Goal: Information Seeking & Learning: Check status

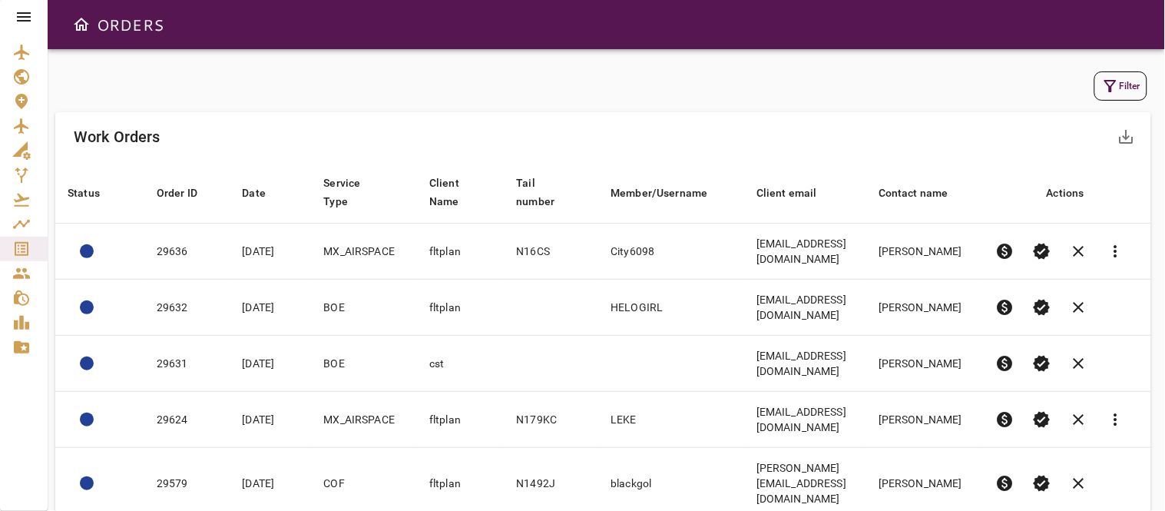
click at [1121, 88] on button "Filter" at bounding box center [1120, 85] width 53 height 29
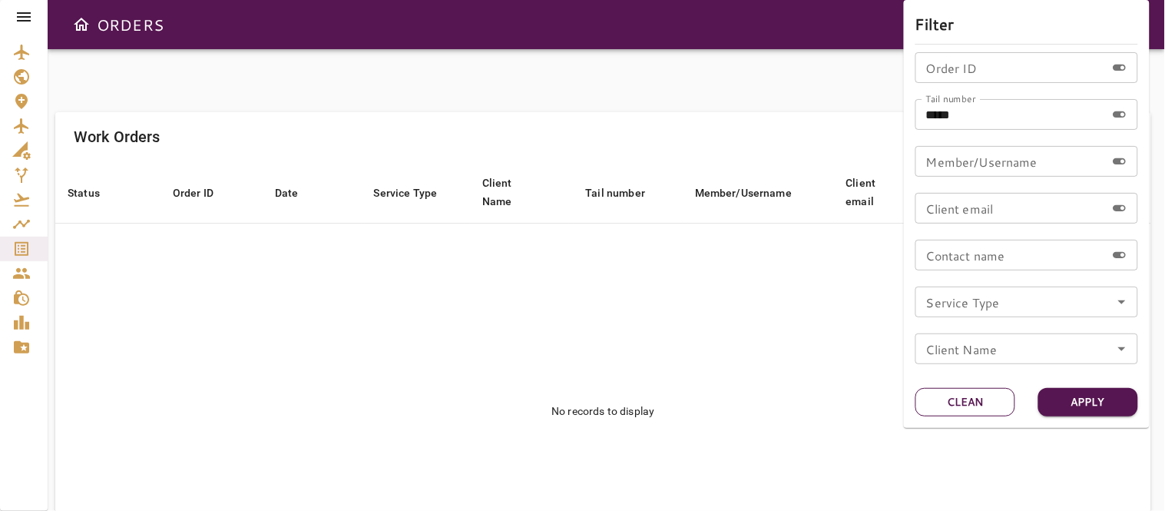
click at [955, 401] on button "Clean" at bounding box center [965, 402] width 100 height 28
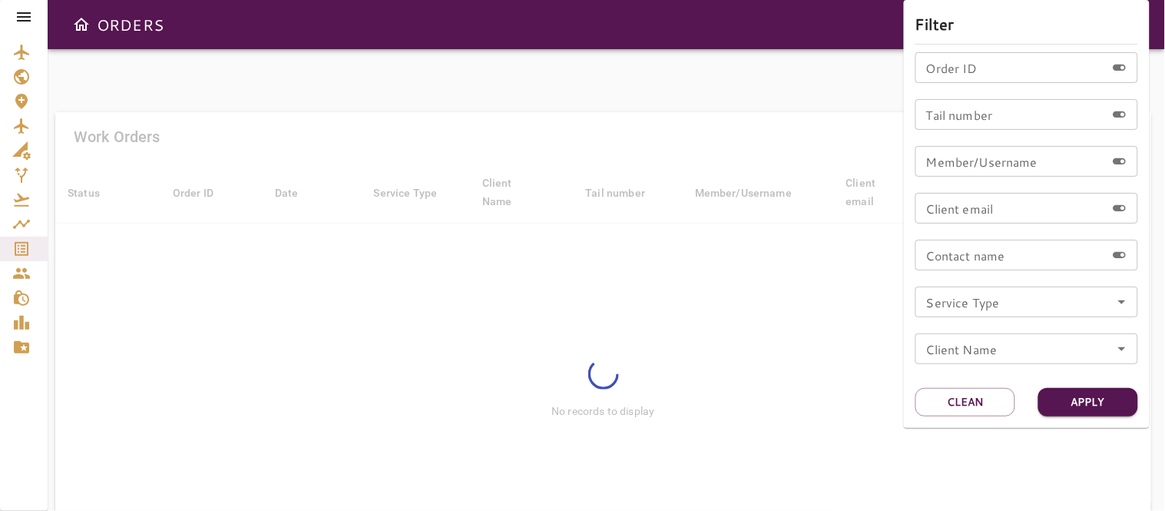
click at [1120, 302] on icon "Open" at bounding box center [1122, 302] width 18 height 18
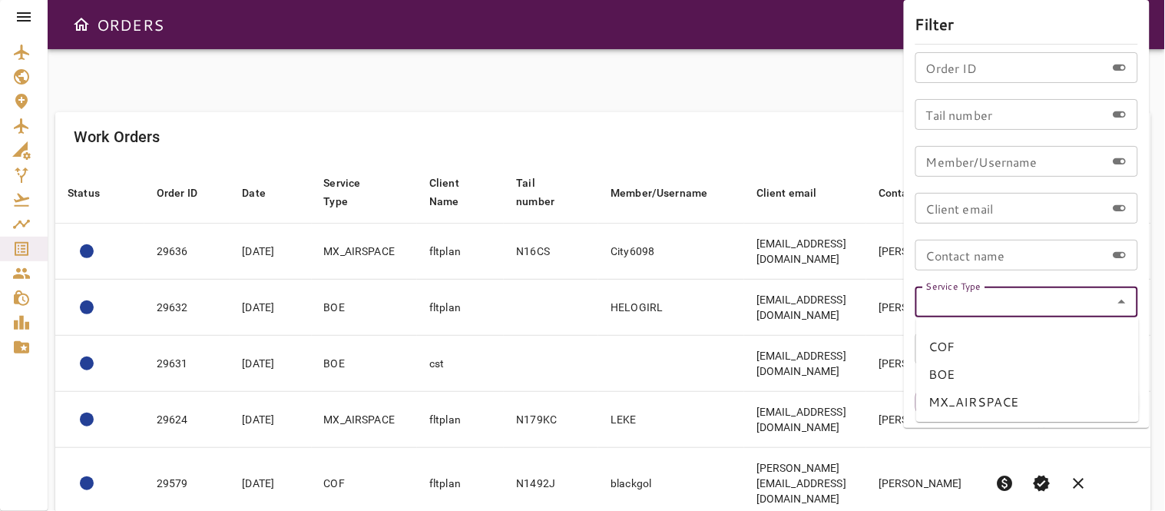
click at [958, 370] on li "BOE" at bounding box center [1027, 374] width 223 height 28
type input "***"
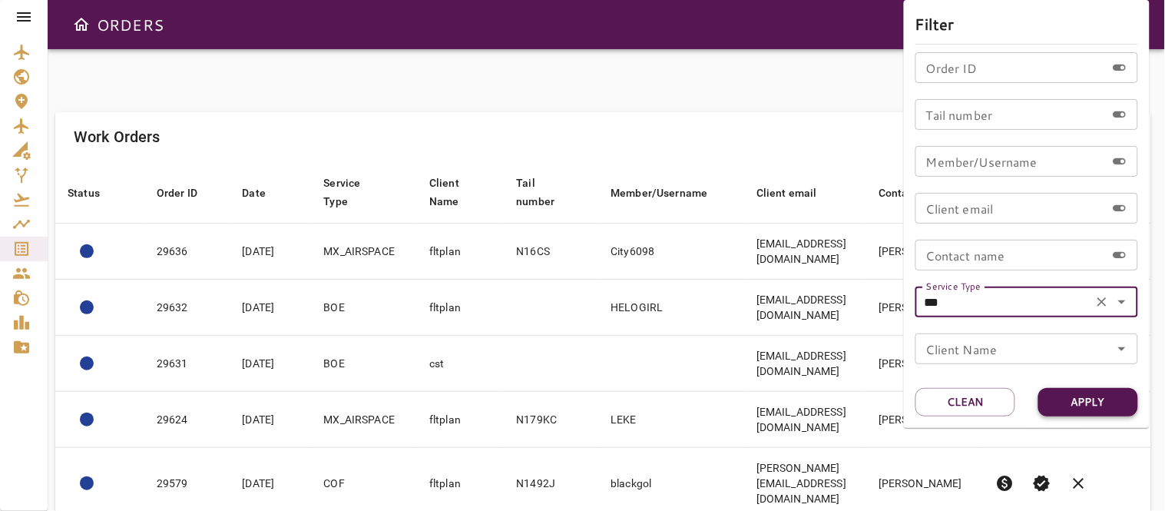
click at [1087, 403] on button "Apply" at bounding box center [1088, 402] width 100 height 28
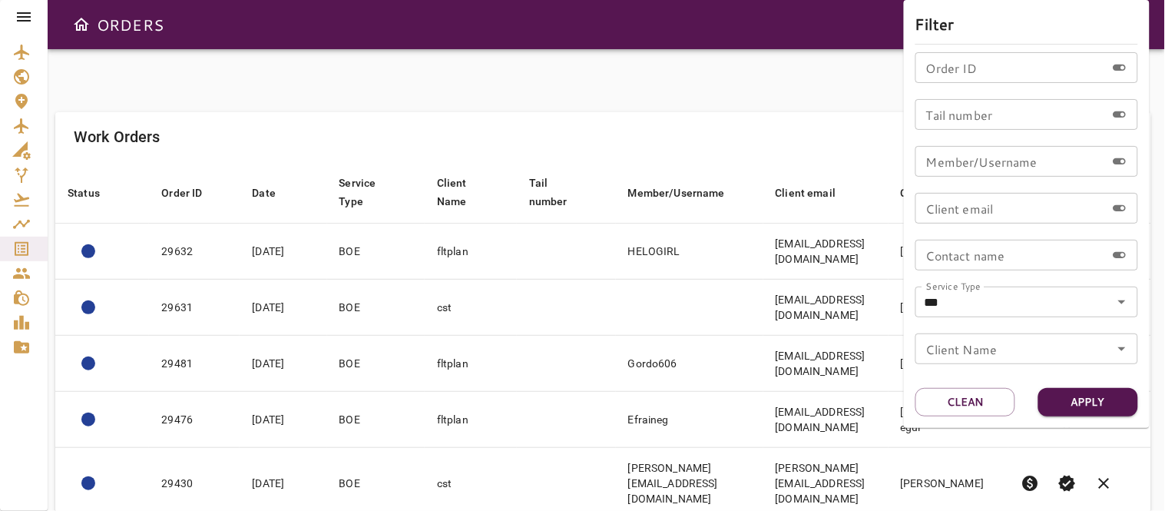
click at [472, 115] on div at bounding box center [582, 255] width 1165 height 511
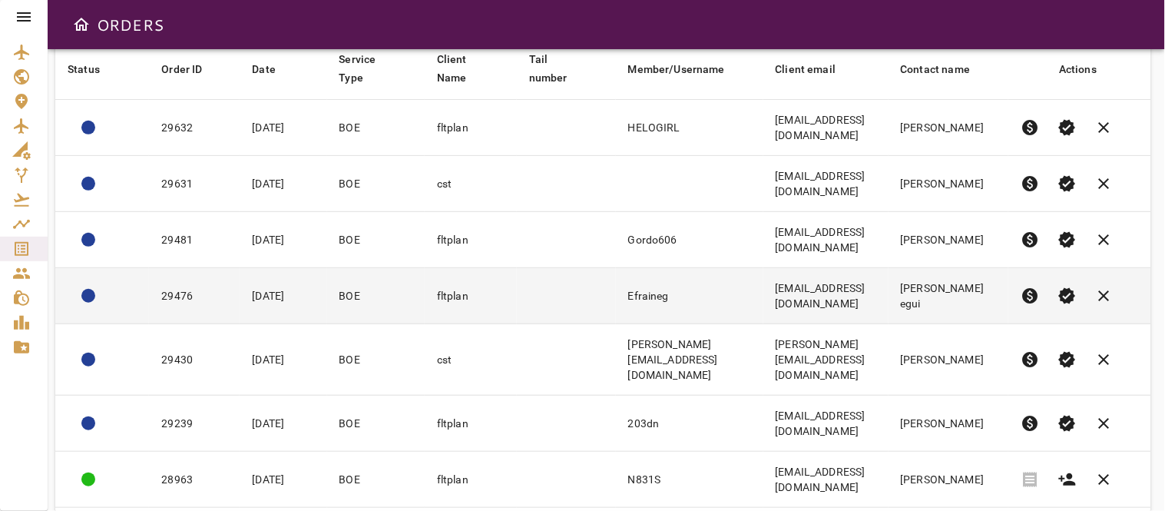
scroll to position [333, 0]
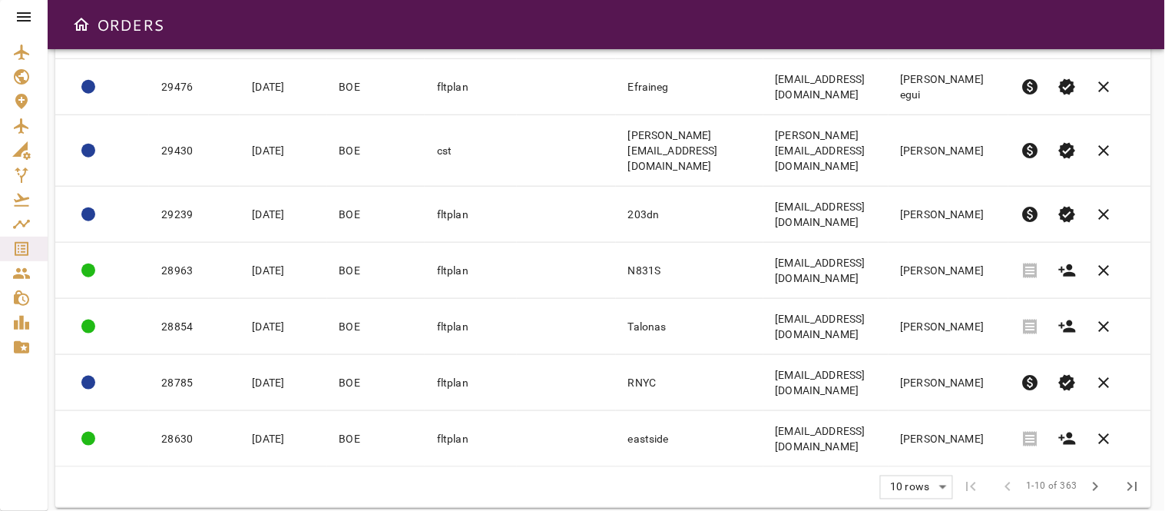
click at [908, 465] on body "ORDERS Filter Work Orders save_alt Status arrow_downward Order ID arrow_downwar…" at bounding box center [582, 255] width 1165 height 511
click at [900, 447] on li "25" at bounding box center [917, 451] width 71 height 28
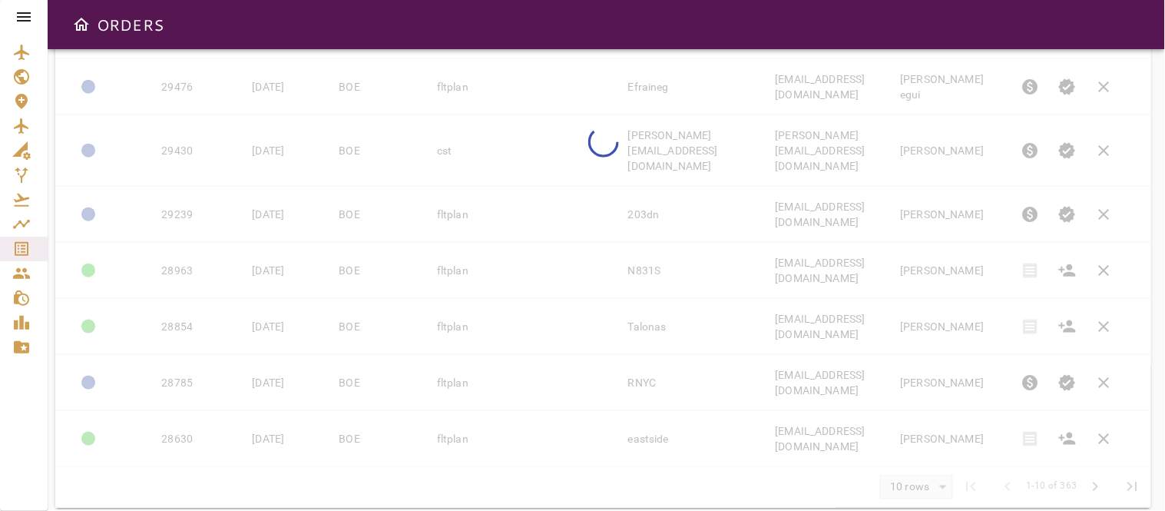
type input "**"
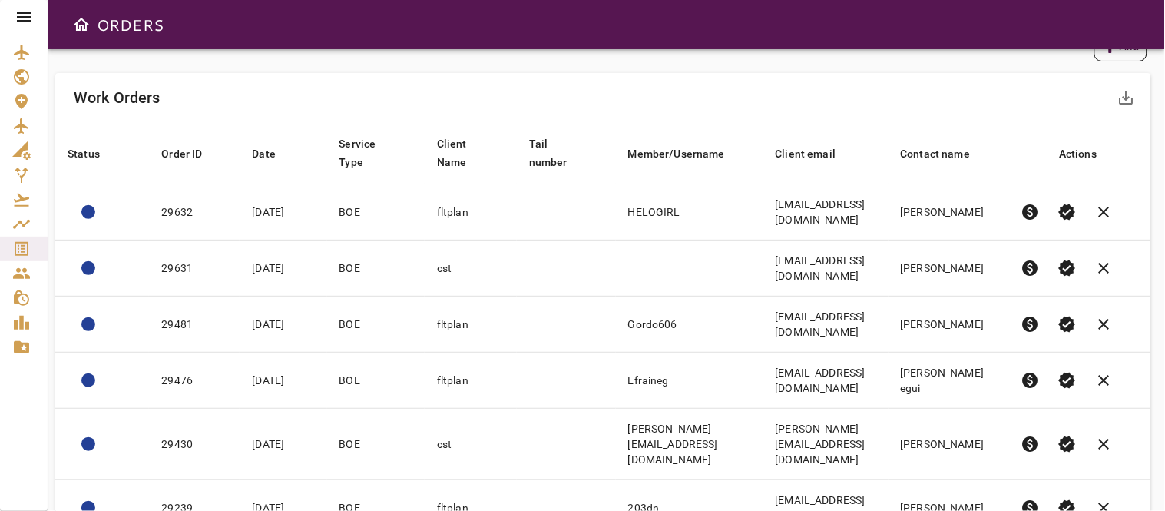
scroll to position [0, 0]
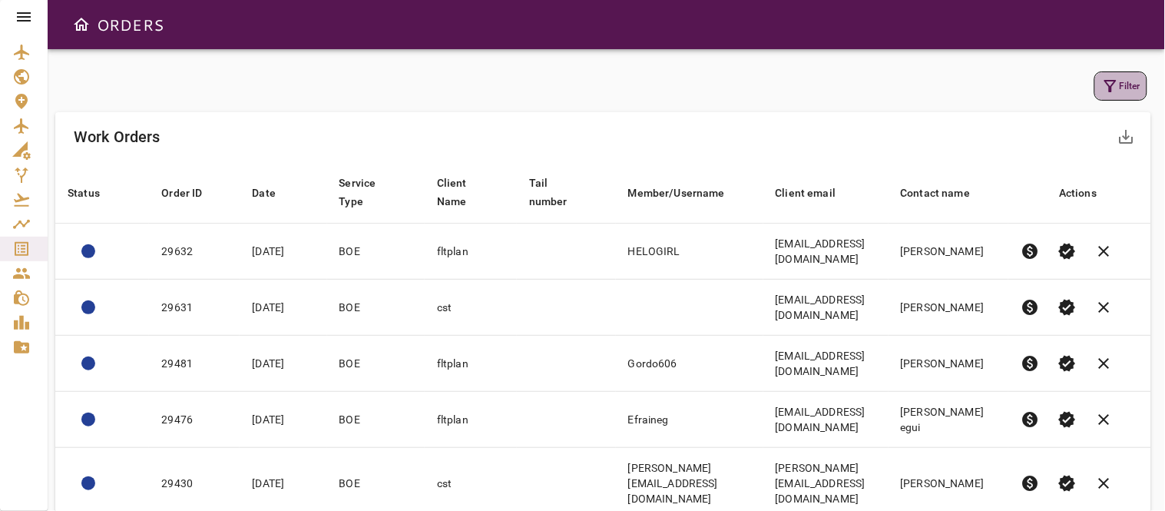
click at [1123, 81] on button "Filter" at bounding box center [1120, 85] width 53 height 29
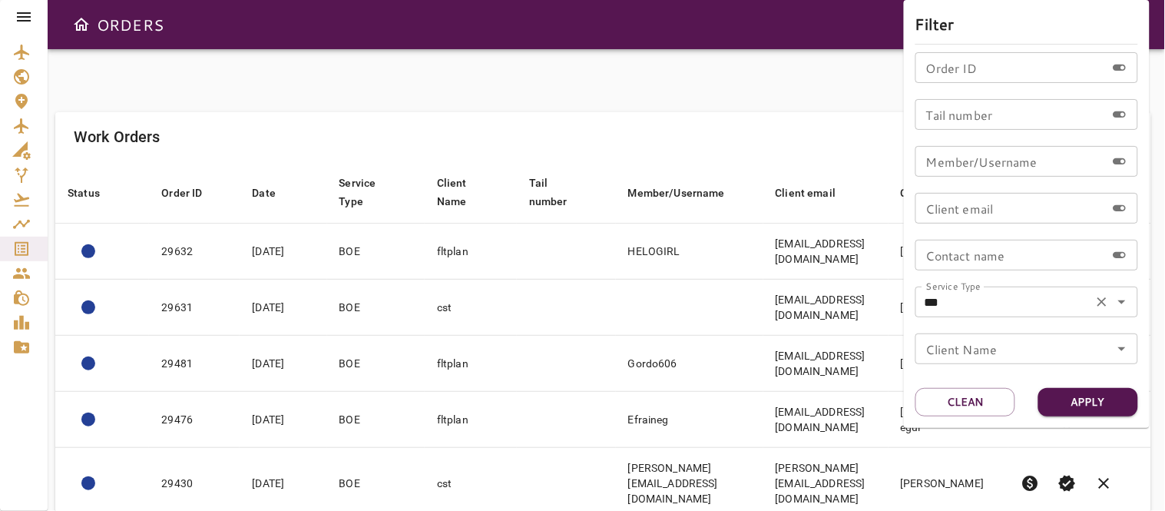
click at [1123, 298] on icon "Open" at bounding box center [1122, 302] width 18 height 18
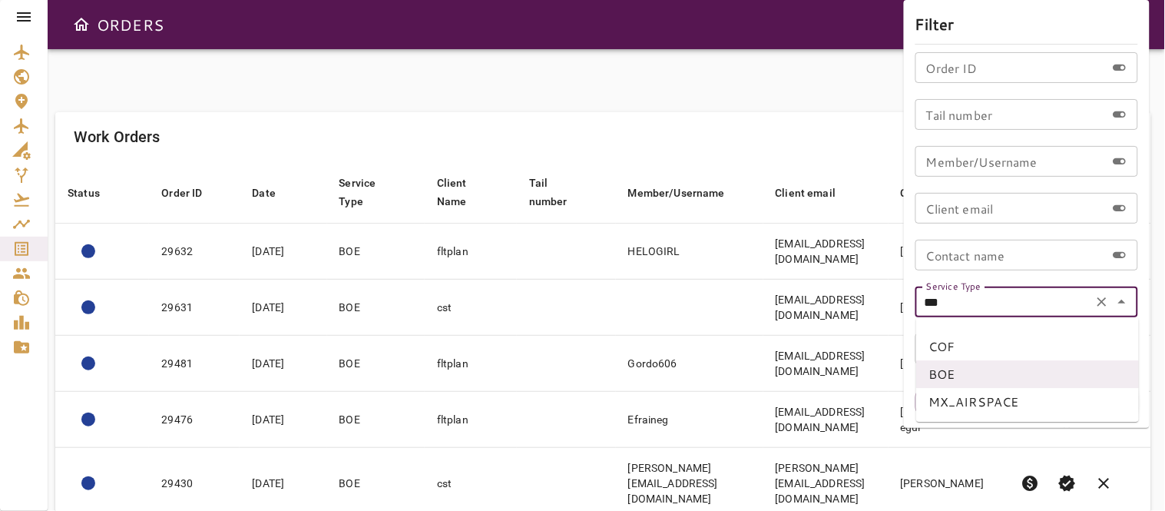
click at [952, 339] on li "COF" at bounding box center [1027, 347] width 223 height 28
type input "***"
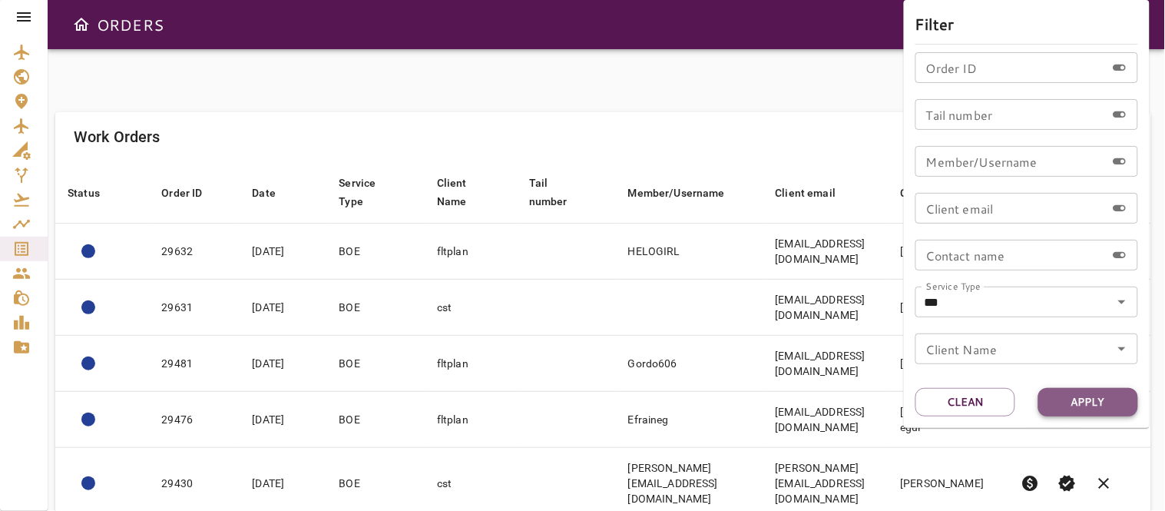
click at [1111, 400] on button "Apply" at bounding box center [1088, 402] width 100 height 28
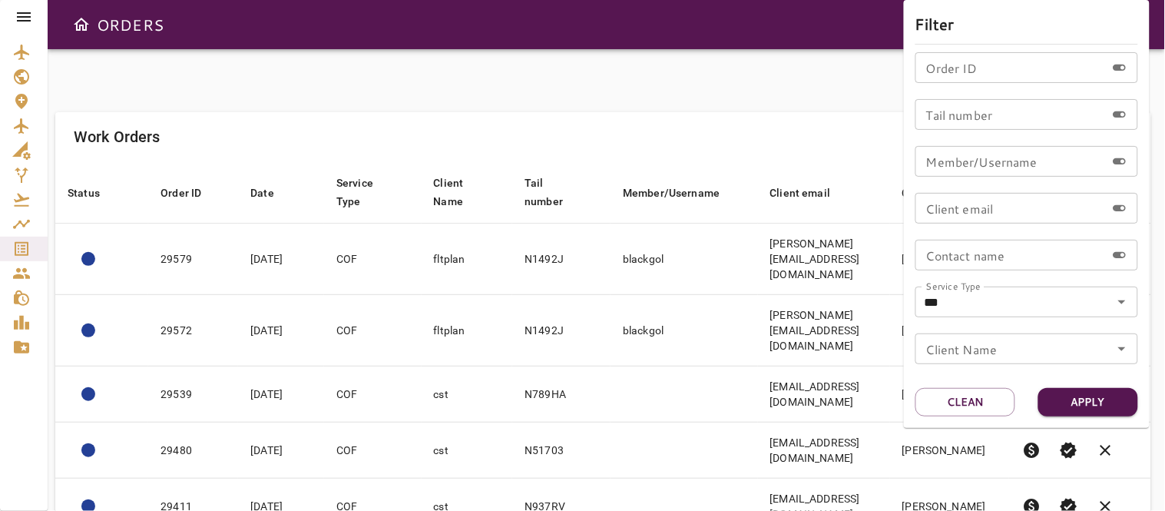
click at [581, 101] on div at bounding box center [582, 255] width 1165 height 511
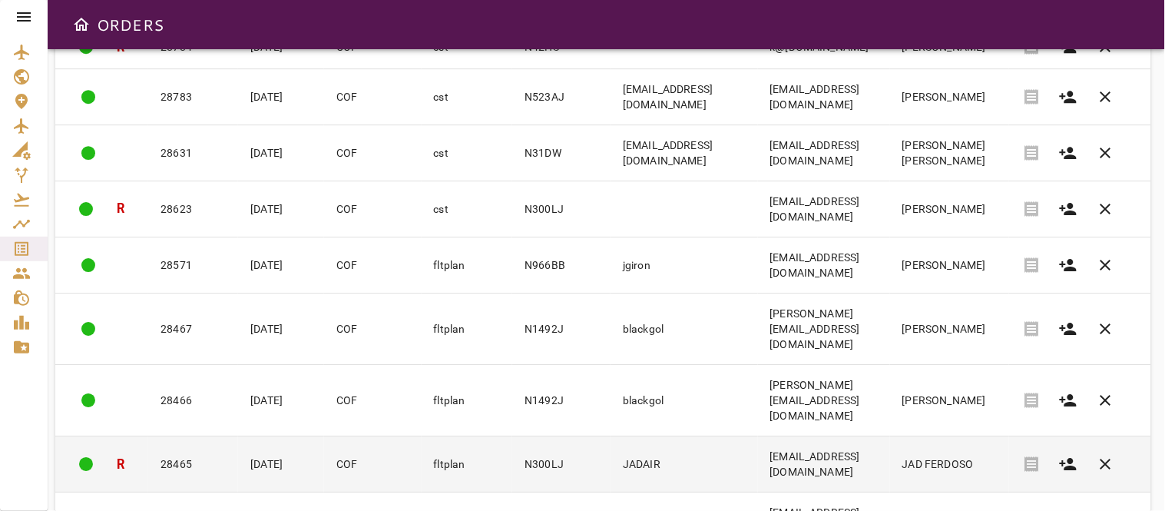
scroll to position [1211, 0]
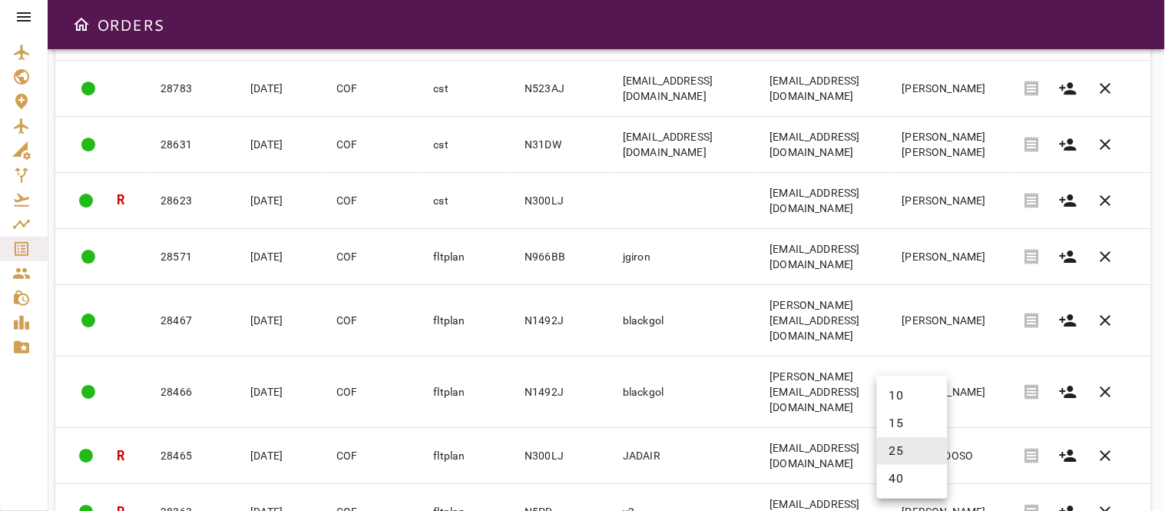
click at [932, 469] on body "ORDERS Filter Work Orders save_alt Status arrow_downward Order ID arrow_downwar…" at bounding box center [582, 255] width 1165 height 511
click at [604, 473] on div at bounding box center [582, 255] width 1165 height 511
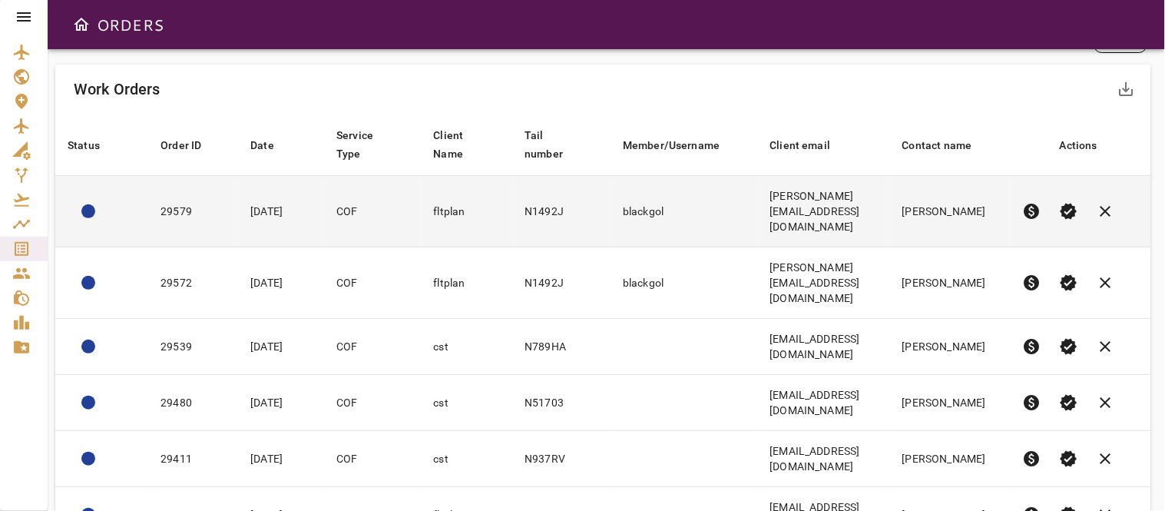
scroll to position [0, 0]
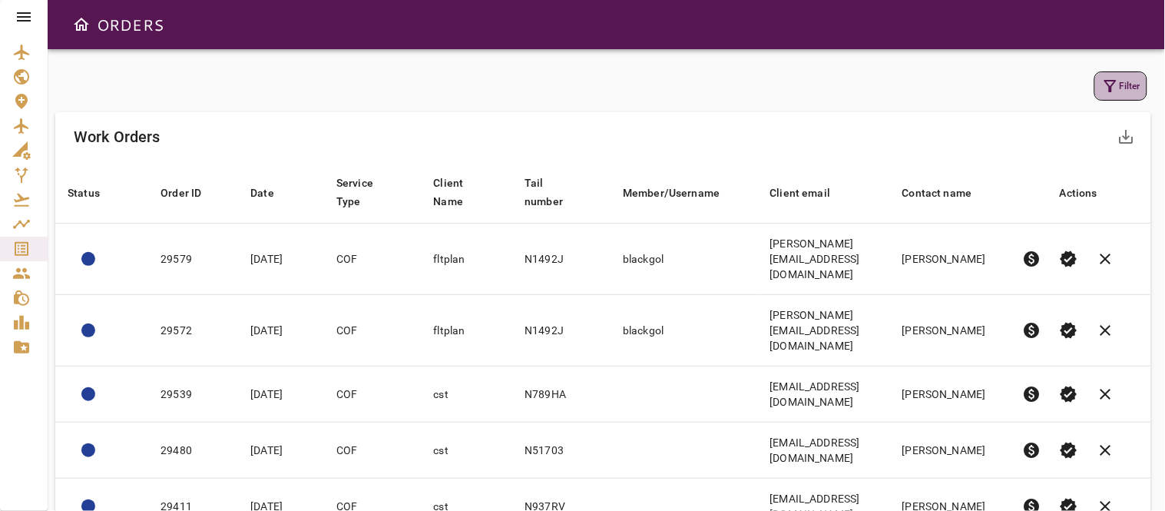
click at [1127, 88] on button "Filter" at bounding box center [1120, 85] width 53 height 29
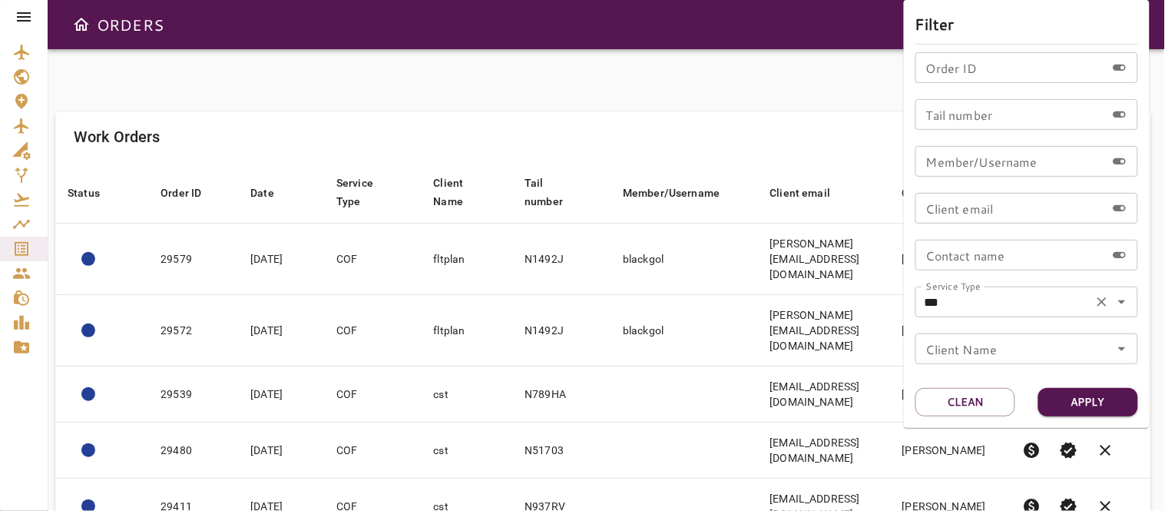
click at [1124, 302] on icon "Open" at bounding box center [1122, 302] width 8 height 4
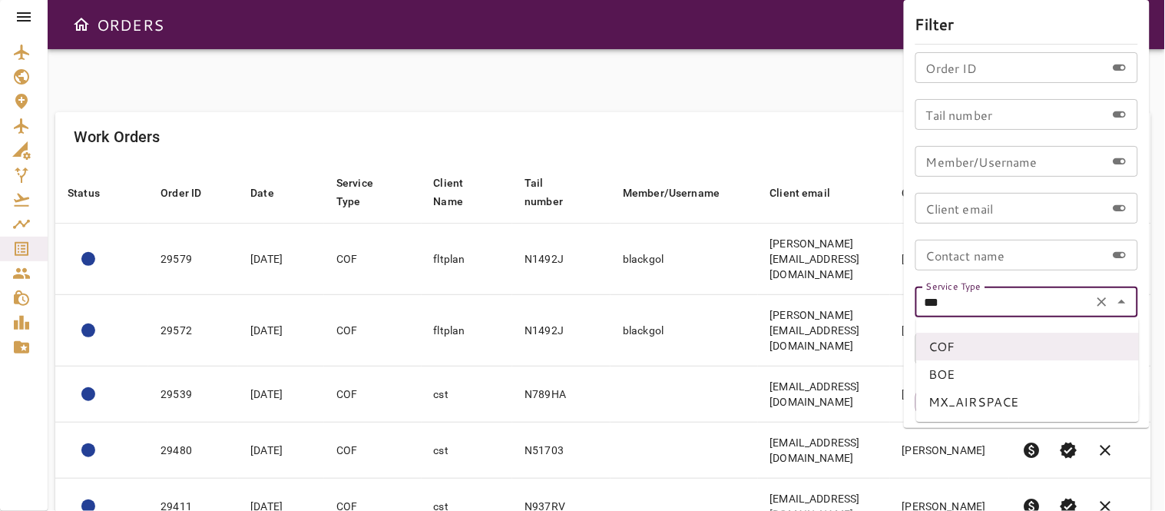
click at [951, 371] on li "BOE" at bounding box center [1027, 374] width 223 height 28
type input "***"
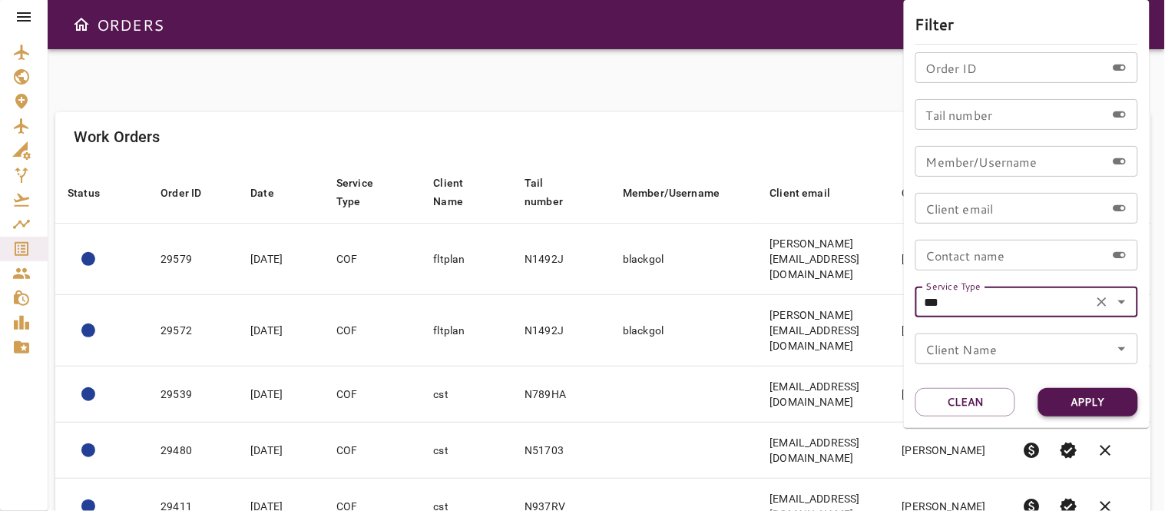
click at [1075, 395] on button "Apply" at bounding box center [1088, 402] width 100 height 28
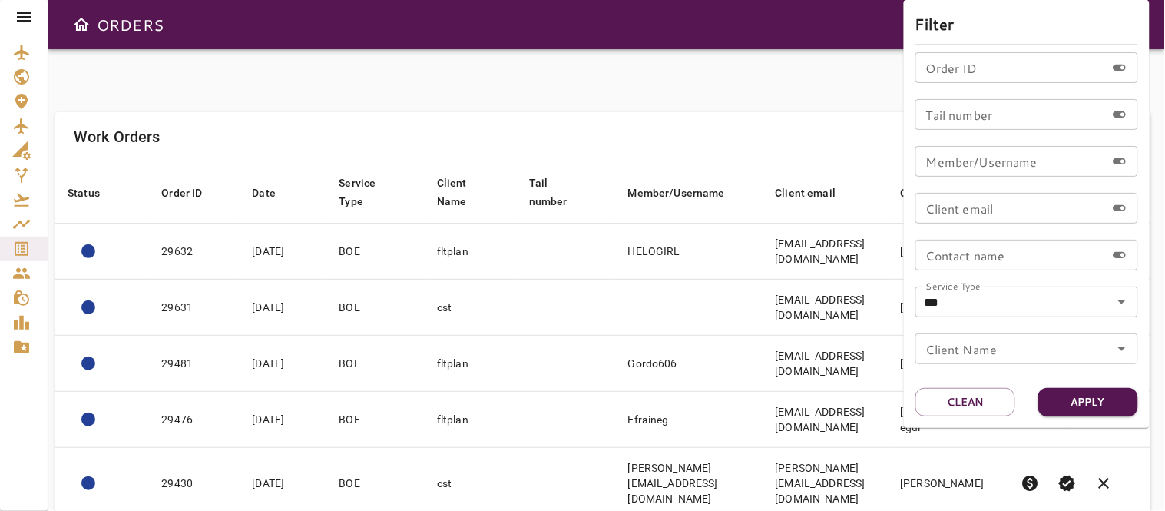
click at [571, 104] on div at bounding box center [582, 255] width 1165 height 511
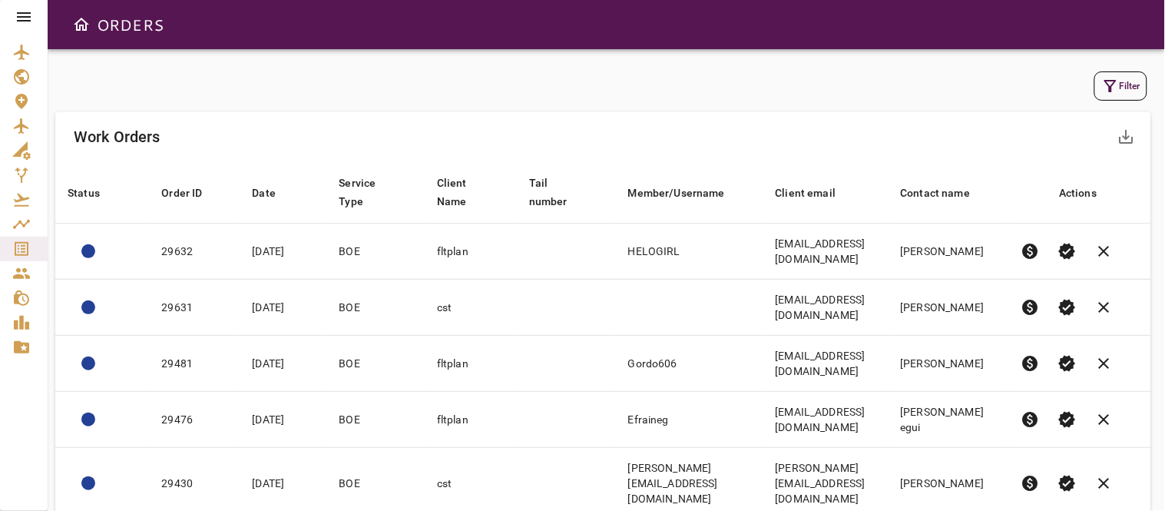
click at [18, 14] on icon at bounding box center [24, 17] width 18 height 18
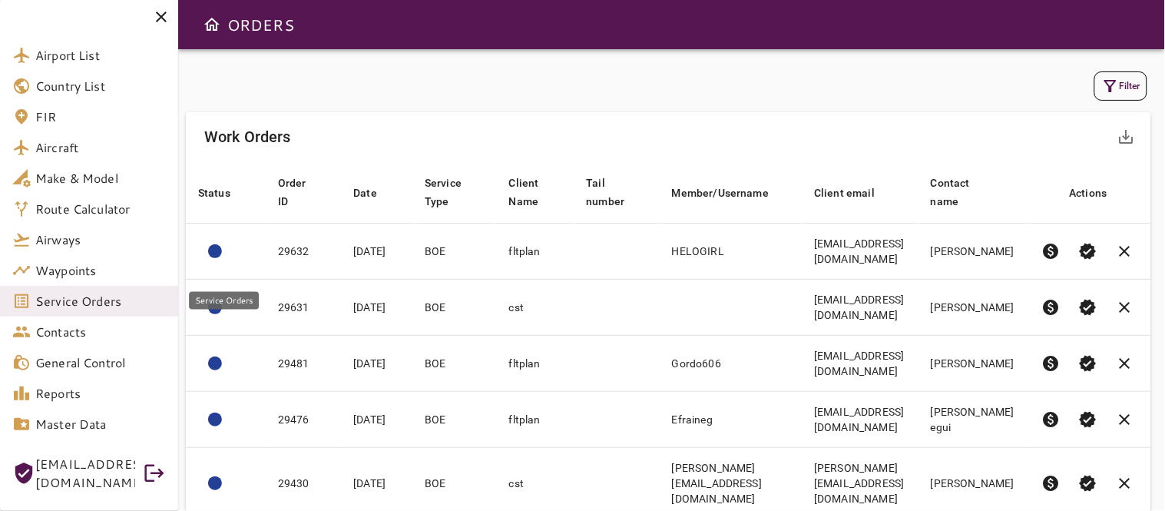
click at [78, 301] on span "Service Orders" at bounding box center [100, 301] width 131 height 18
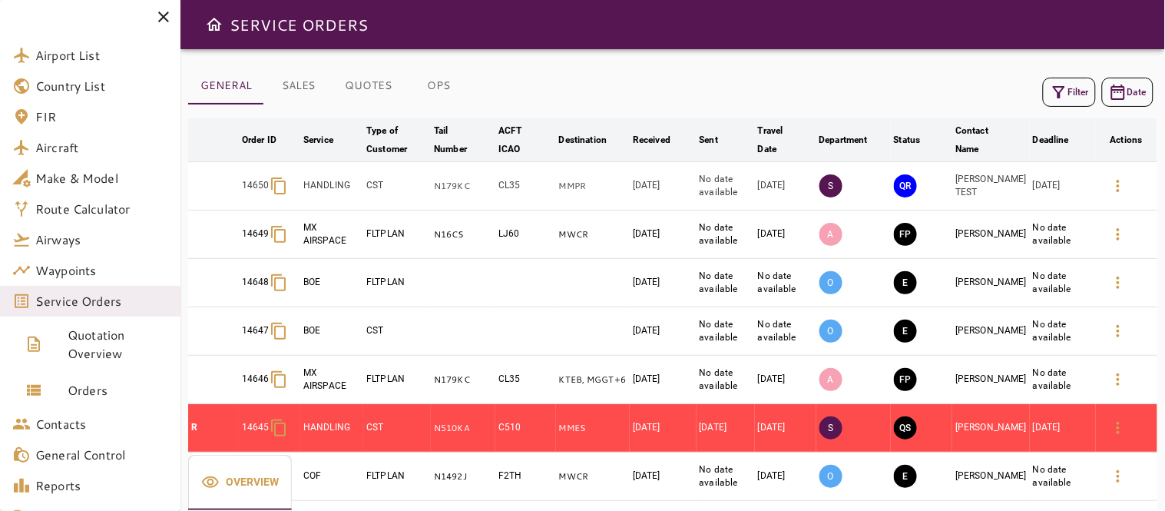
click at [795, 66] on div "GENERAL SALES QUOTES OPS Filter Date arrow_downward Order ID arrow_downward Ser…" at bounding box center [672, 280] width 985 height 462
click at [885, 85] on div "Filter Date" at bounding box center [672, 92] width 969 height 37
click at [166, 18] on icon at bounding box center [163, 17] width 11 height 11
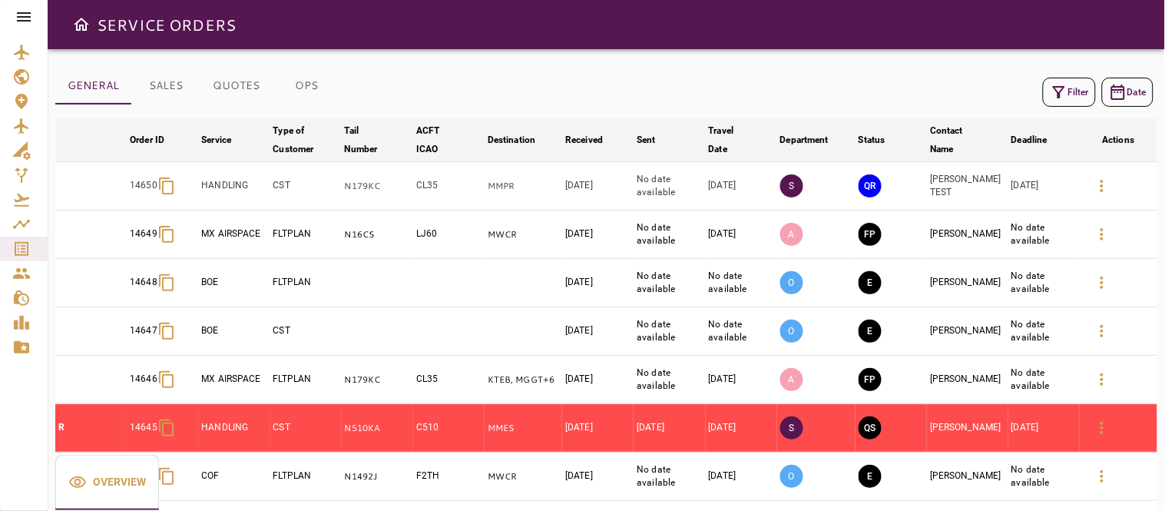
click at [1068, 87] on button "Filter" at bounding box center [1069, 92] width 53 height 29
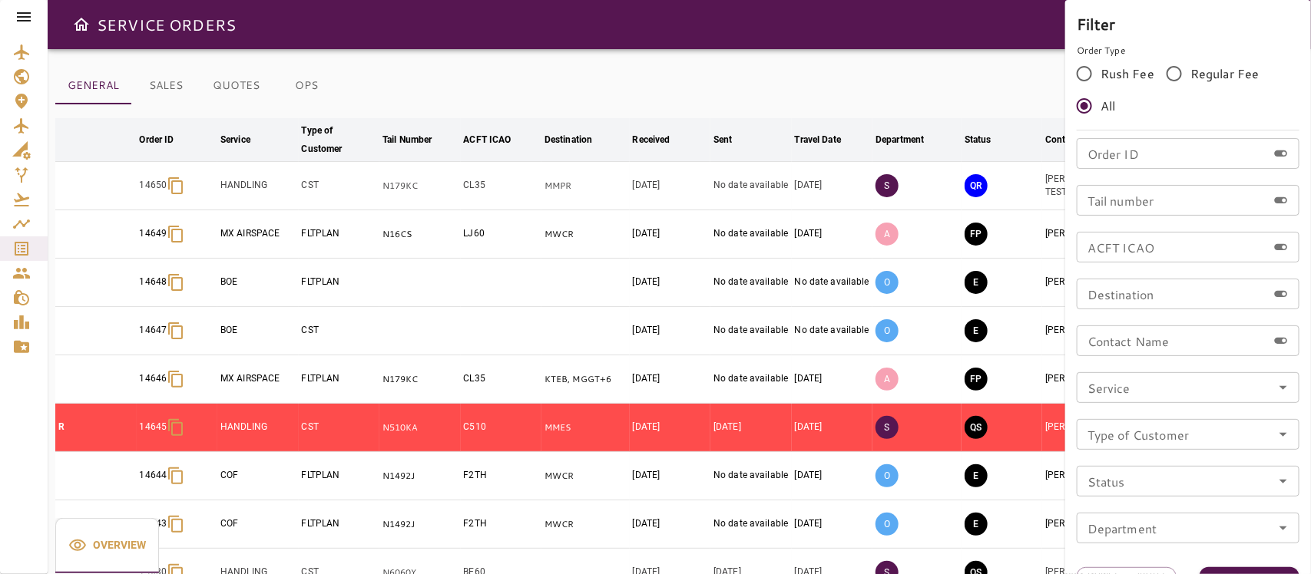
drag, startPoint x: 1107, startPoint y: 1, endPoint x: 872, endPoint y: 70, distance: 244.2
click at [872, 70] on div at bounding box center [655, 287] width 1311 height 574
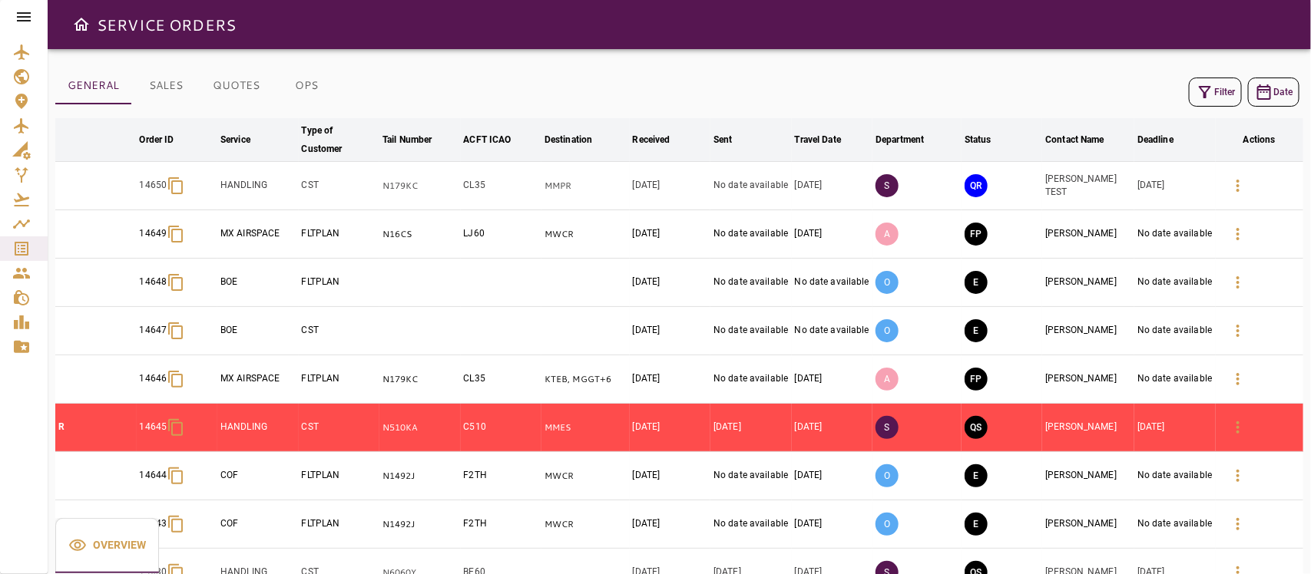
click at [1221, 94] on button "Filter" at bounding box center [1215, 92] width 53 height 29
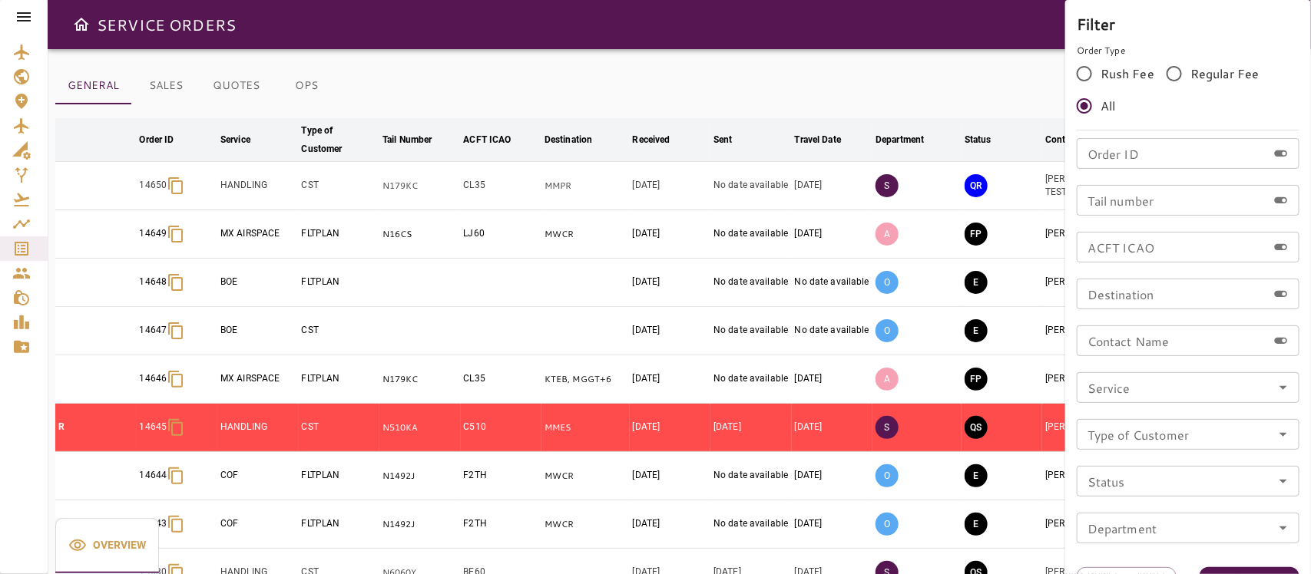
click at [1279, 386] on icon "Open" at bounding box center [1283, 388] width 18 height 18
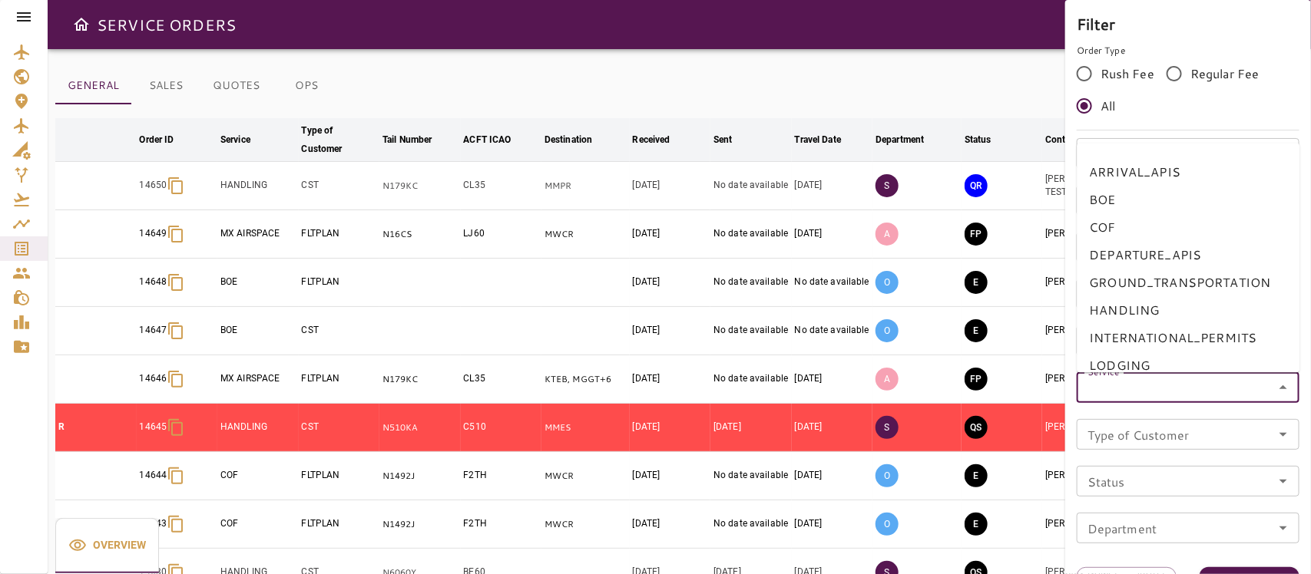
click at [1102, 204] on li "BOE" at bounding box center [1189, 200] width 223 height 28
type input "***"
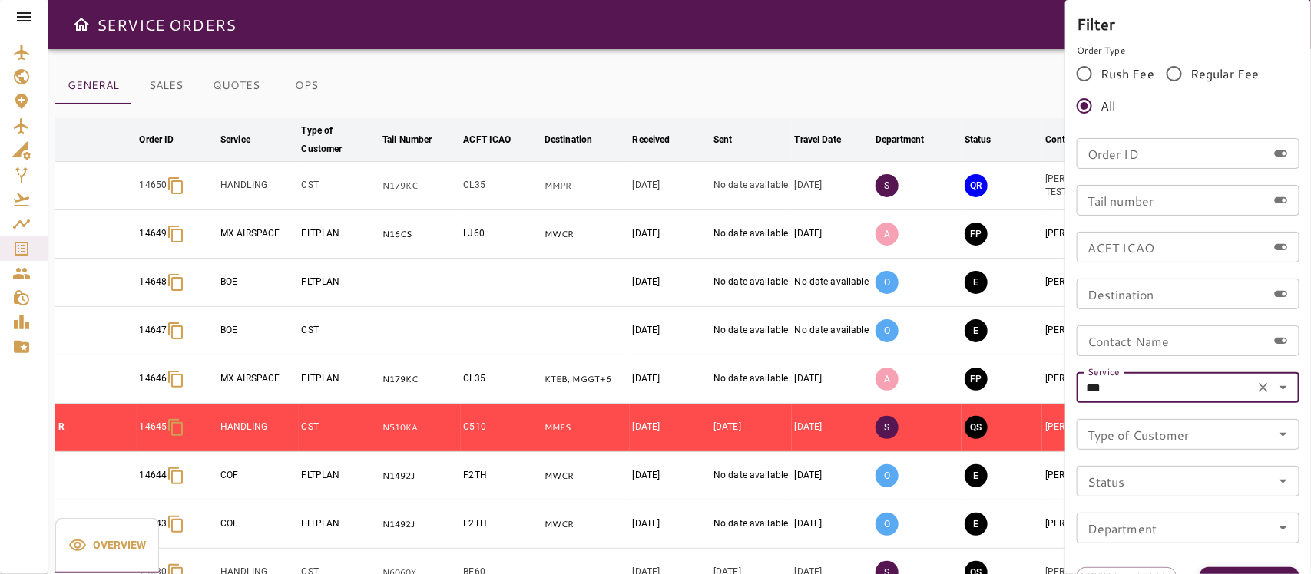
click at [1264, 570] on button "Apply" at bounding box center [1250, 582] width 100 height 28
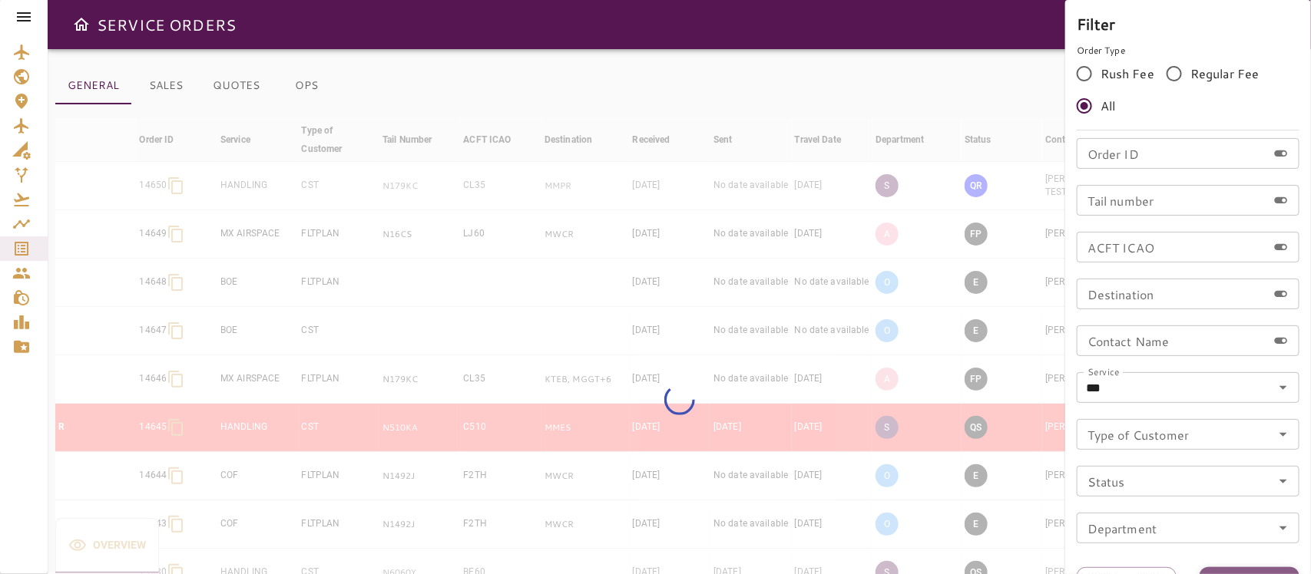
click at [1263, 568] on button "Apply" at bounding box center [1250, 582] width 100 height 28
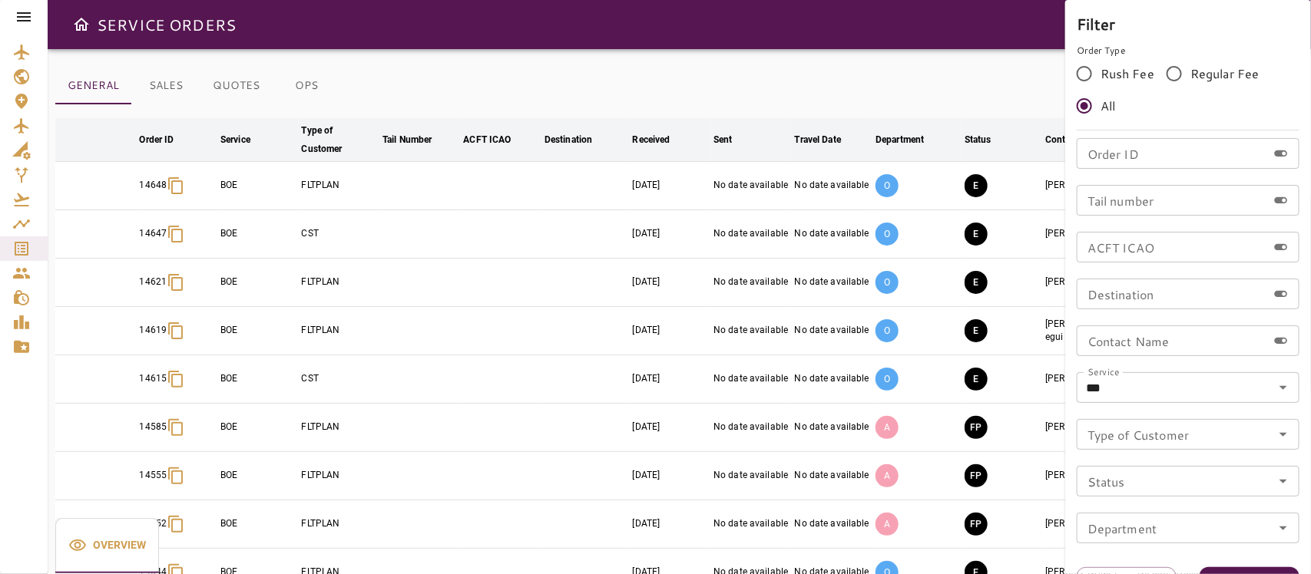
click at [763, 58] on div at bounding box center [655, 287] width 1311 height 574
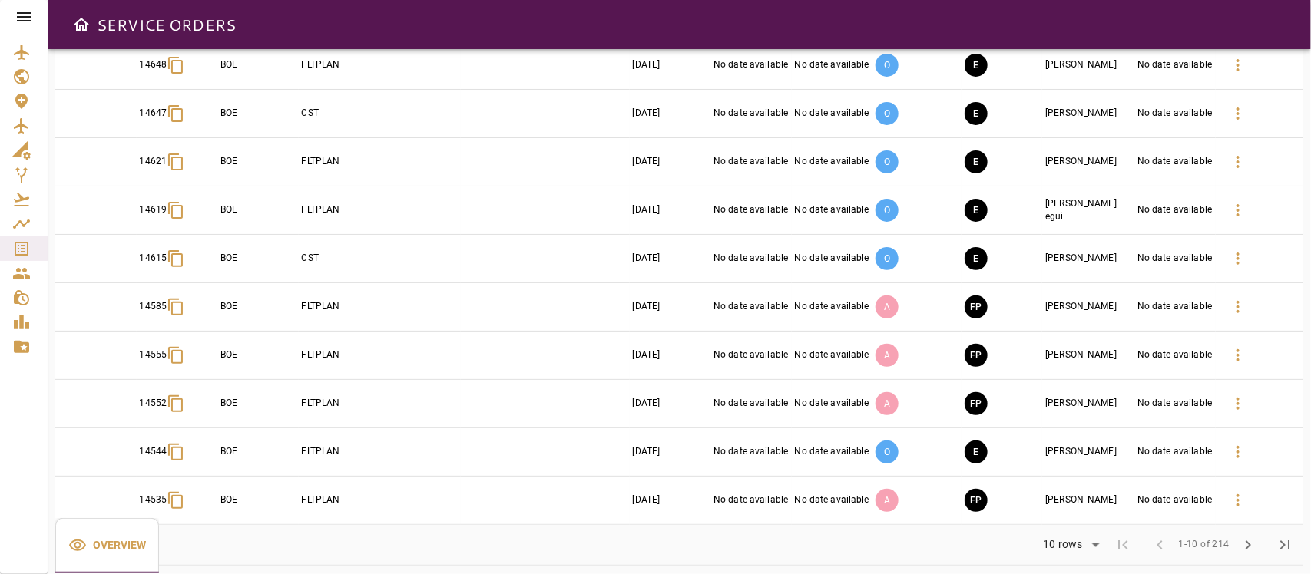
scroll to position [132, 0]
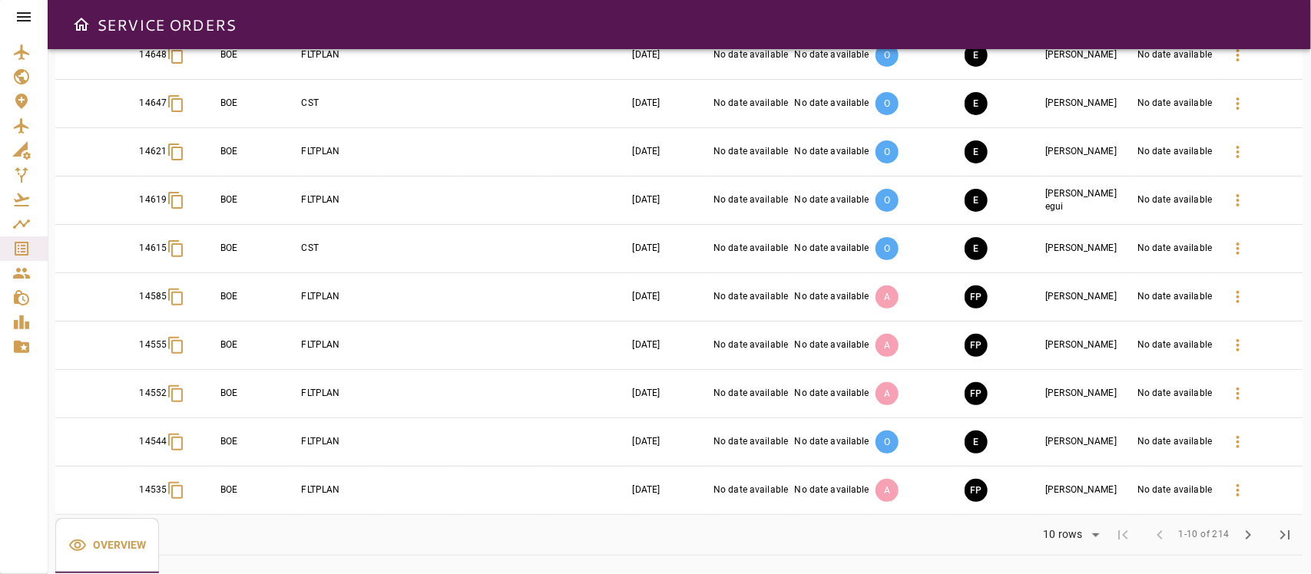
click at [1077, 534] on body "SERVICE ORDERS GENERAL SALES QUOTES OPS Filter Date arrow_downward Order ID arr…" at bounding box center [655, 287] width 1311 height 574
click at [1068, 518] on li "25" at bounding box center [1070, 515] width 71 height 28
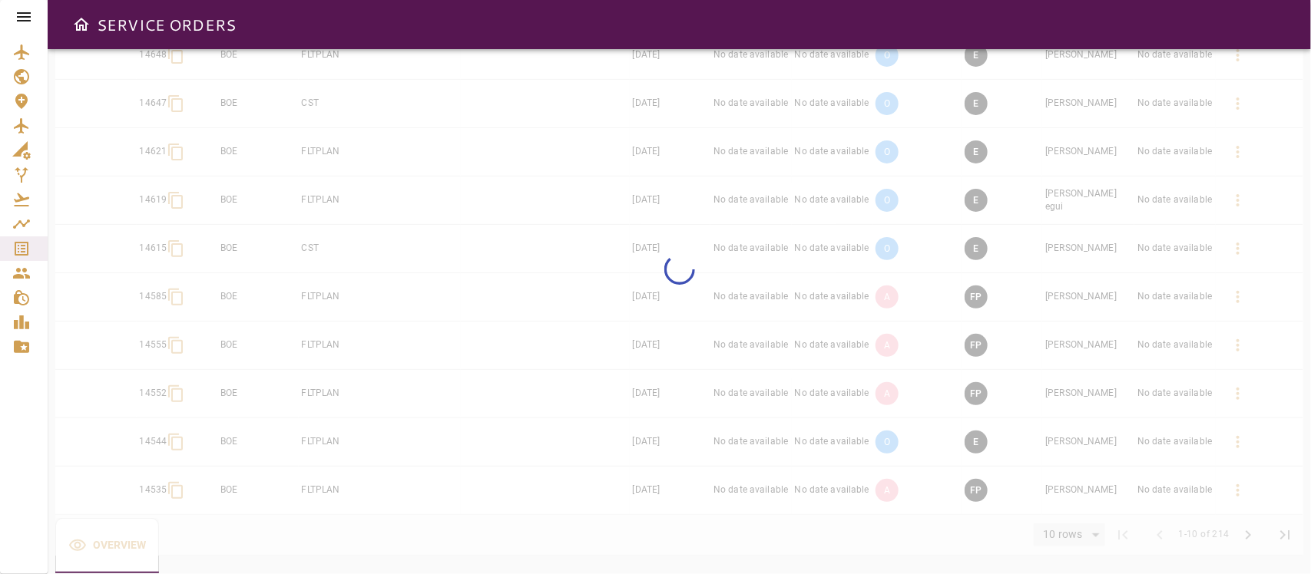
type input "**"
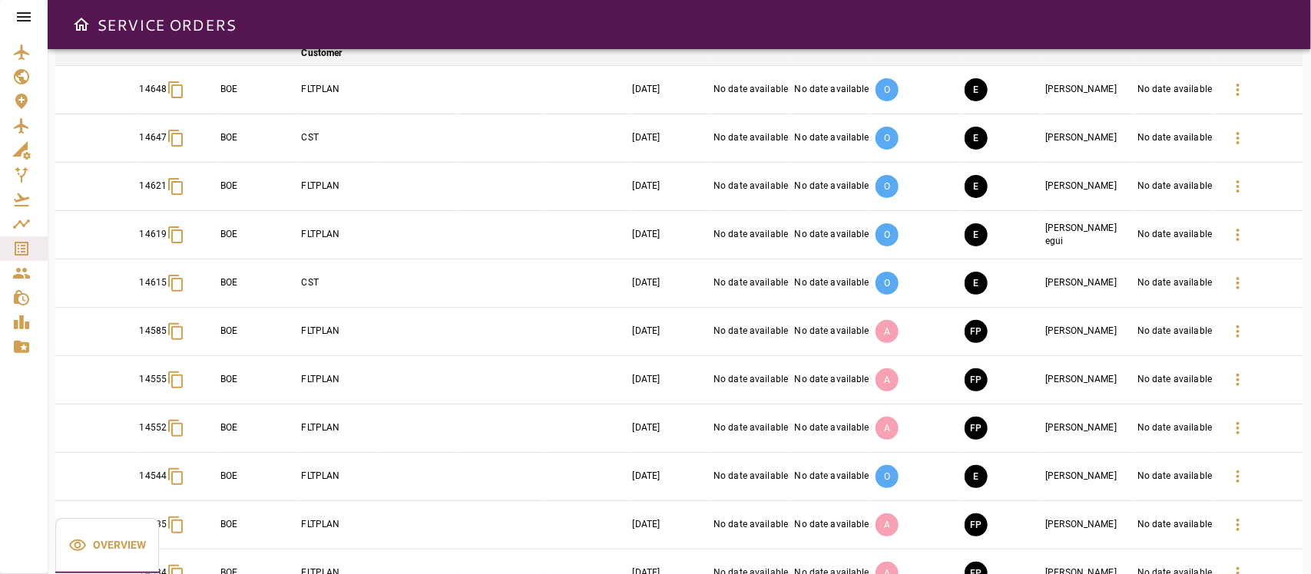
scroll to position [0, 0]
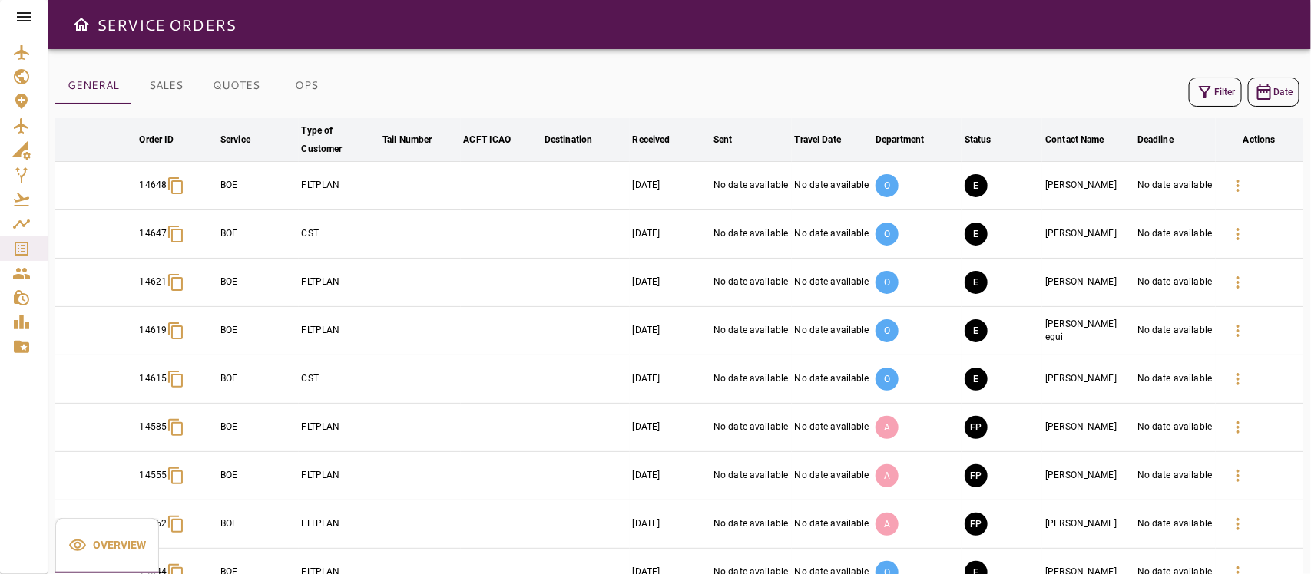
click at [28, 16] on icon at bounding box center [24, 16] width 14 height 9
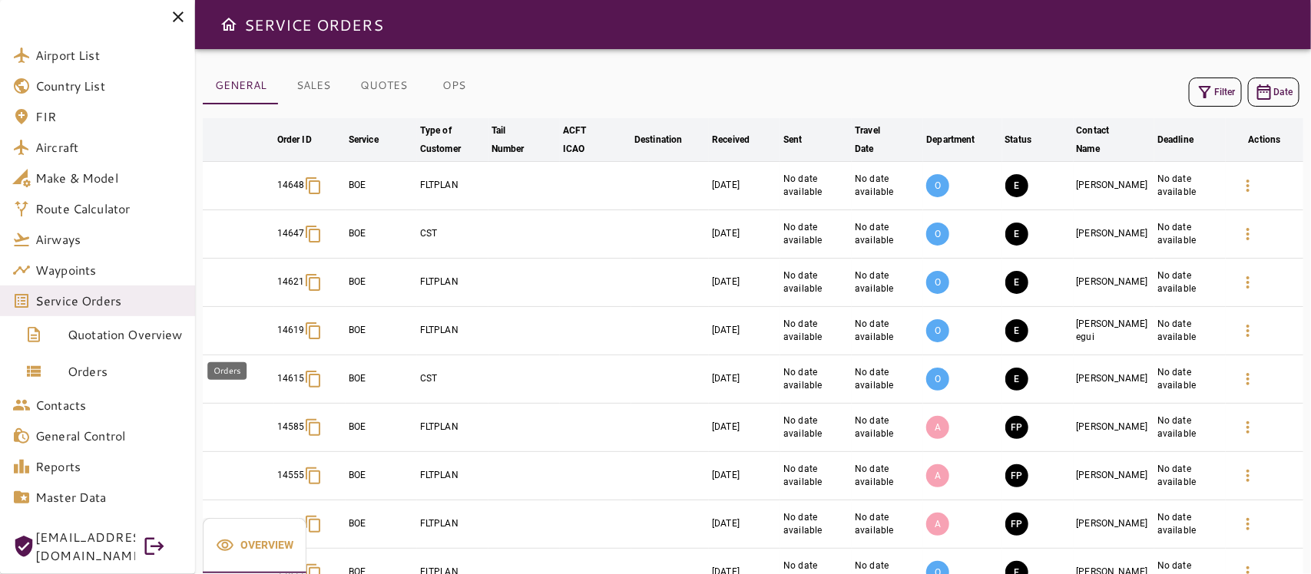
click at [94, 359] on link "Orders" at bounding box center [97, 371] width 195 height 37
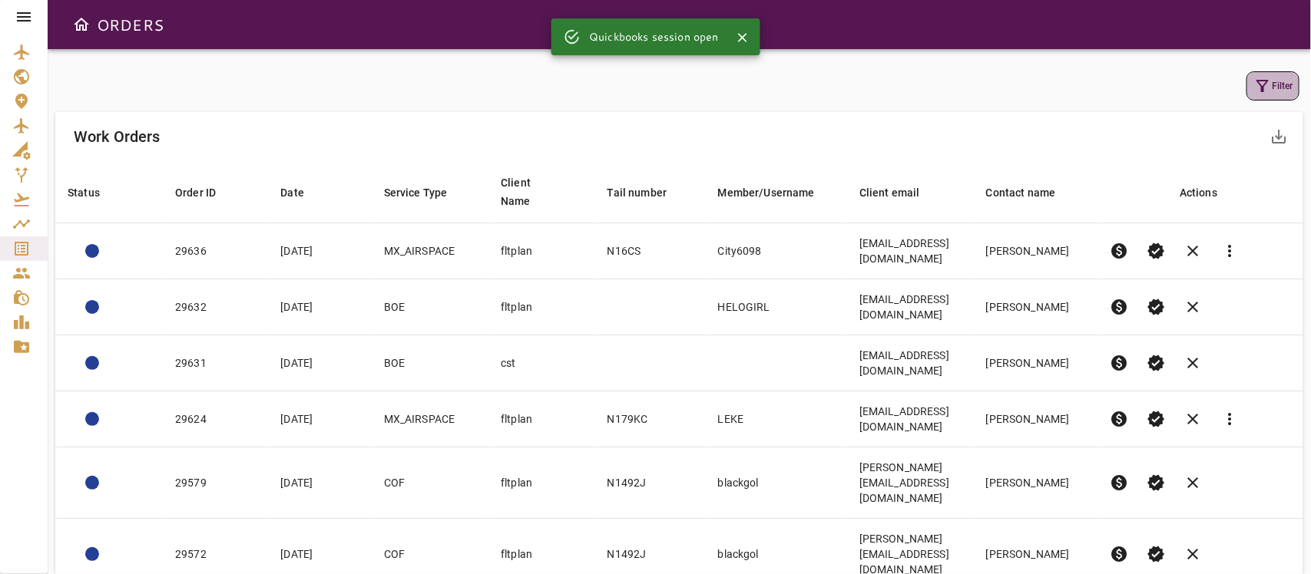
click at [1273, 89] on button "Filter" at bounding box center [1272, 85] width 53 height 29
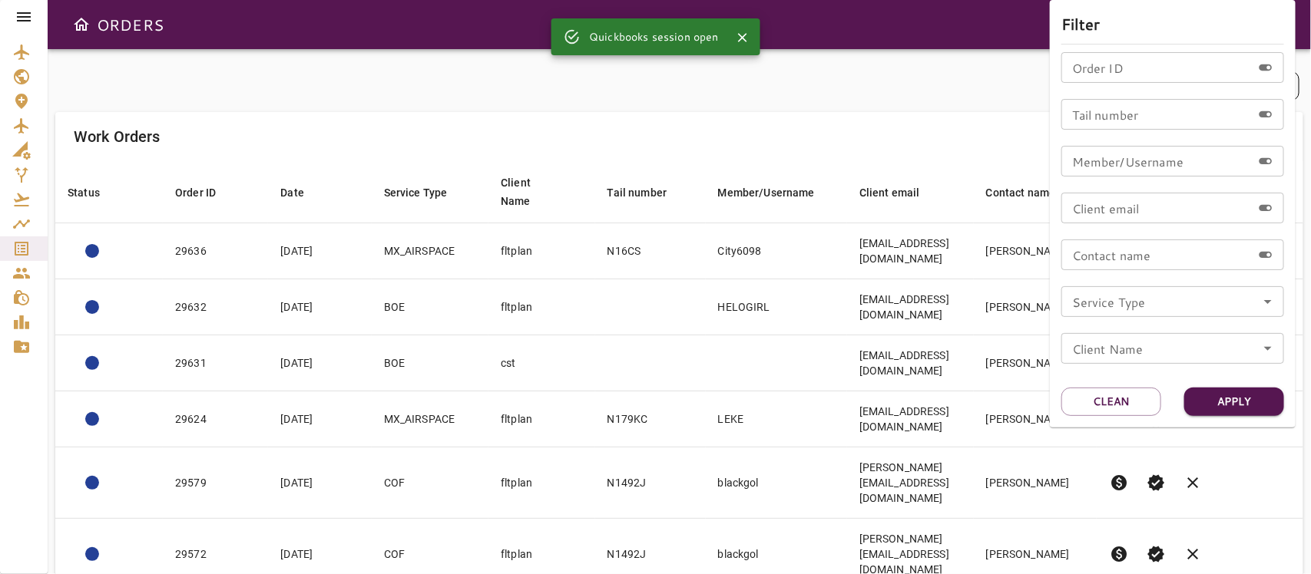
click at [1268, 294] on icon "Open" at bounding box center [1268, 302] width 18 height 18
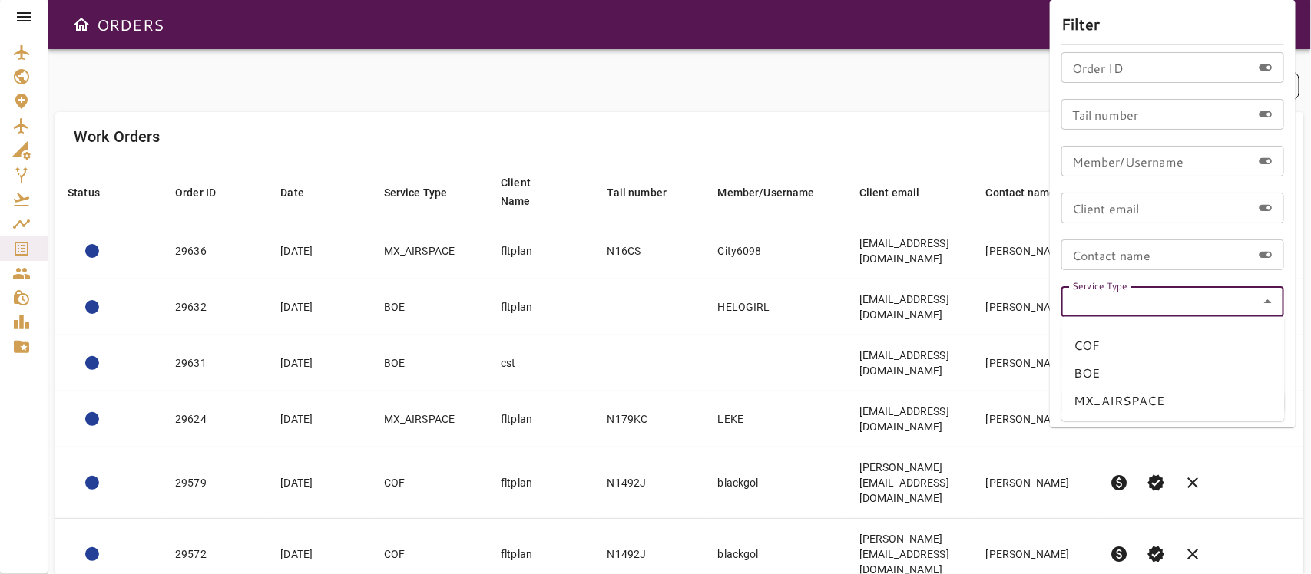
click at [1088, 369] on li "BOE" at bounding box center [1173, 374] width 223 height 28
type input "***"
click at [1215, 396] on button "Apply" at bounding box center [1234, 402] width 100 height 28
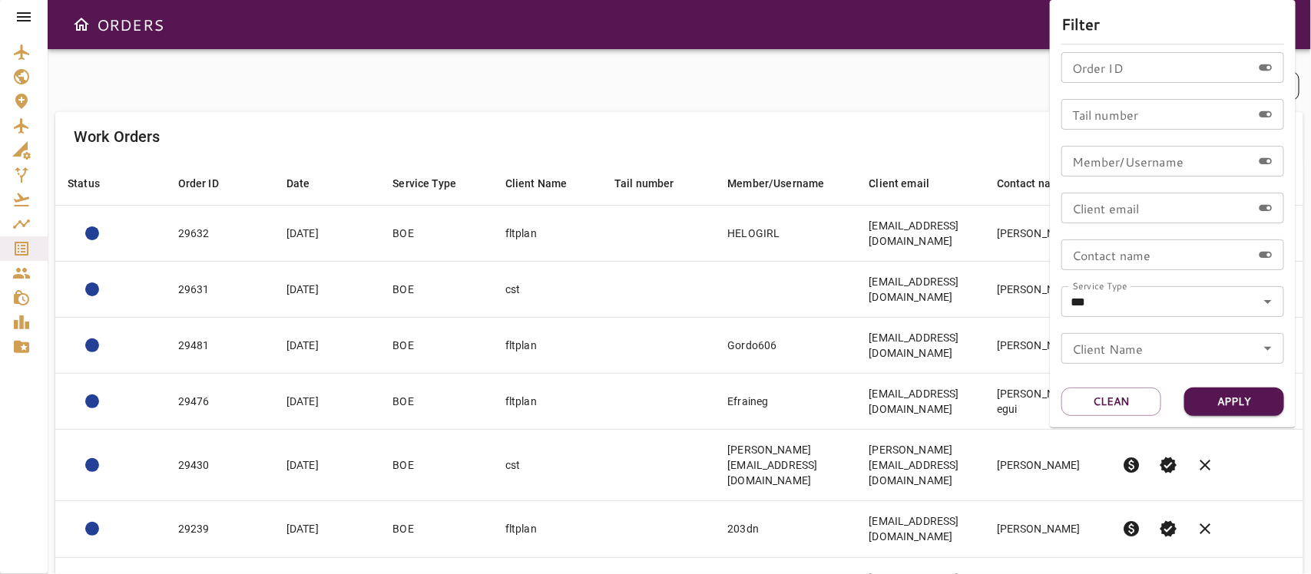
click at [695, 86] on div at bounding box center [655, 287] width 1311 height 574
click at [695, 86] on div "Filter" at bounding box center [679, 85] width 1240 height 29
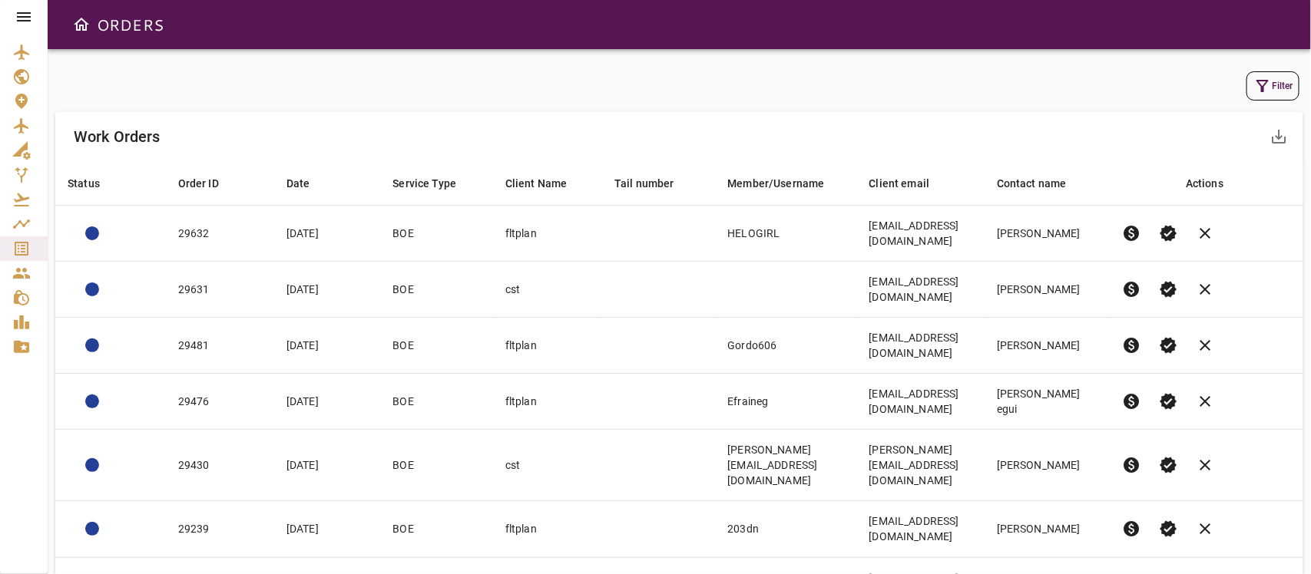
click at [678, 102] on div "Filter" at bounding box center [679, 86] width 1248 height 37
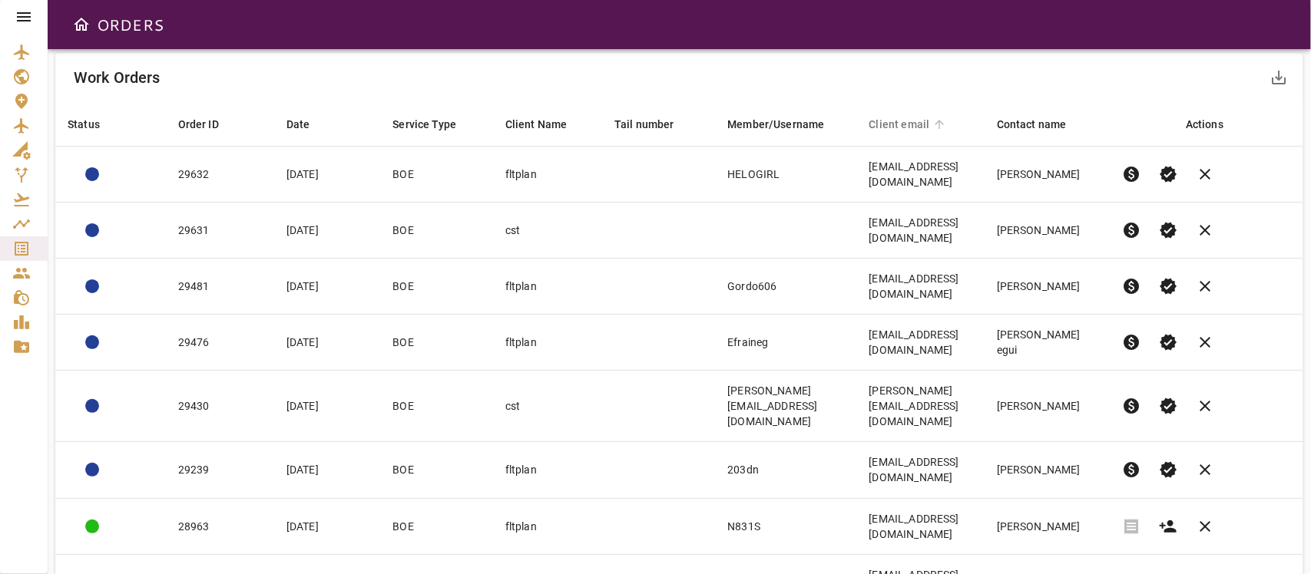
scroll to position [132, 0]
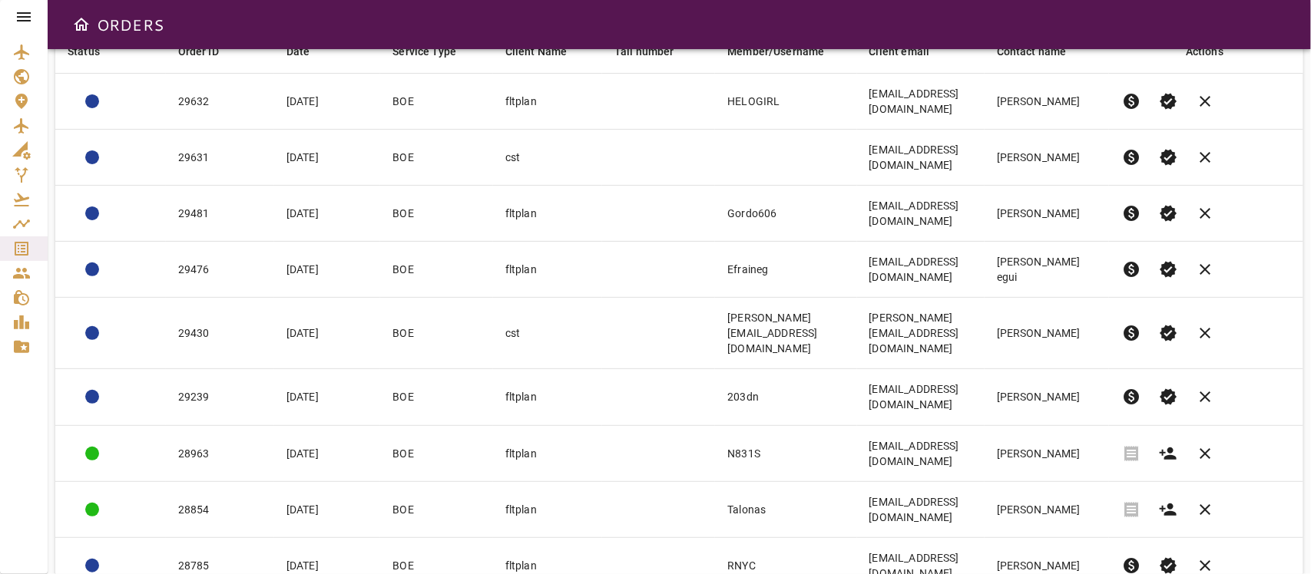
click at [1056, 532] on body "ORDERS Filter Work Orders save_alt Status arrow_downward Order ID arrow_downwar…" at bounding box center [655, 287] width 1311 height 574
click at [1061, 513] on li "25" at bounding box center [1070, 515] width 71 height 28
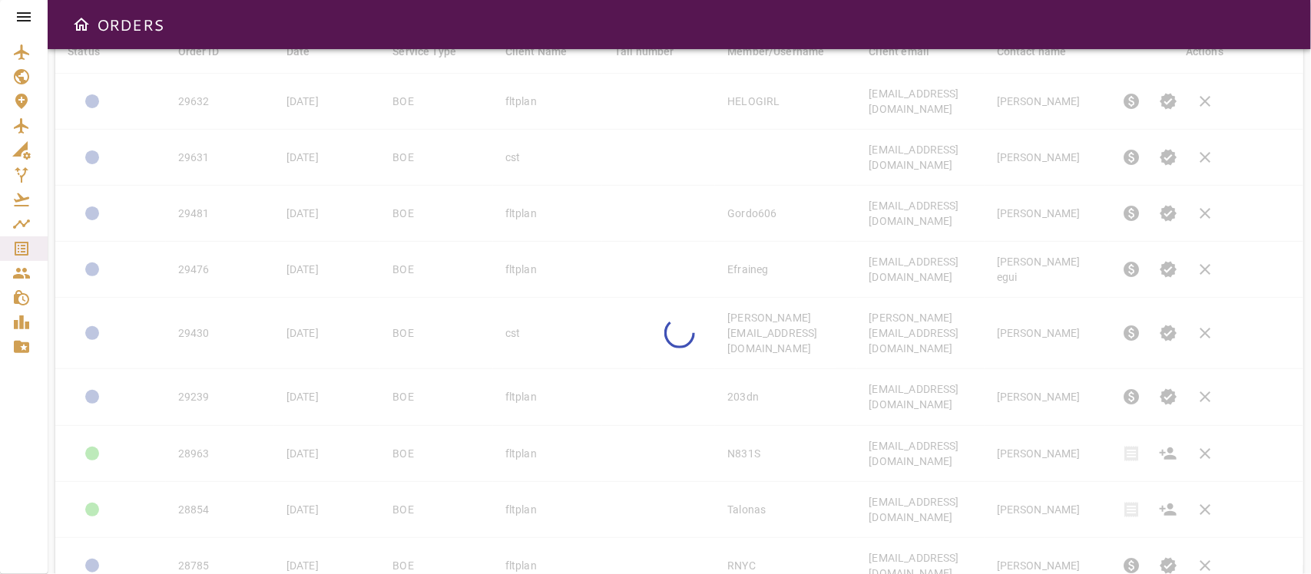
type input "**"
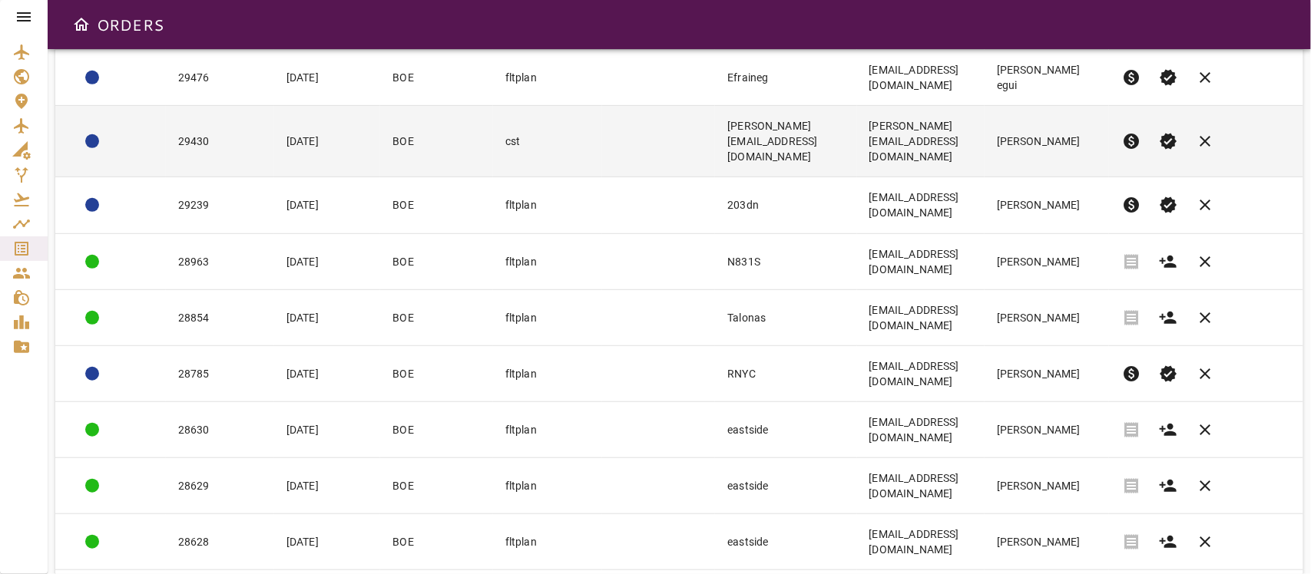
scroll to position [420, 0]
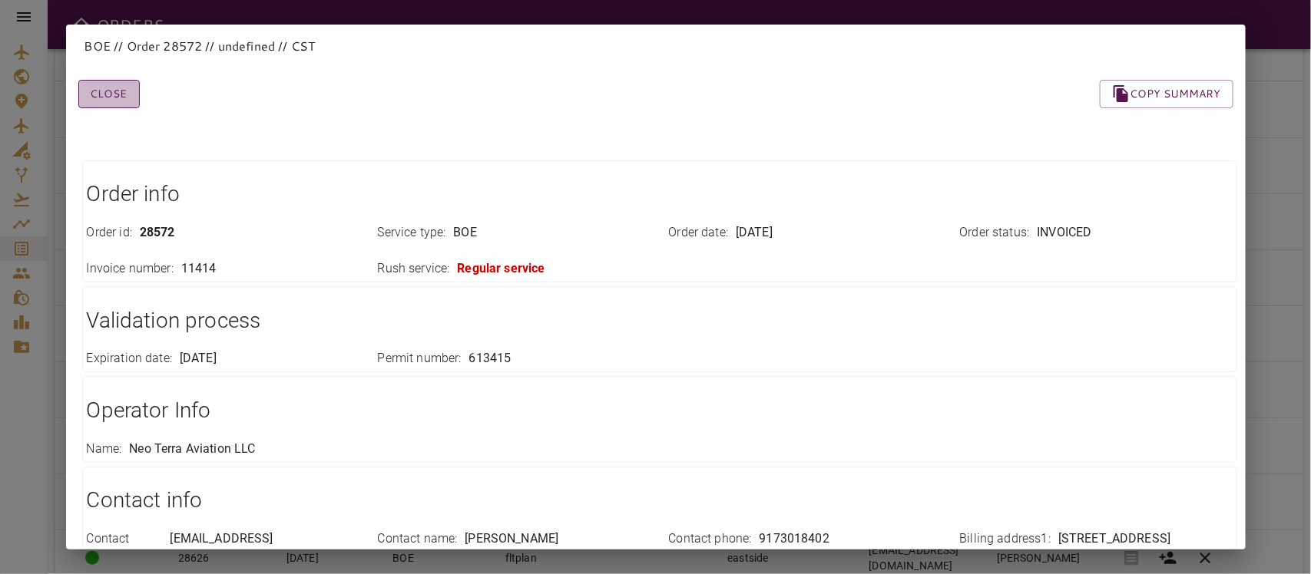
click at [104, 98] on button "Close" at bounding box center [108, 94] width 61 height 28
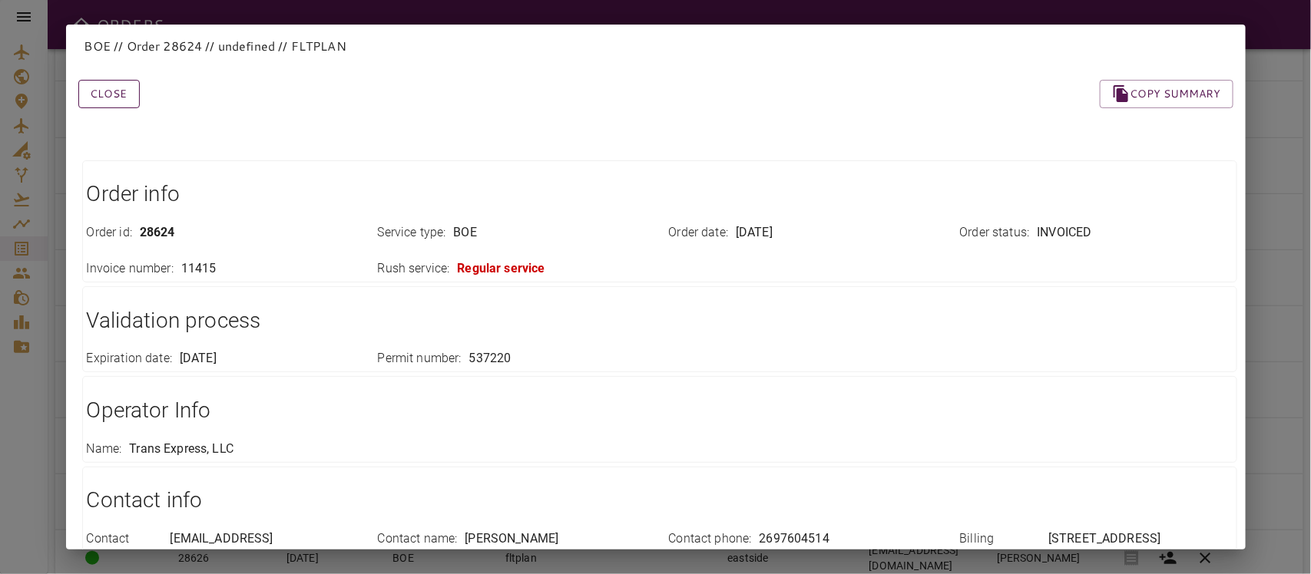
click at [101, 94] on button "Close" at bounding box center [108, 94] width 61 height 28
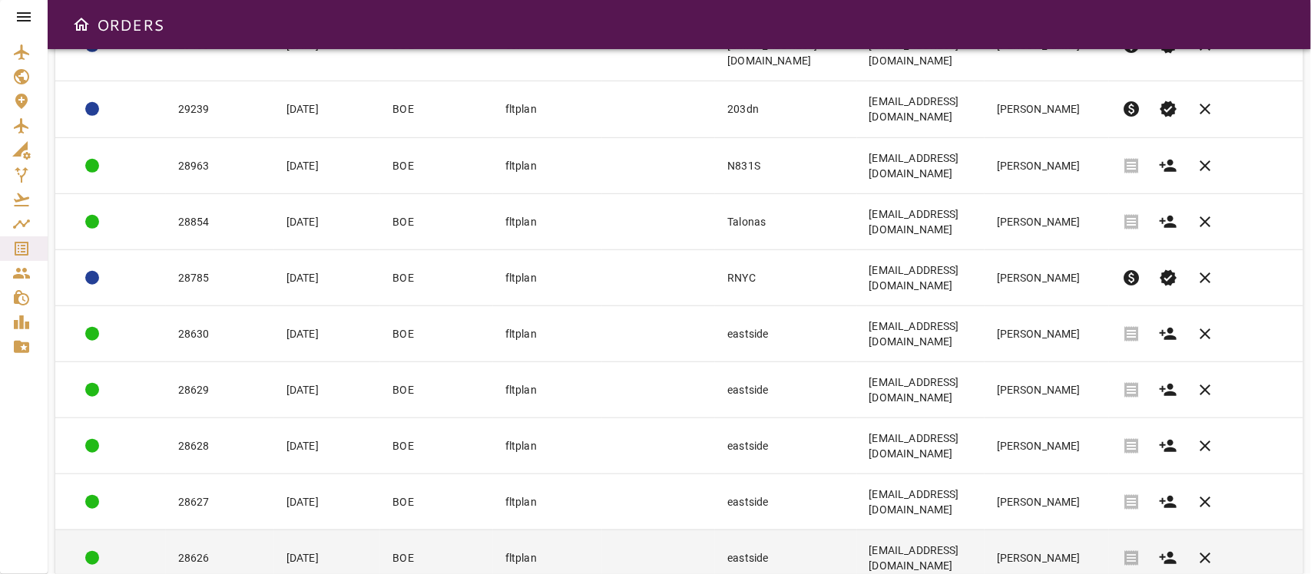
click at [219, 530] on td "28626" at bounding box center [220, 558] width 108 height 56
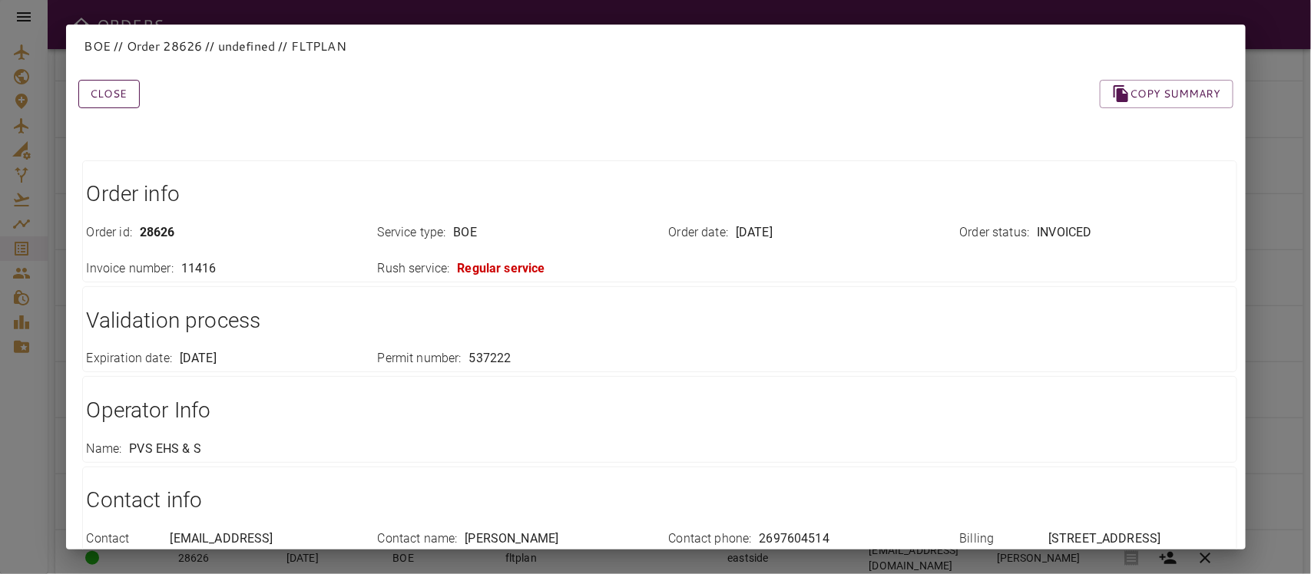
click at [102, 88] on button "Close" at bounding box center [108, 94] width 61 height 28
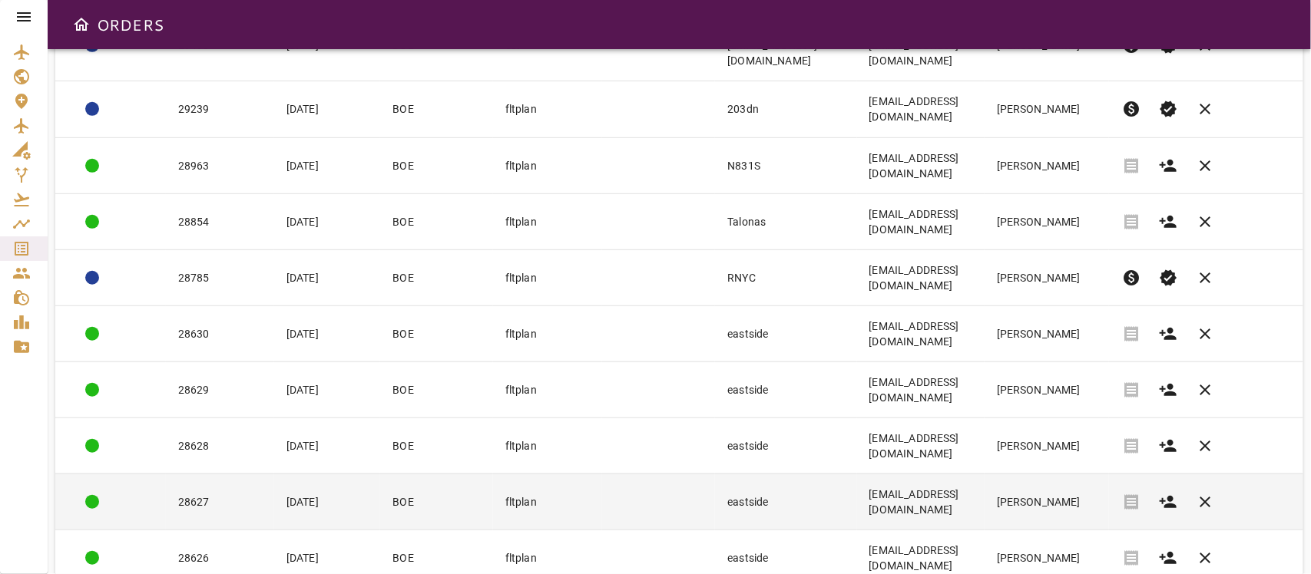
click at [215, 474] on td "28627" at bounding box center [220, 502] width 108 height 56
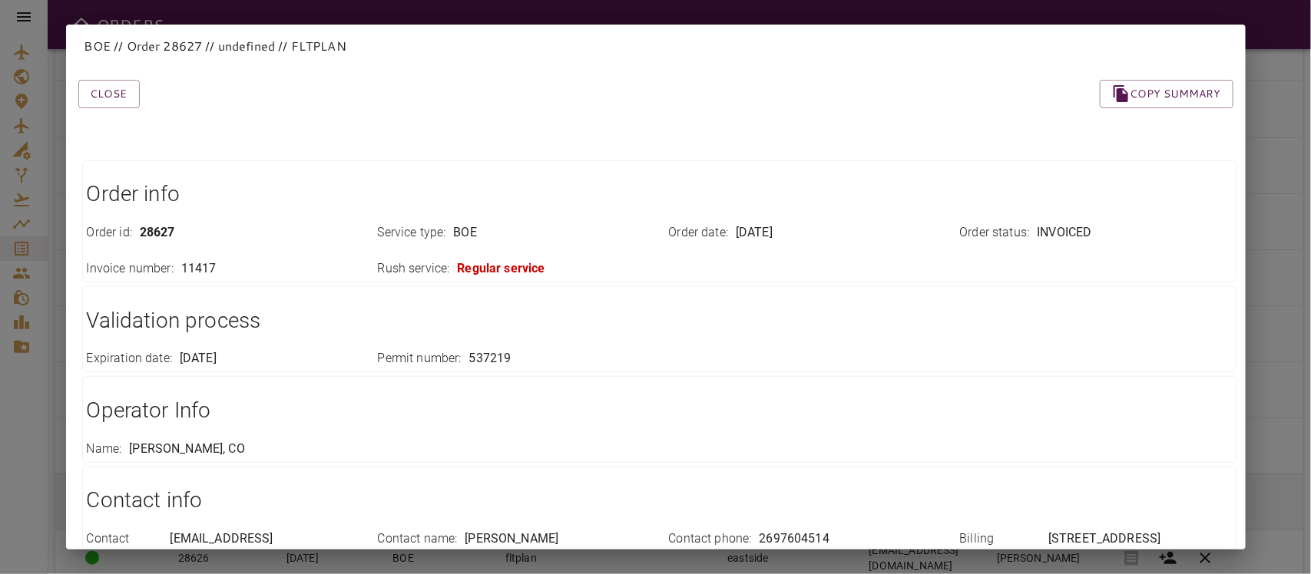
click at [215, 346] on div "Expiration date : [DATE]" at bounding box center [213, 350] width 291 height 36
click at [205, 296] on div "Validation process Expiration date : [DATE] Permit number : 537219" at bounding box center [659, 329] width 1155 height 86
click at [112, 89] on button "Close" at bounding box center [108, 94] width 61 height 28
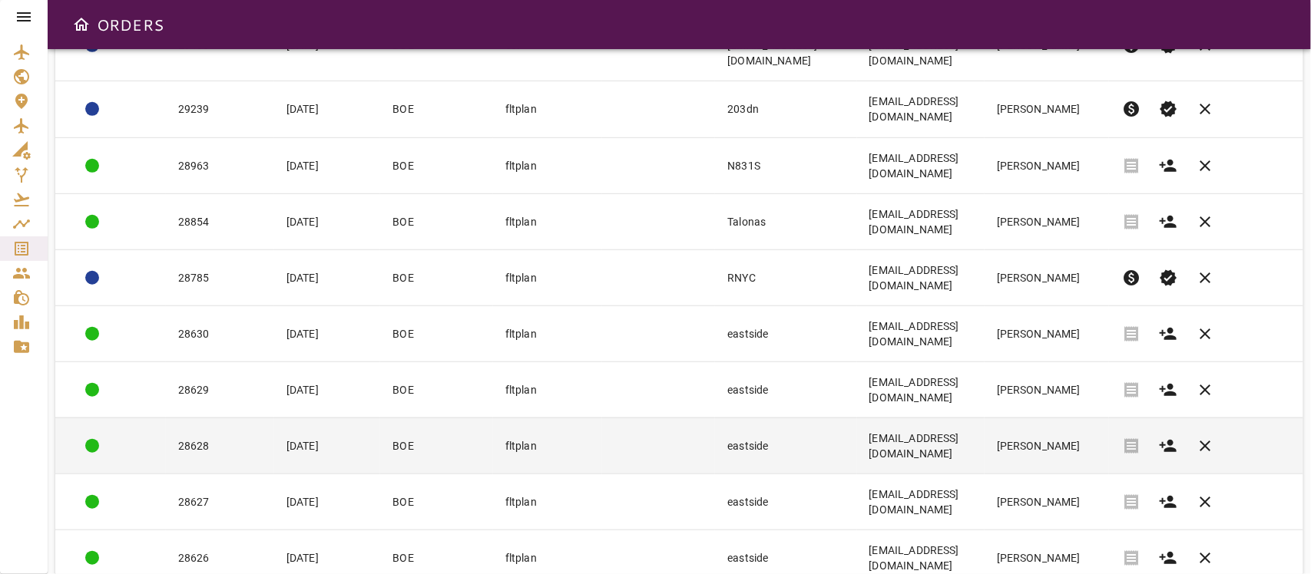
click at [221, 418] on td "28628" at bounding box center [220, 446] width 108 height 56
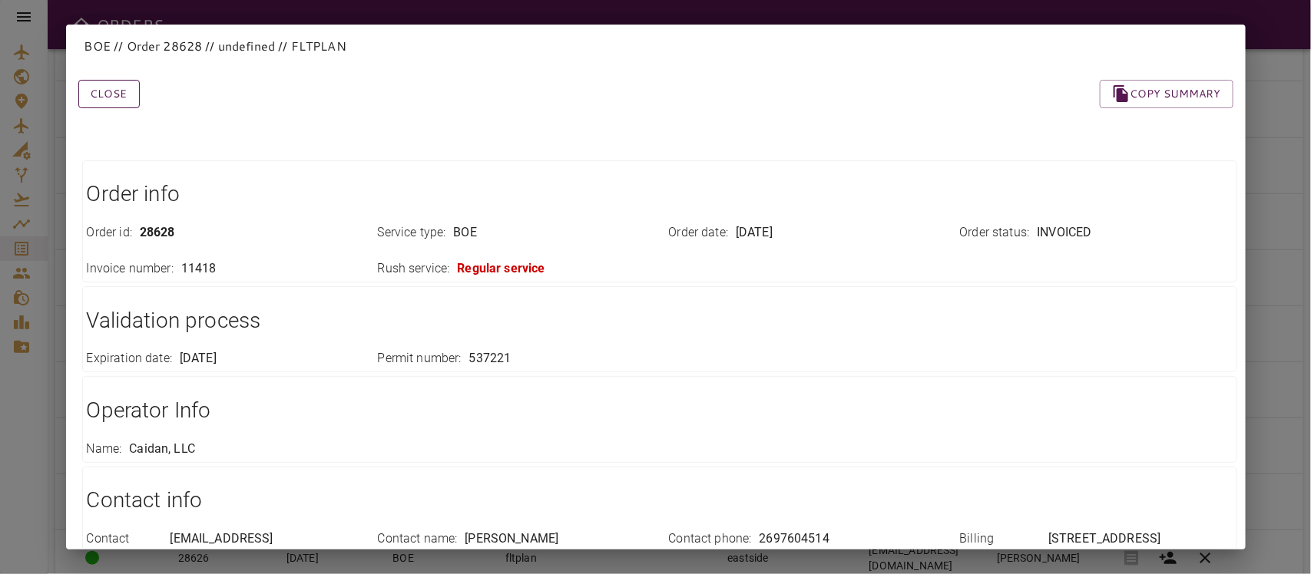
click at [104, 88] on button "Close" at bounding box center [108, 94] width 61 height 28
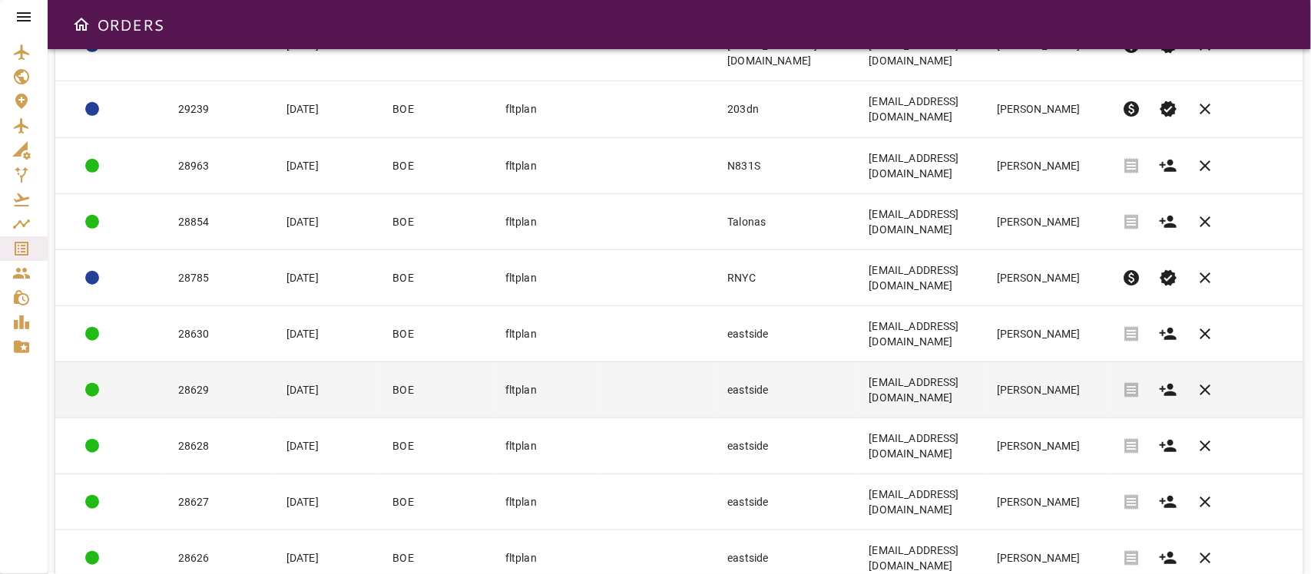
click at [225, 362] on td "28629" at bounding box center [220, 390] width 108 height 56
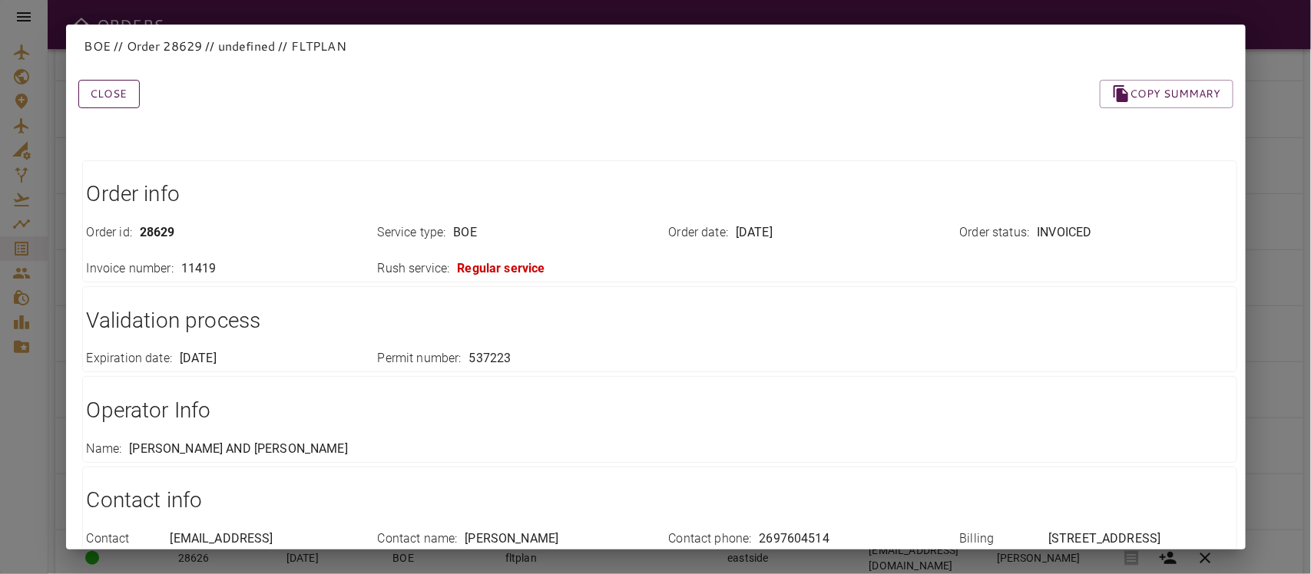
drag, startPoint x: 85, startPoint y: 91, endPoint x: 93, endPoint y: 86, distance: 9.0
click at [85, 90] on button "Close" at bounding box center [108, 94] width 61 height 28
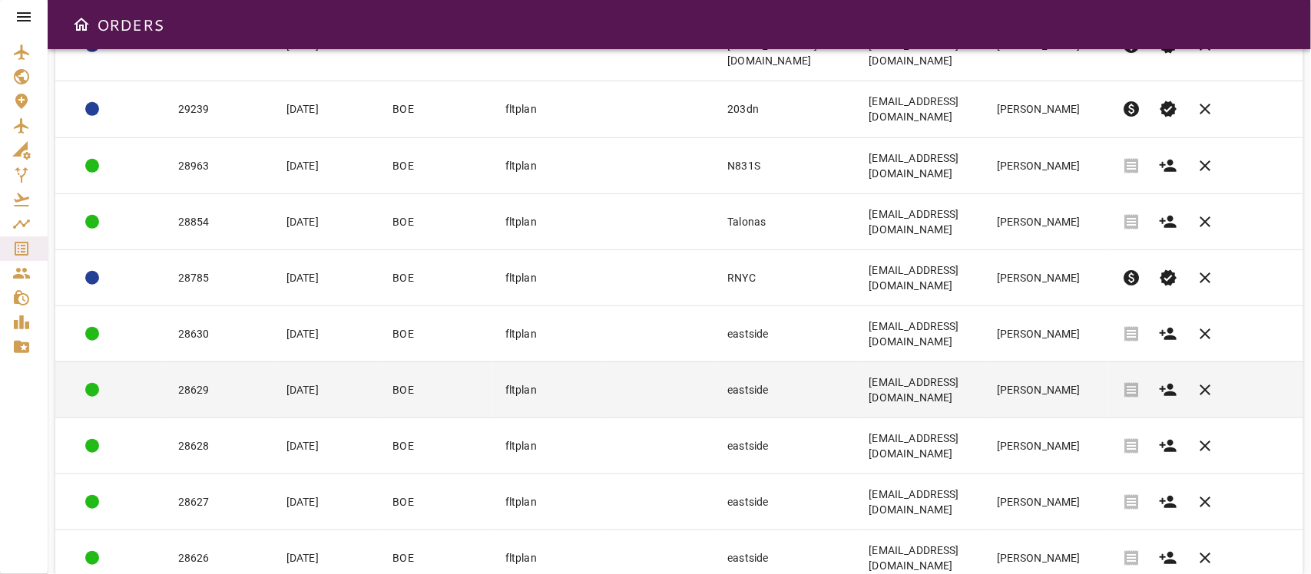
click at [213, 362] on td "28629" at bounding box center [220, 390] width 108 height 56
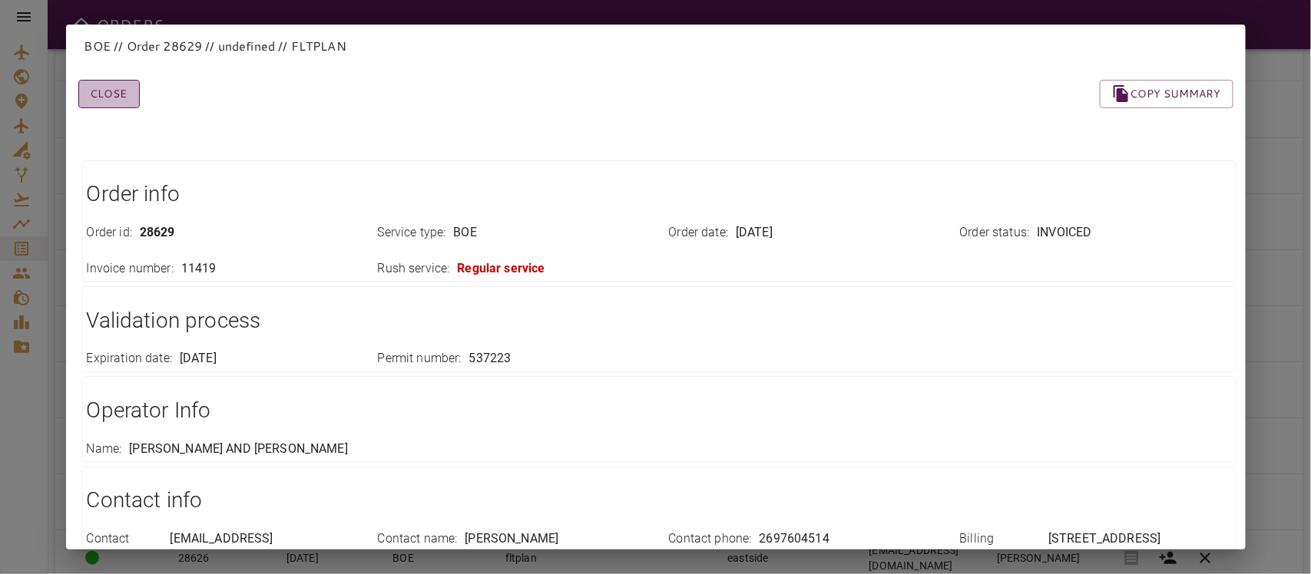
click at [115, 105] on button "Close" at bounding box center [108, 94] width 61 height 28
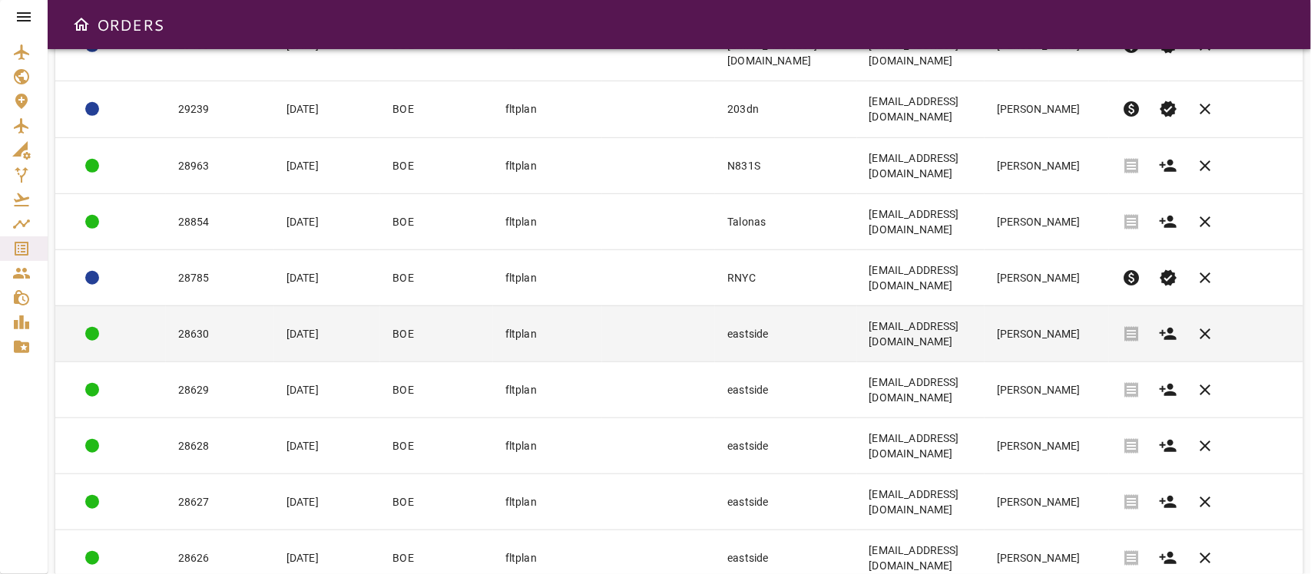
click at [212, 306] on td "28630" at bounding box center [220, 334] width 108 height 56
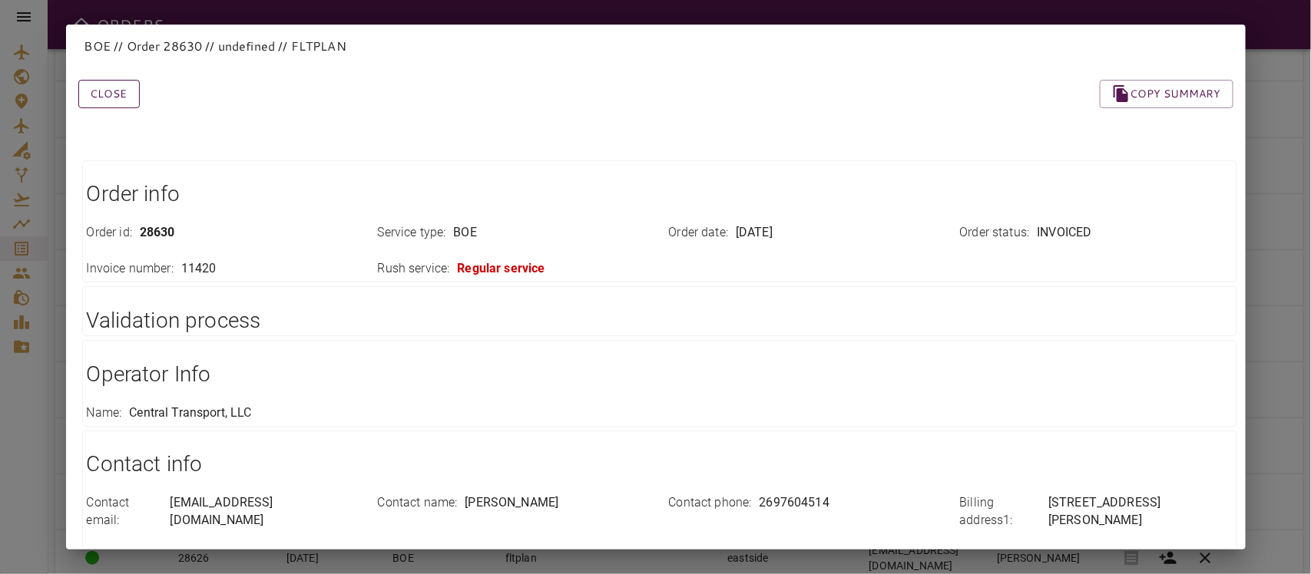
click at [119, 88] on button "Close" at bounding box center [108, 94] width 61 height 28
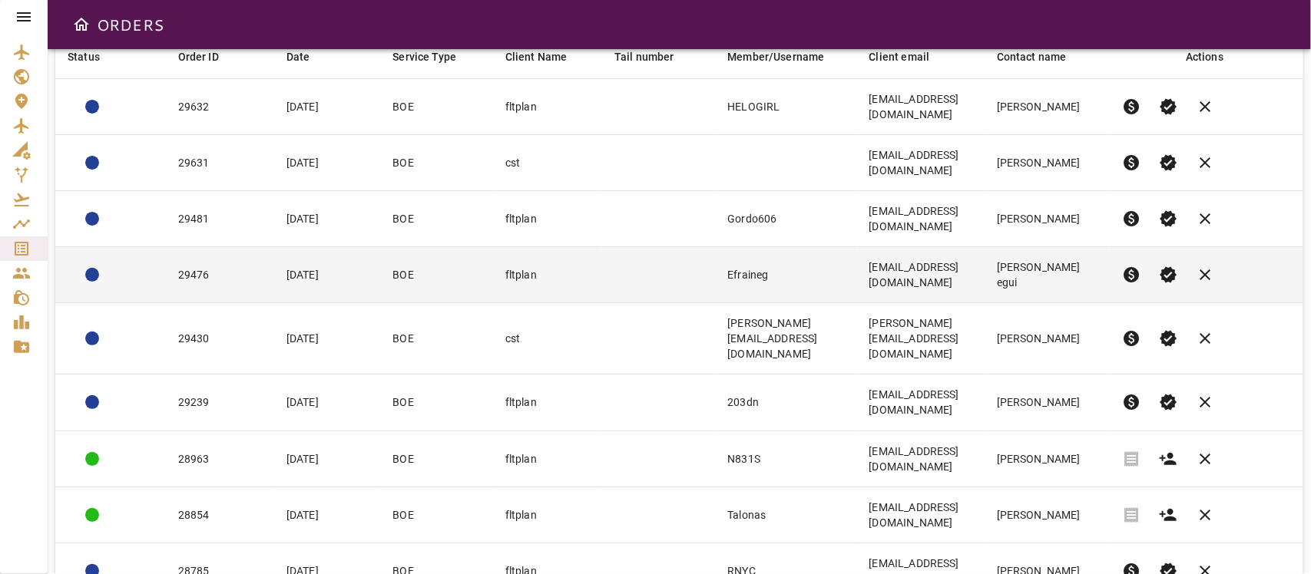
scroll to position [228, 0]
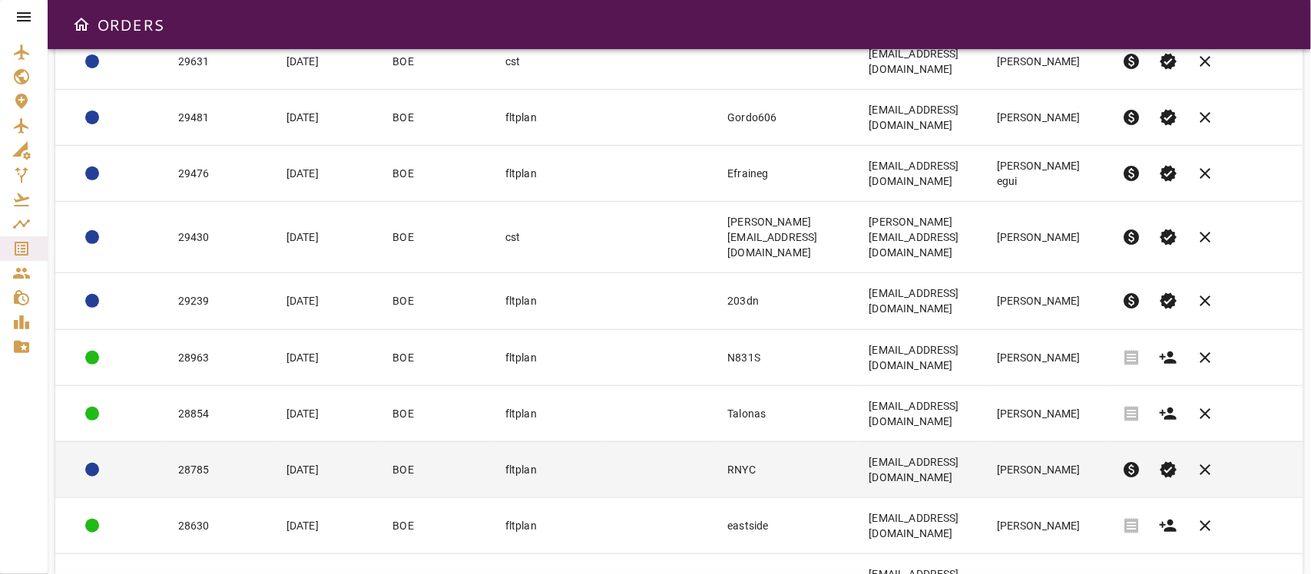
click at [229, 442] on td "28785" at bounding box center [220, 470] width 108 height 56
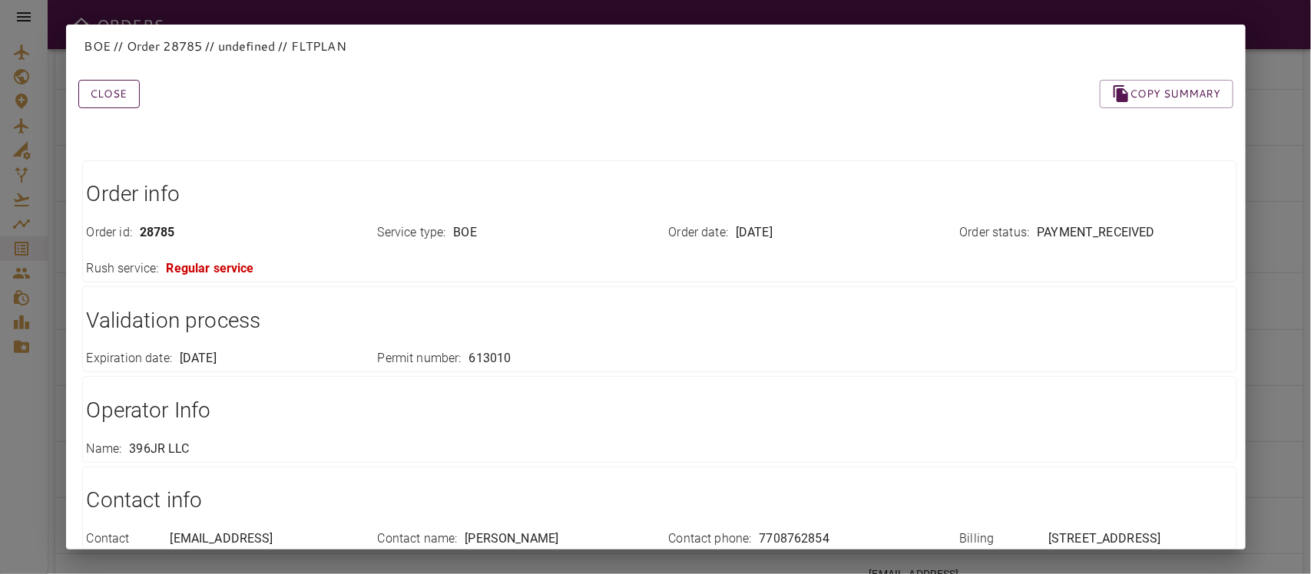
click at [102, 101] on button "Close" at bounding box center [108, 94] width 61 height 28
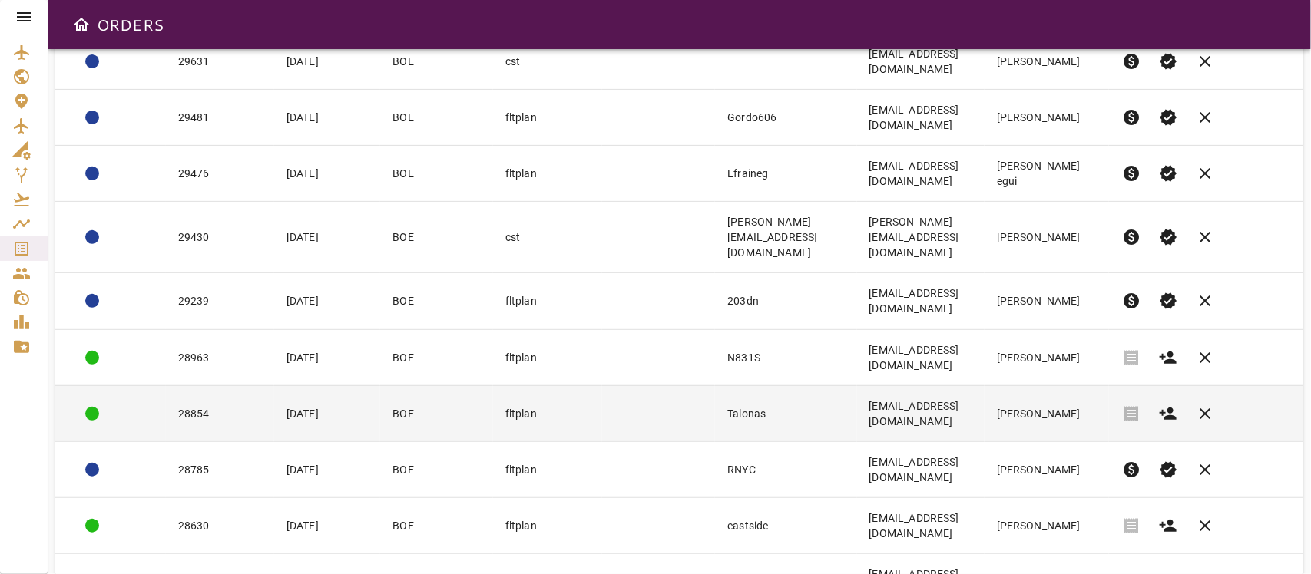
click at [216, 386] on td "28854" at bounding box center [220, 414] width 108 height 56
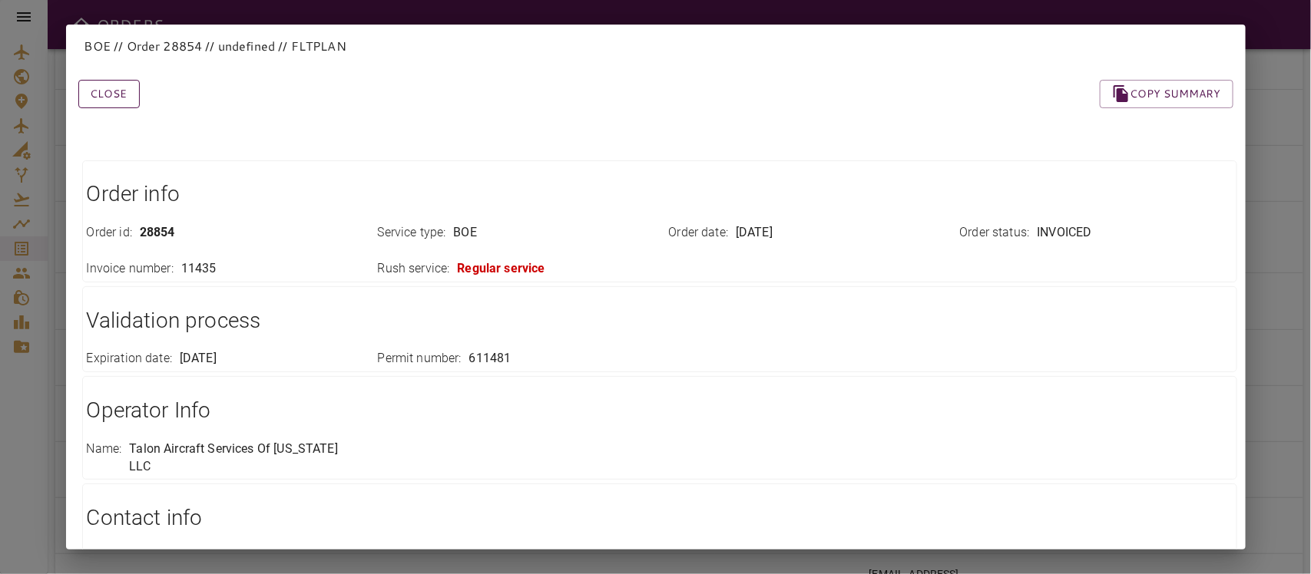
click at [124, 97] on button "Close" at bounding box center [108, 94] width 61 height 28
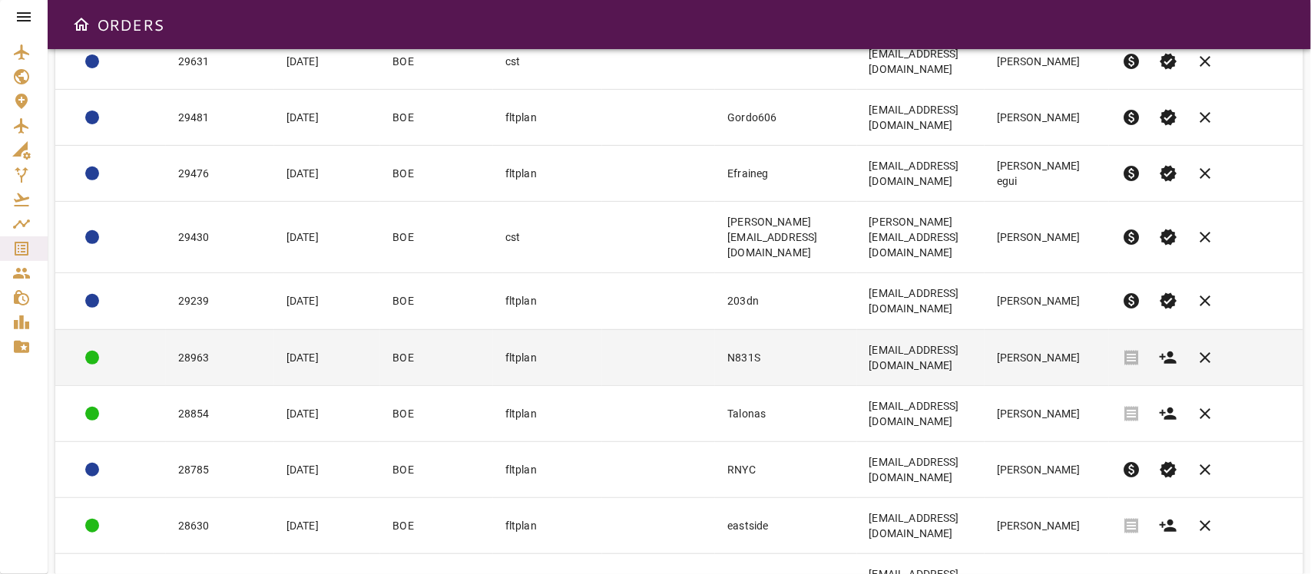
click at [205, 329] on td "28963" at bounding box center [220, 357] width 108 height 56
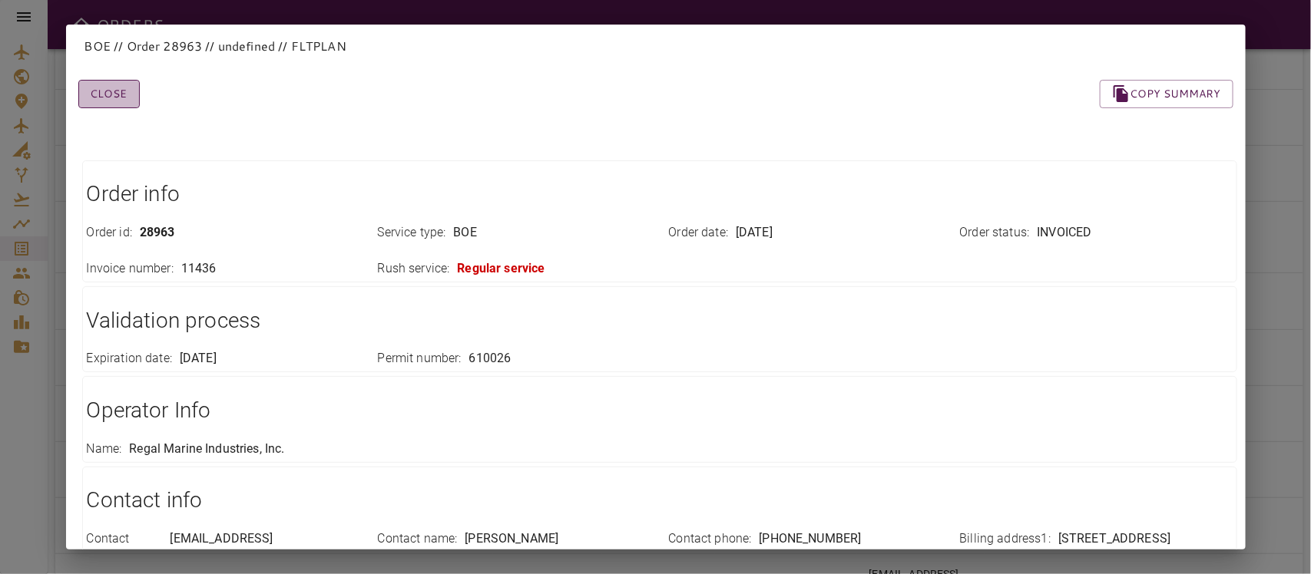
click at [105, 88] on button "Close" at bounding box center [108, 94] width 61 height 28
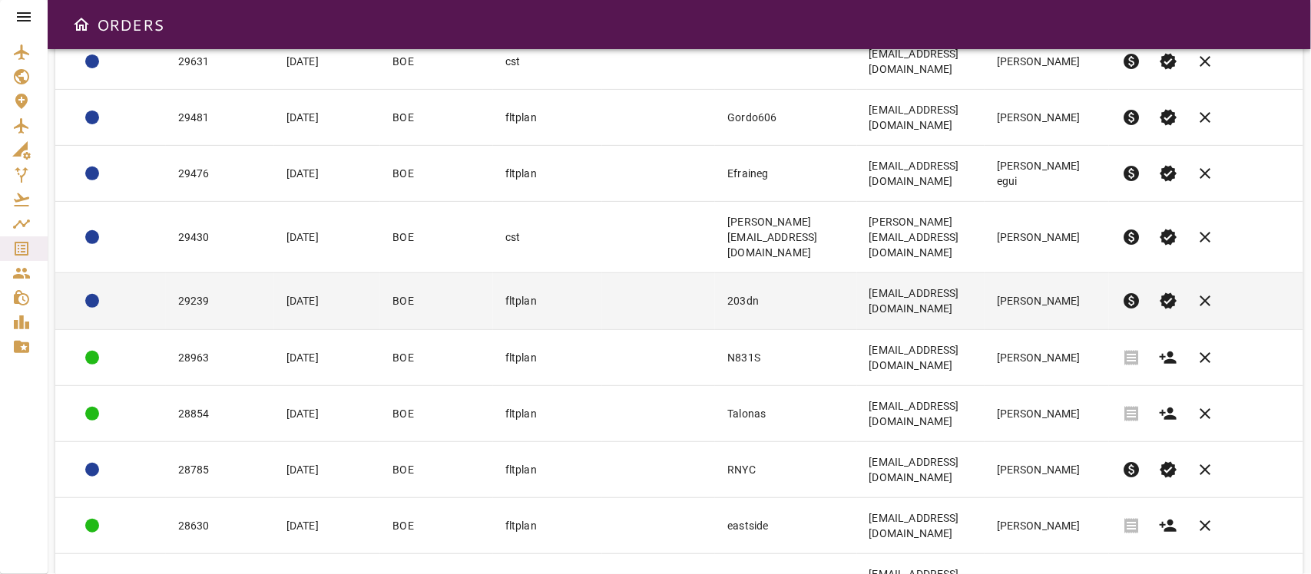
click at [221, 273] on td "29239" at bounding box center [220, 301] width 108 height 56
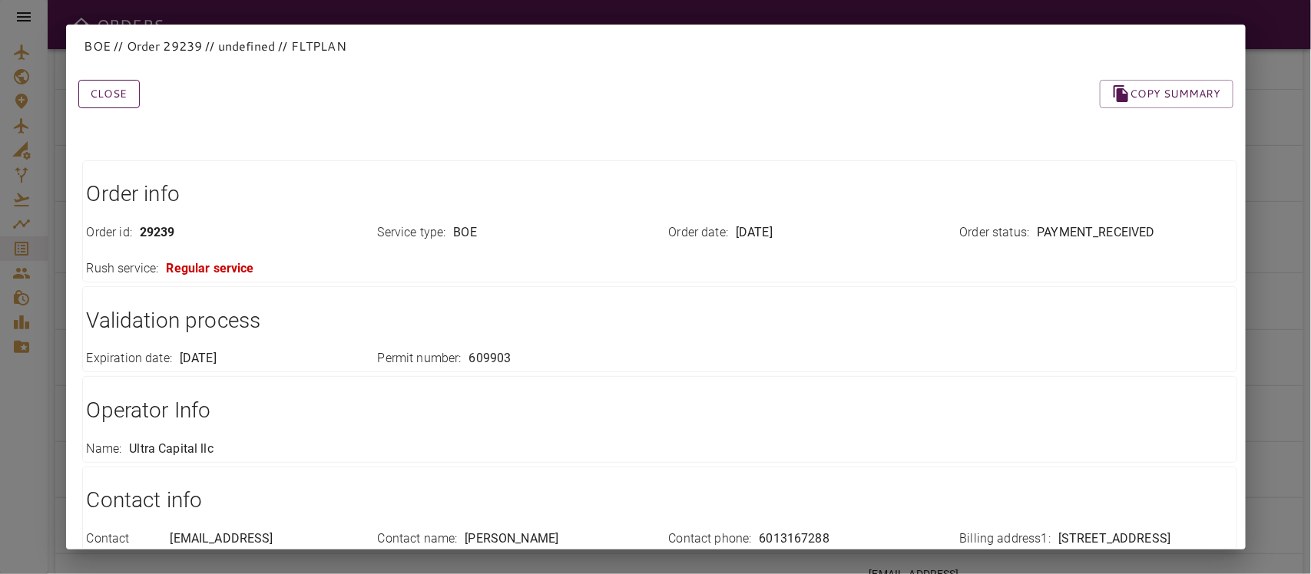
click at [105, 82] on button "Close" at bounding box center [108, 94] width 61 height 28
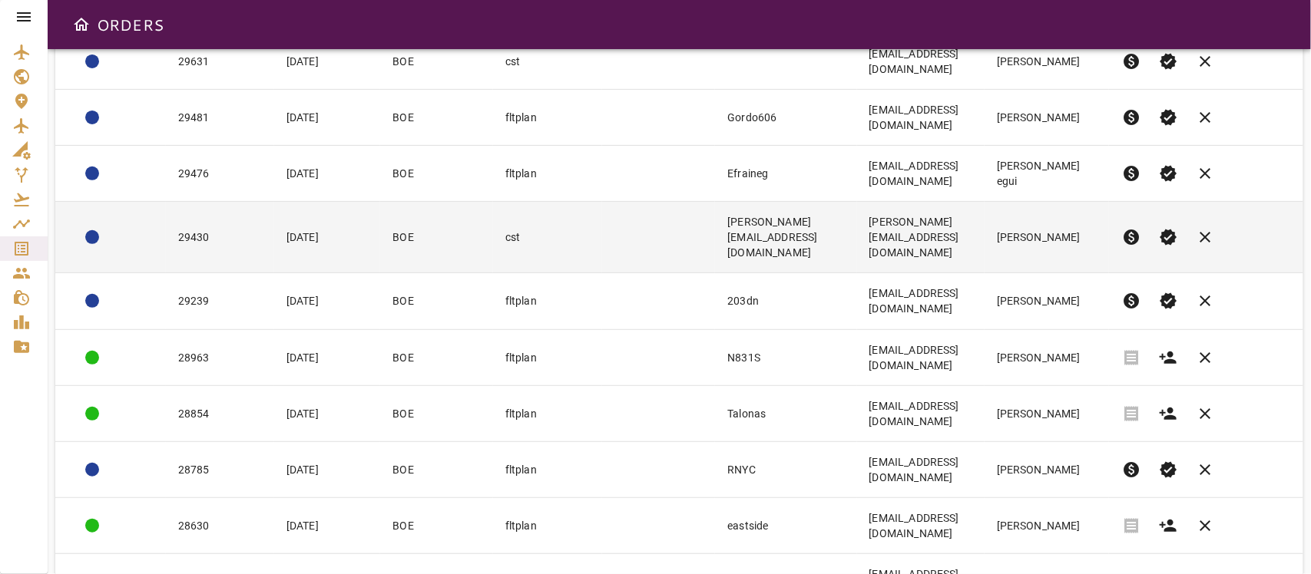
click at [220, 202] on td "29430" at bounding box center [220, 237] width 108 height 71
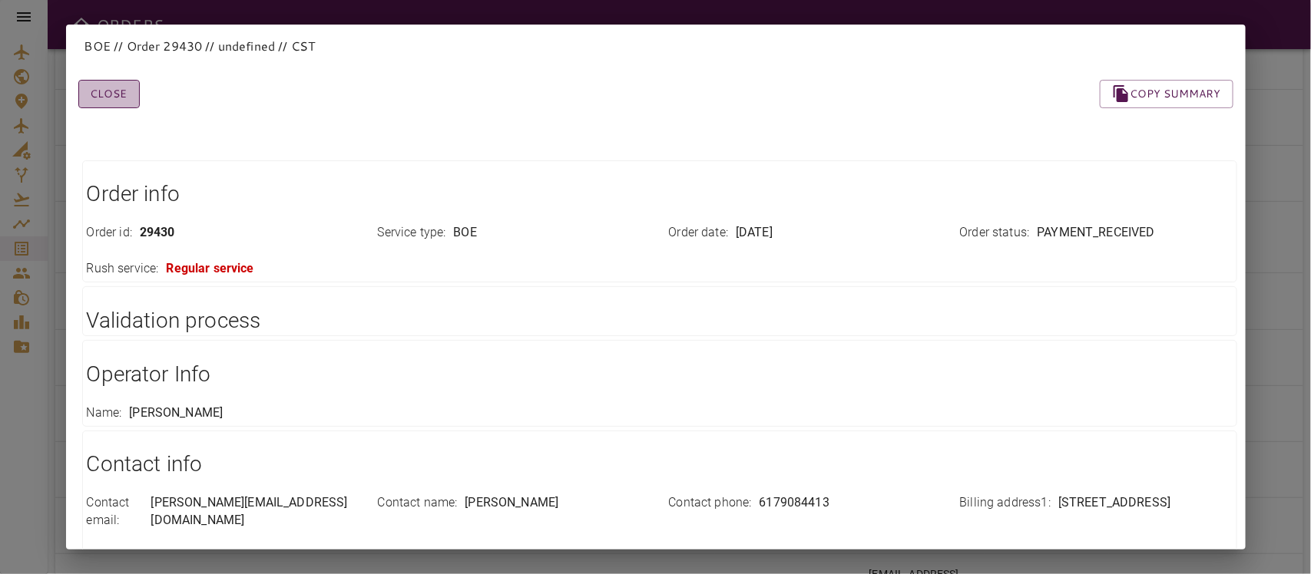
click at [104, 91] on button "Close" at bounding box center [108, 94] width 61 height 28
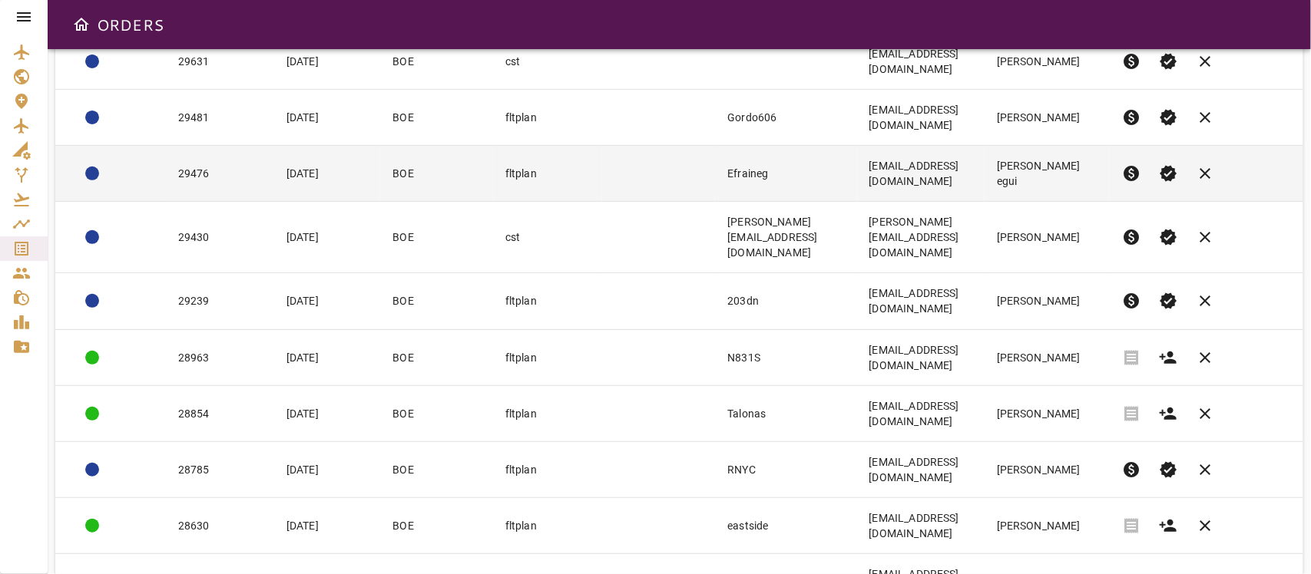
click at [220, 155] on td "29476" at bounding box center [220, 174] width 108 height 56
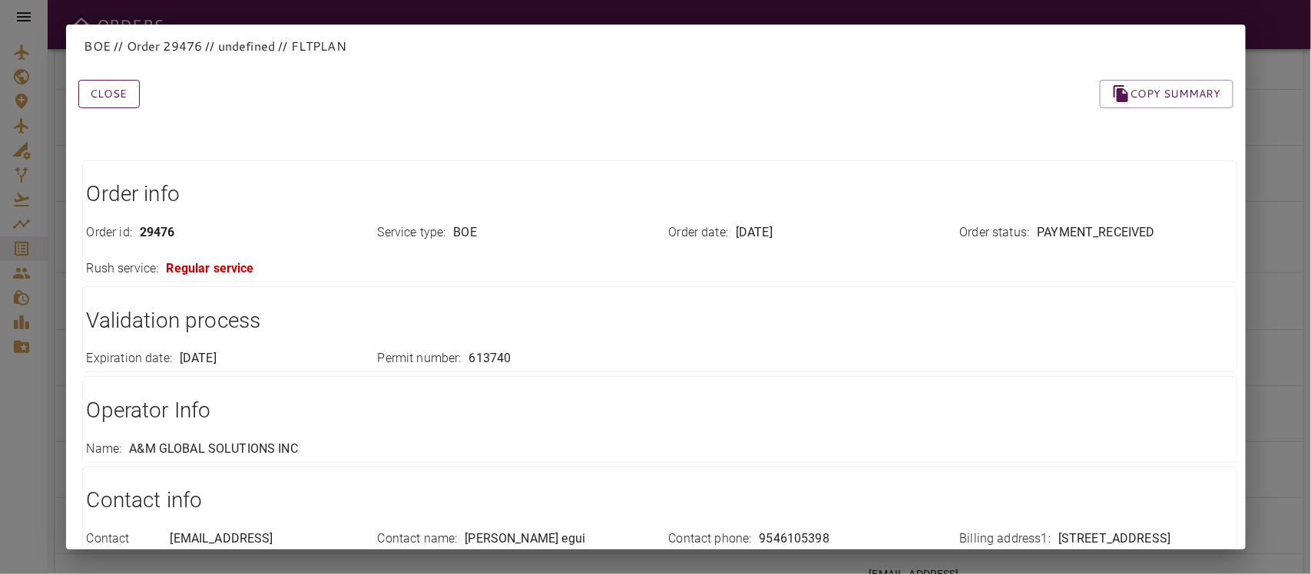
click at [112, 96] on button "Close" at bounding box center [108, 94] width 61 height 28
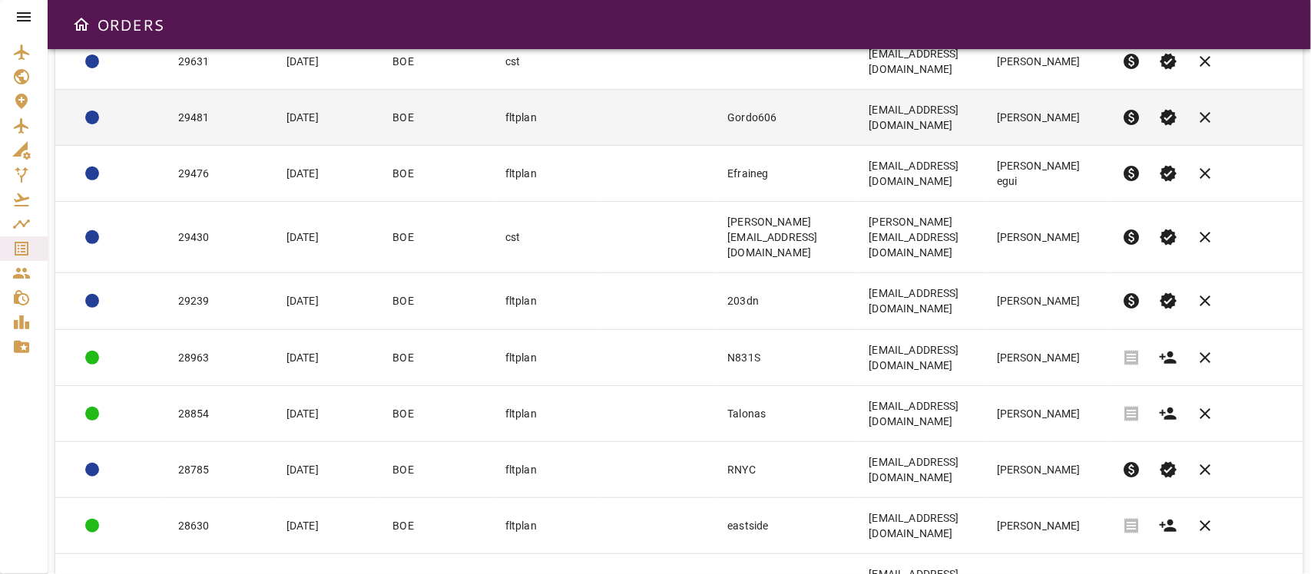
click at [227, 113] on td "29481" at bounding box center [220, 118] width 108 height 56
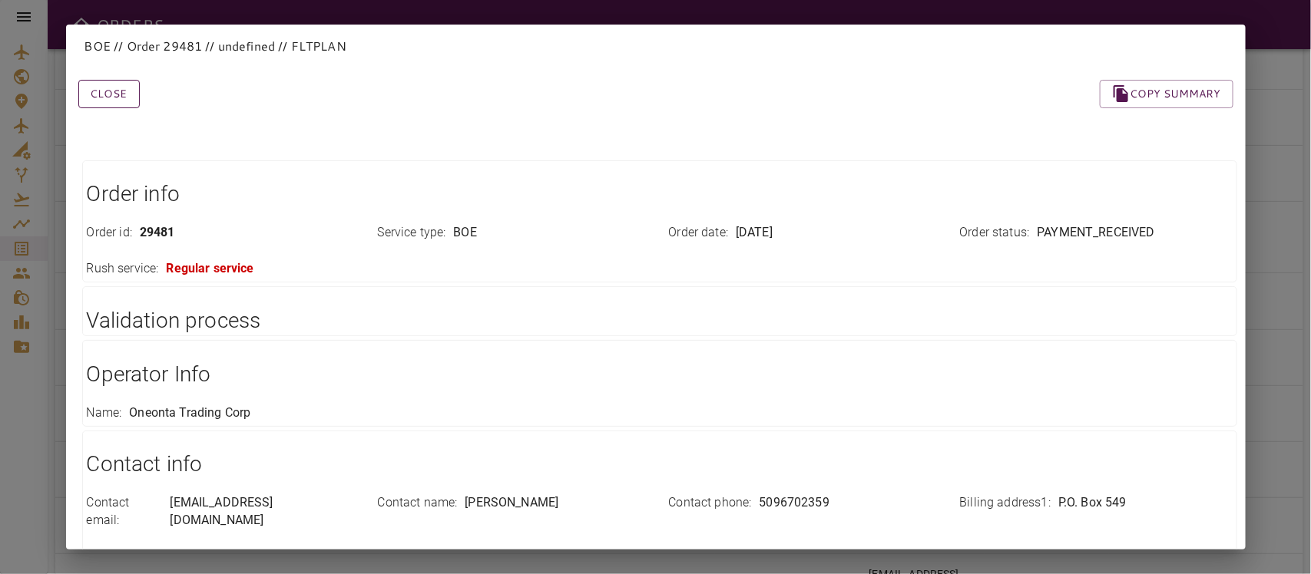
click at [111, 93] on button "Close" at bounding box center [108, 94] width 61 height 28
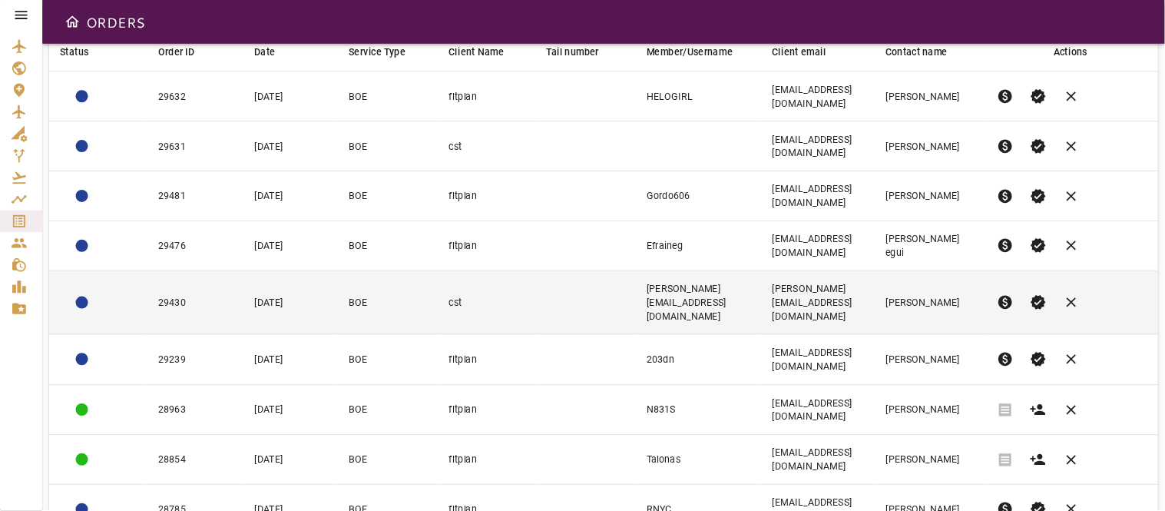
scroll to position [0, 0]
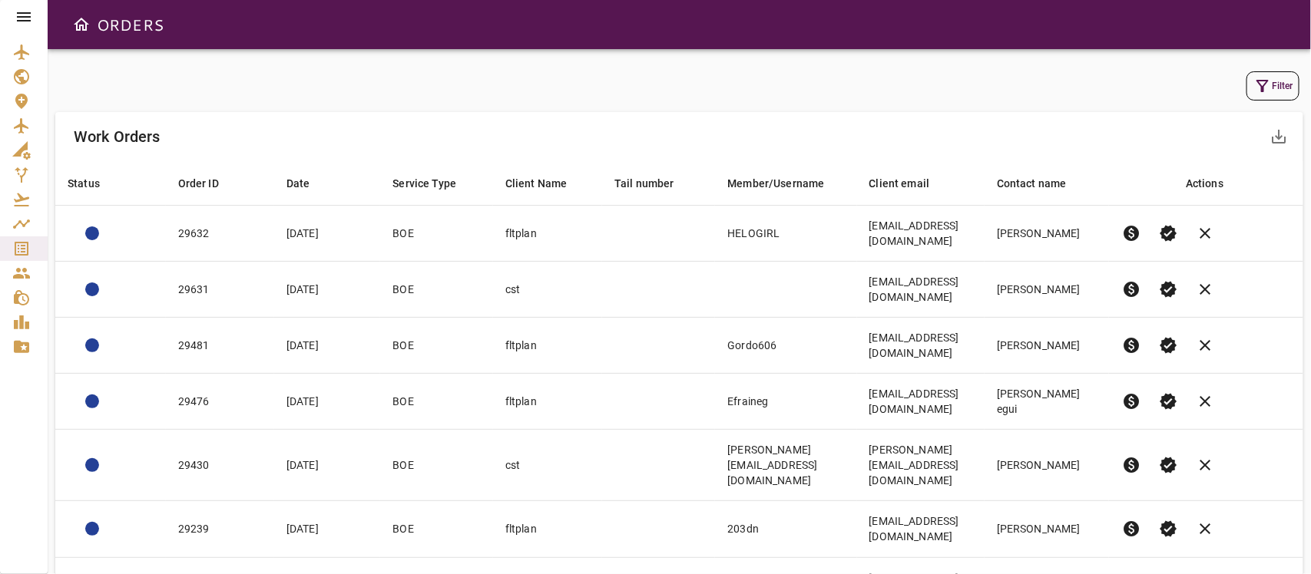
click at [1270, 86] on icon "button" at bounding box center [1262, 86] width 18 height 18
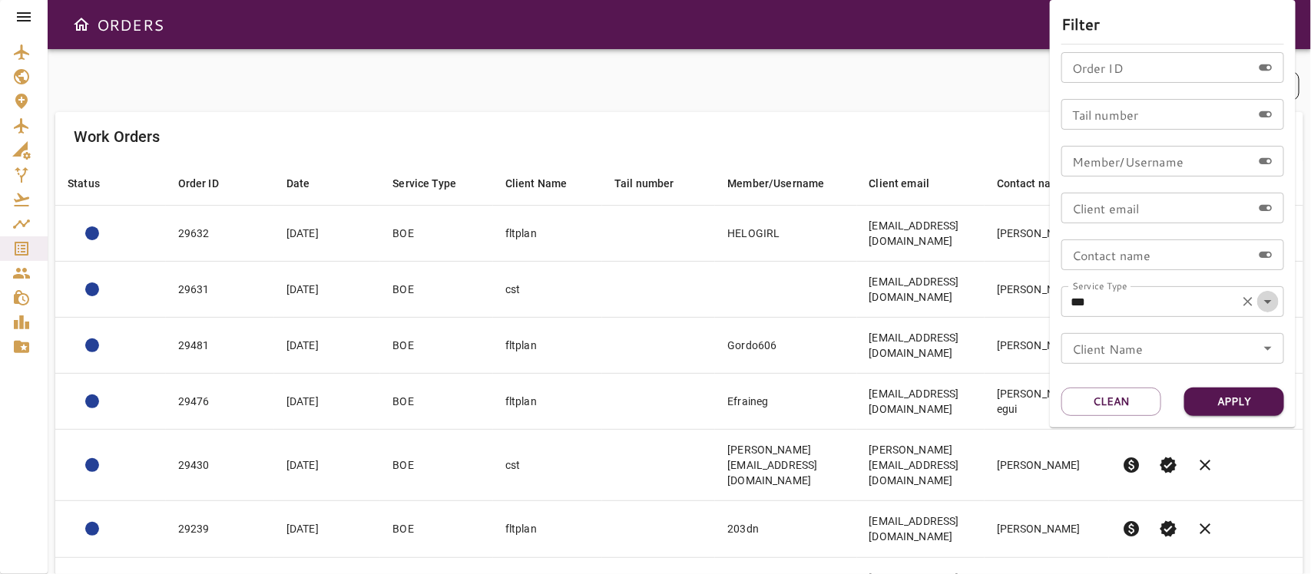
click at [1263, 303] on icon "Open" at bounding box center [1268, 302] width 18 height 18
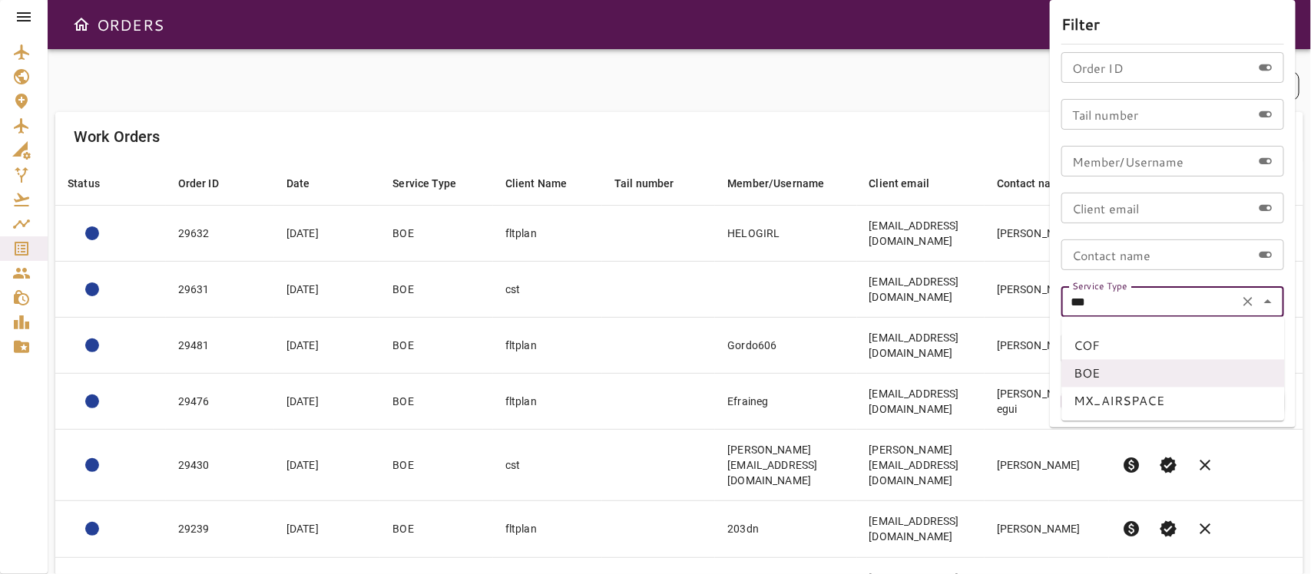
click at [1097, 347] on li "COF" at bounding box center [1173, 347] width 223 height 28
type input "***"
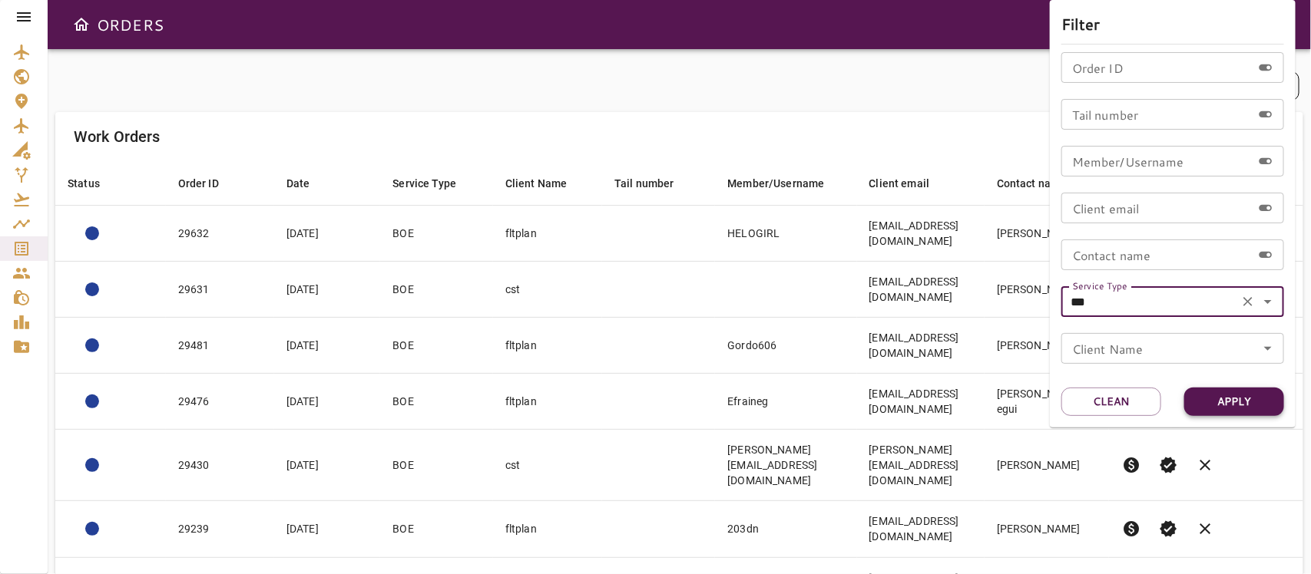
click at [1213, 401] on button "Apply" at bounding box center [1234, 402] width 100 height 28
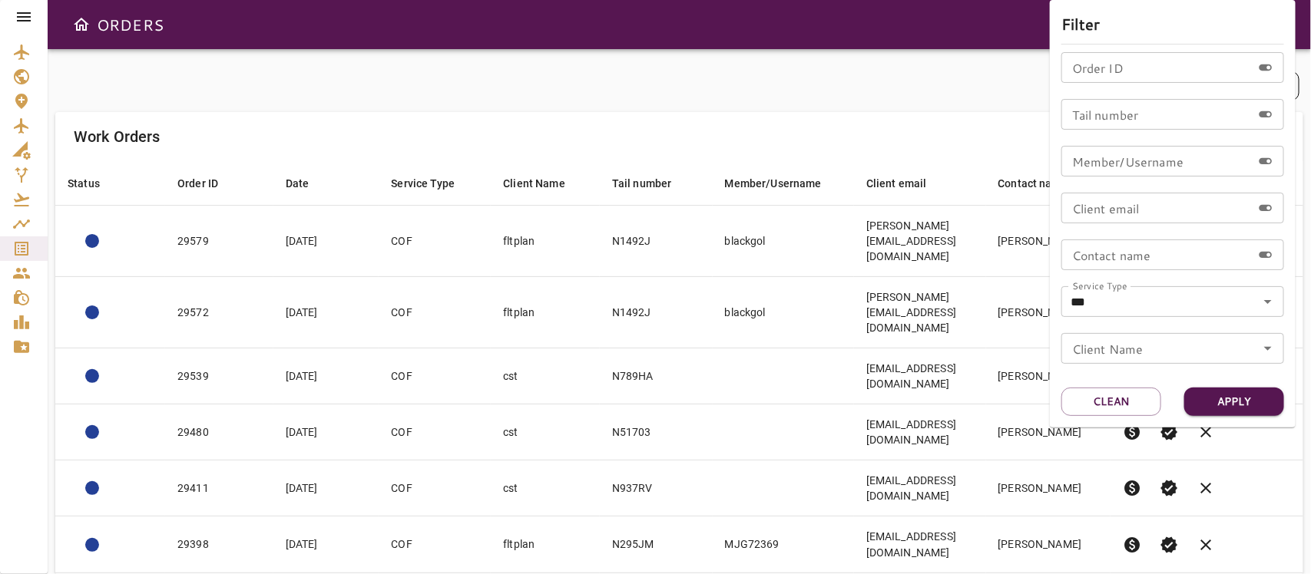
click at [607, 108] on div at bounding box center [655, 287] width 1311 height 574
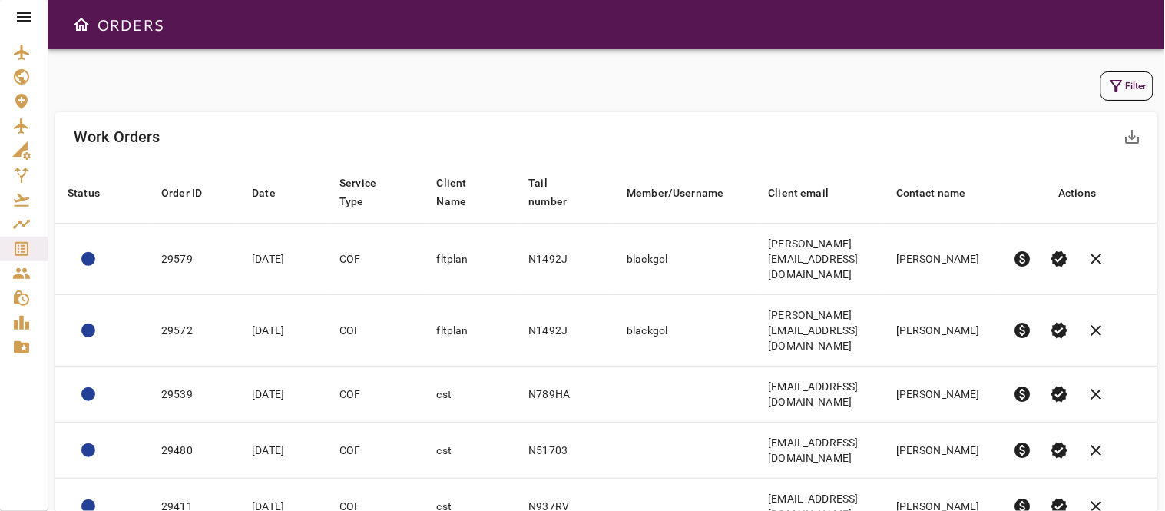
drag, startPoint x: 1216, startPoint y: 2, endPoint x: 571, endPoint y: 108, distance: 653.0
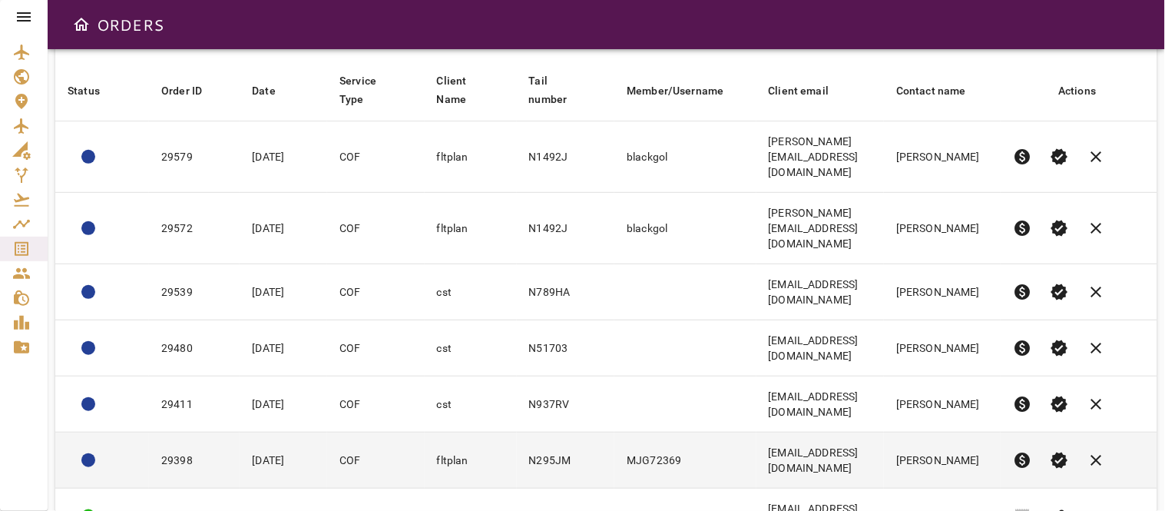
scroll to position [17, 0]
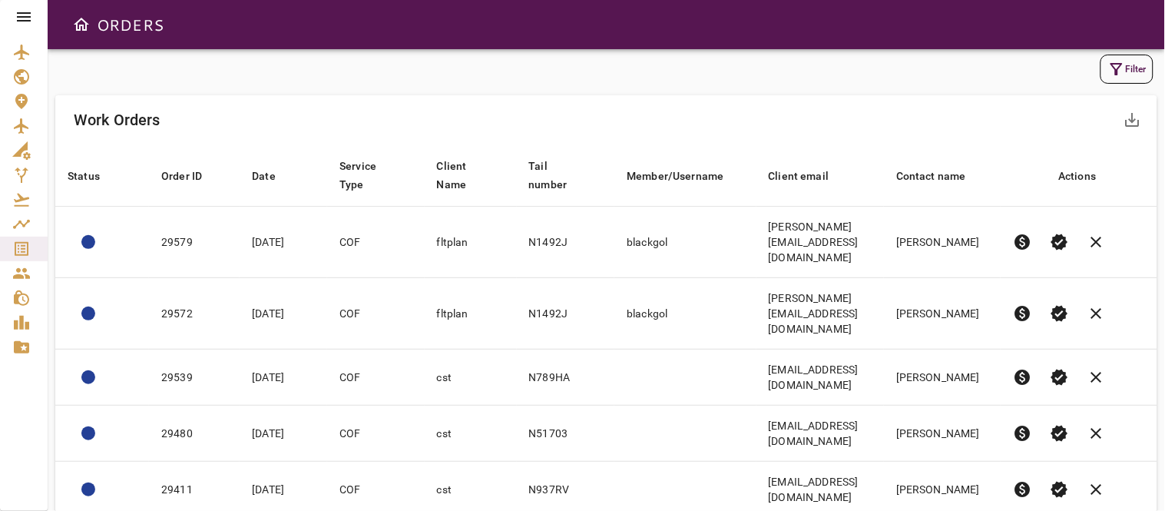
click at [402, 71] on div "Filter" at bounding box center [606, 69] width 1094 height 29
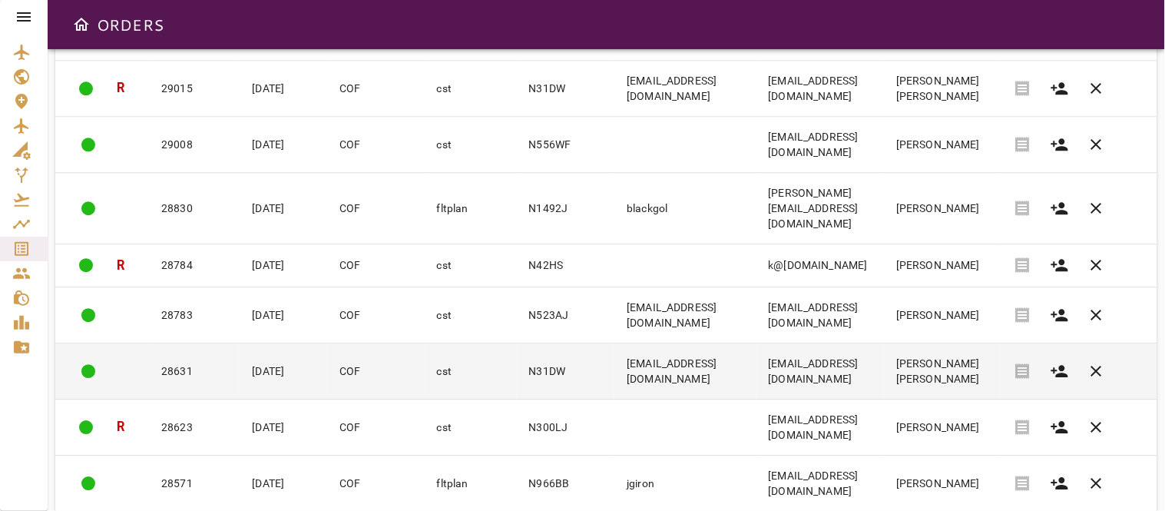
scroll to position [955, 0]
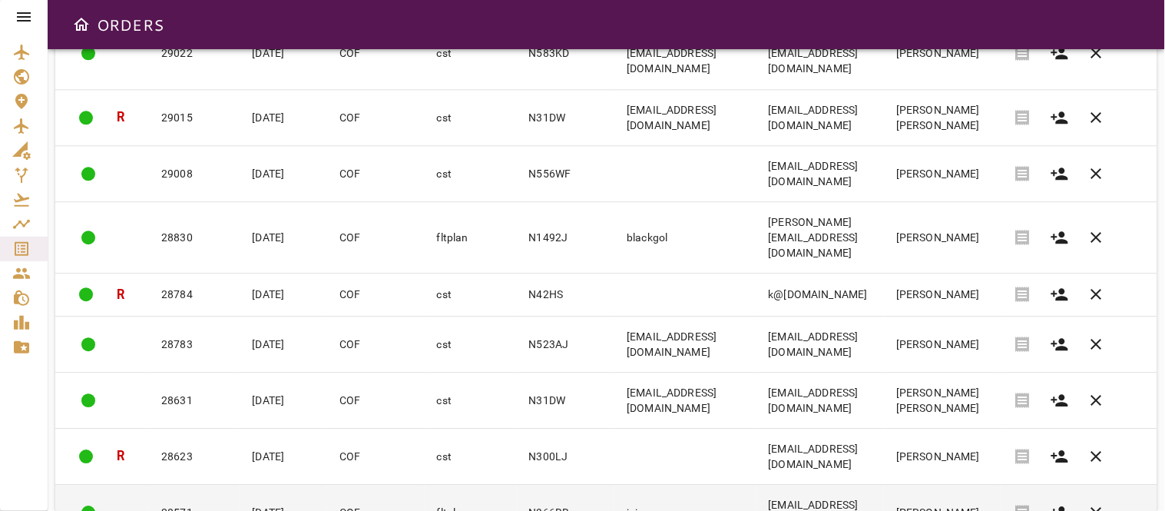
click at [349, 485] on td "COF" at bounding box center [376, 513] width 98 height 56
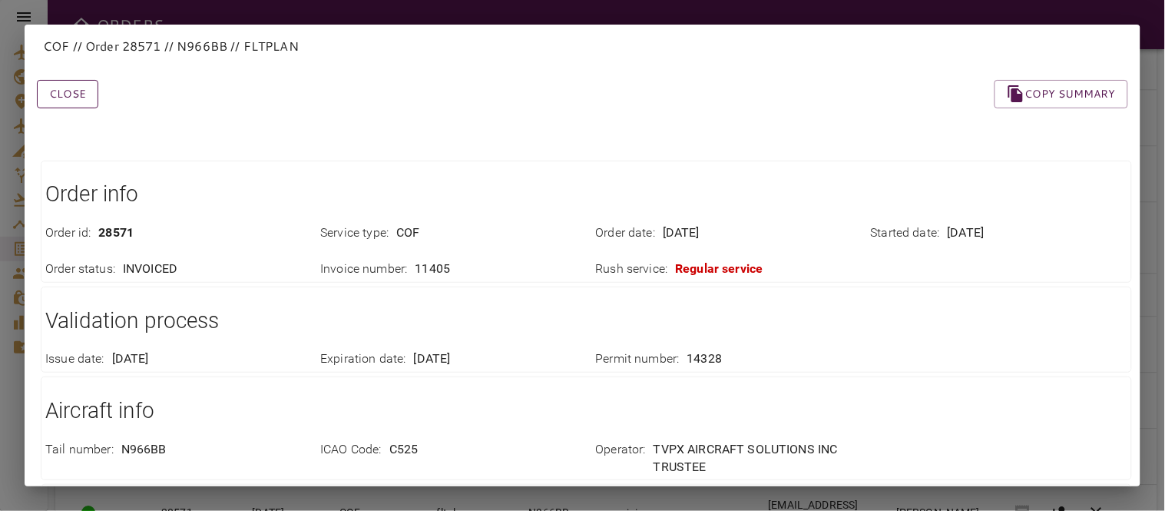
click at [77, 96] on button "Close" at bounding box center [67, 94] width 61 height 28
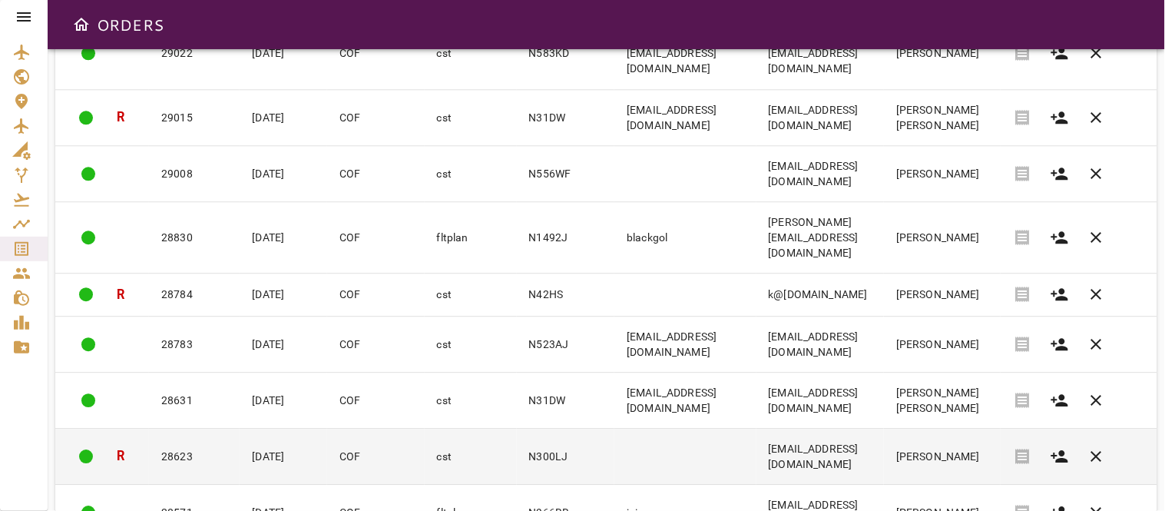
click at [178, 429] on td "28623" at bounding box center [194, 457] width 91 height 56
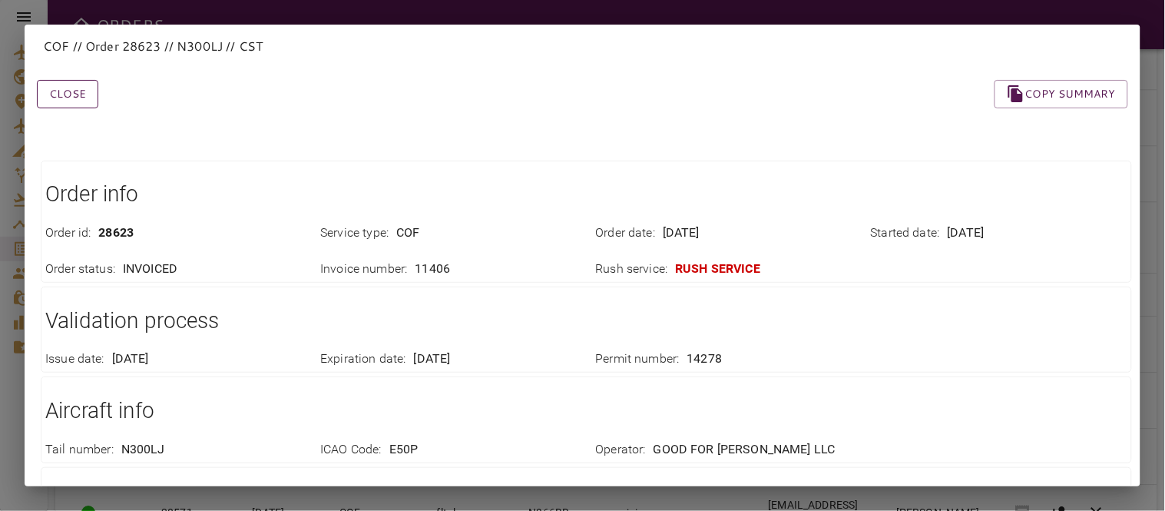
click at [58, 96] on button "Close" at bounding box center [67, 94] width 61 height 28
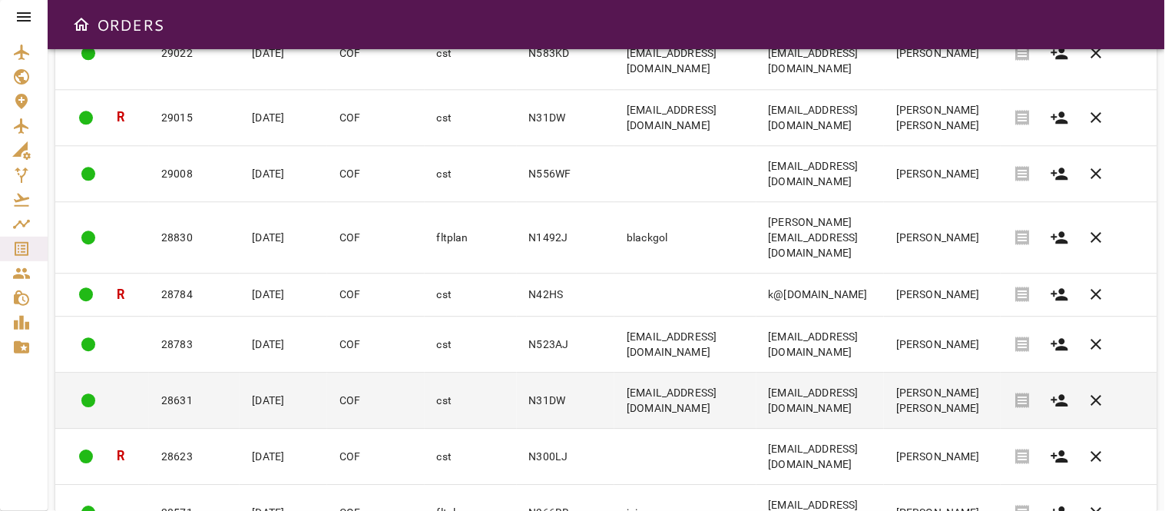
click at [178, 372] on td "28631" at bounding box center [194, 400] width 91 height 56
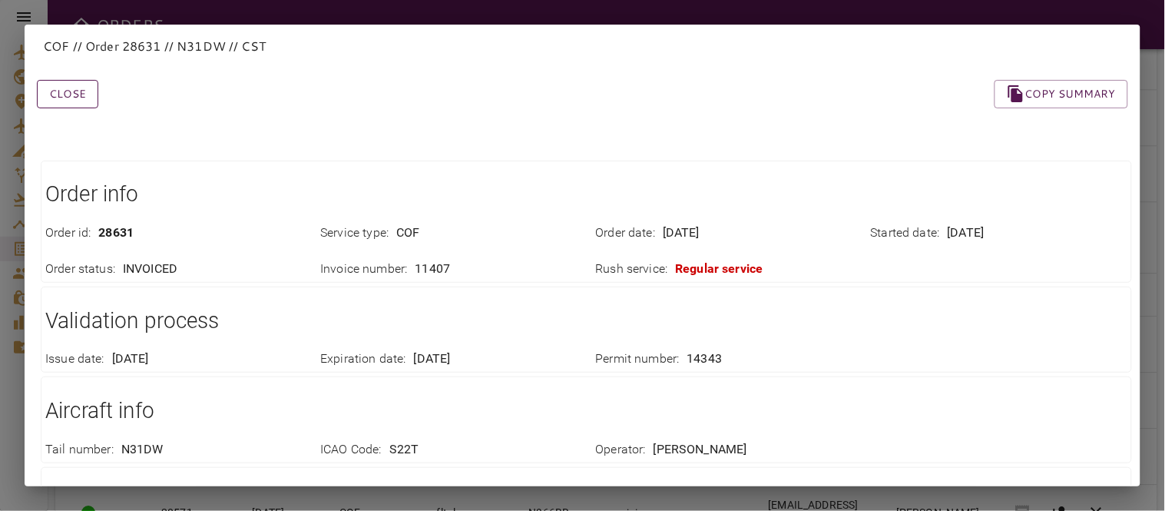
click at [74, 96] on button "Close" at bounding box center [67, 94] width 61 height 28
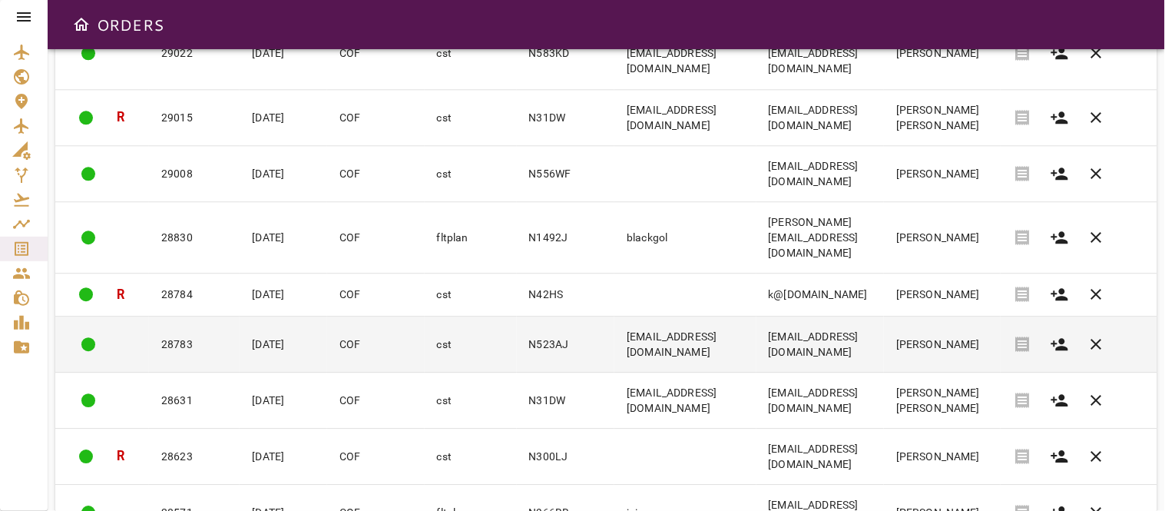
click at [152, 316] on td "28783" at bounding box center [194, 344] width 91 height 56
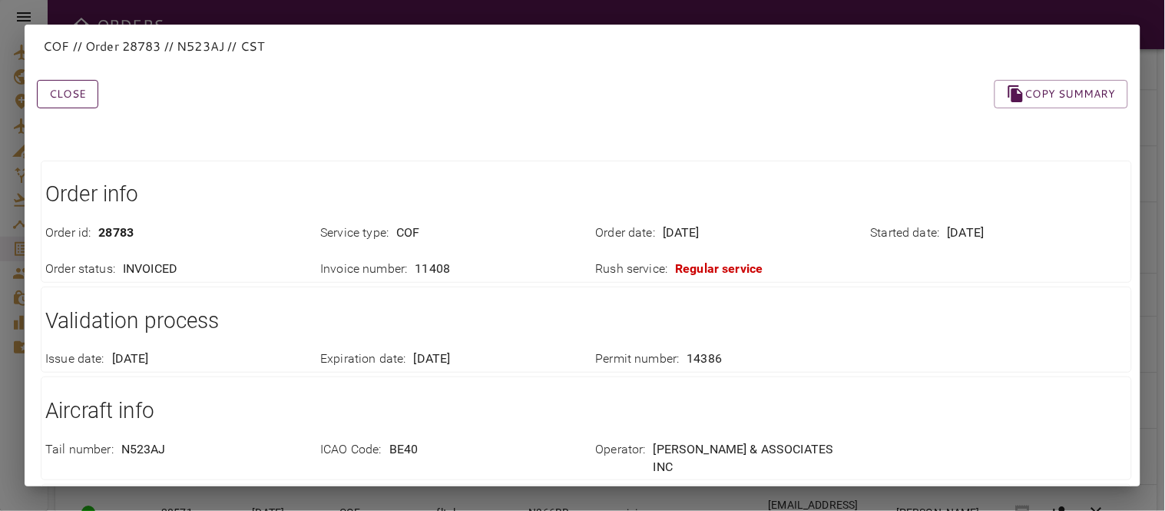
click at [61, 96] on button "Close" at bounding box center [67, 94] width 61 height 28
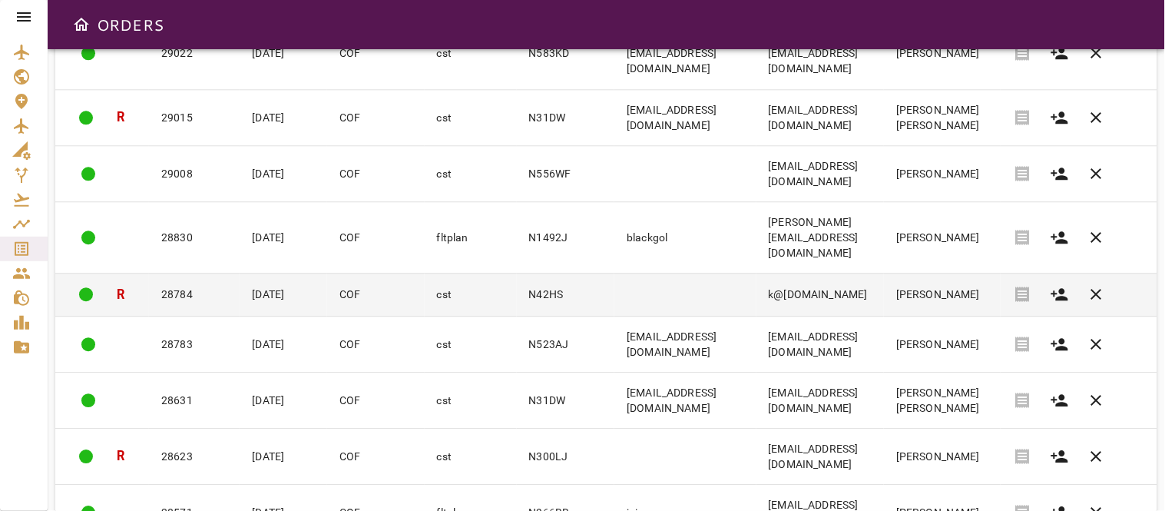
click at [167, 273] on td "28784" at bounding box center [194, 294] width 91 height 43
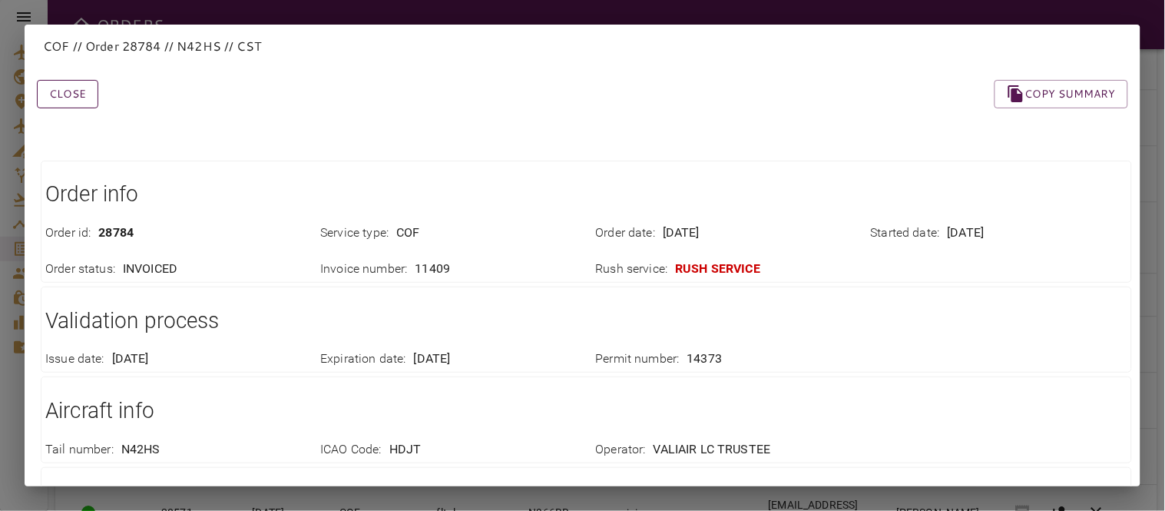
click at [57, 90] on button "Close" at bounding box center [67, 94] width 61 height 28
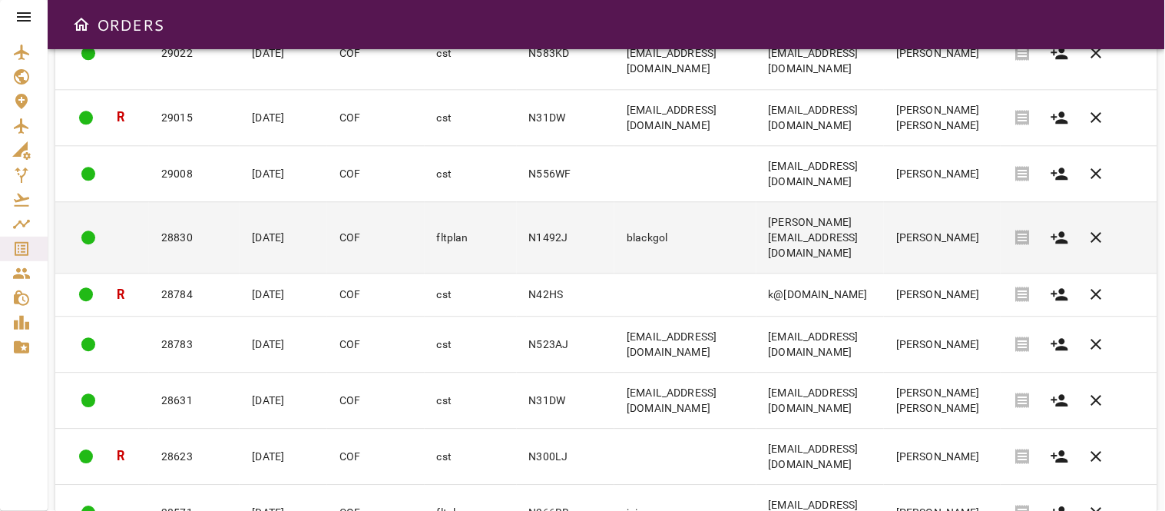
click at [171, 201] on td "28830" at bounding box center [194, 236] width 91 height 71
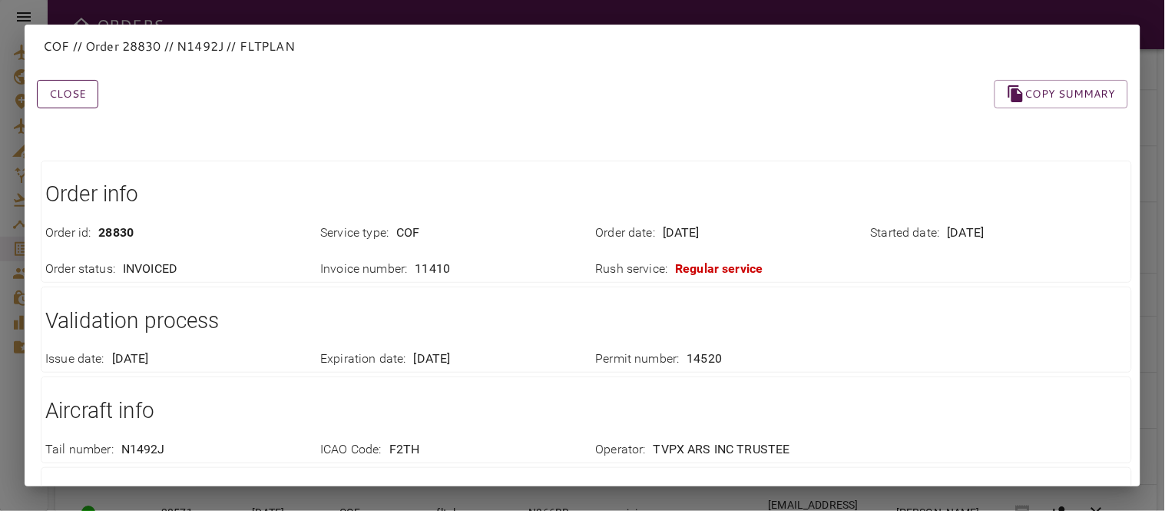
click at [62, 90] on button "Close" at bounding box center [67, 94] width 61 height 28
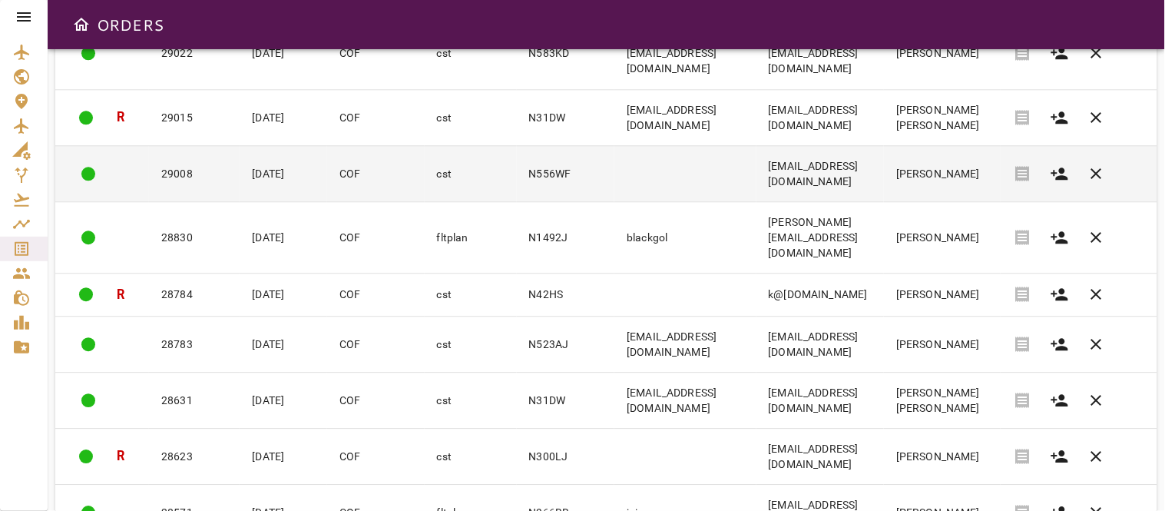
click at [194, 145] on td "29008" at bounding box center [194, 173] width 91 height 56
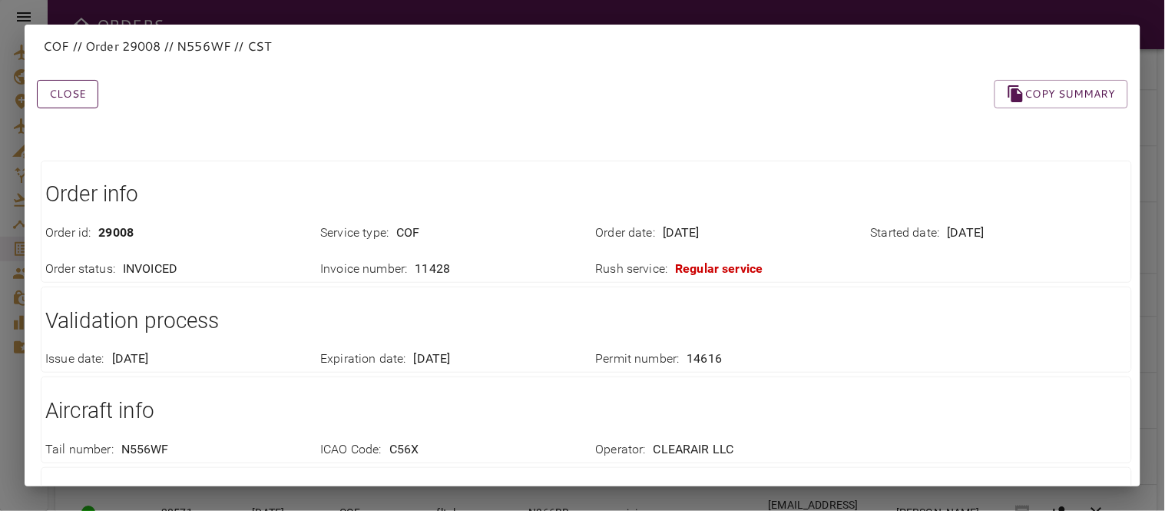
drag, startPoint x: 74, startPoint y: 108, endPoint x: 81, endPoint y: 101, distance: 9.8
click at [75, 105] on button "Close" at bounding box center [67, 94] width 61 height 28
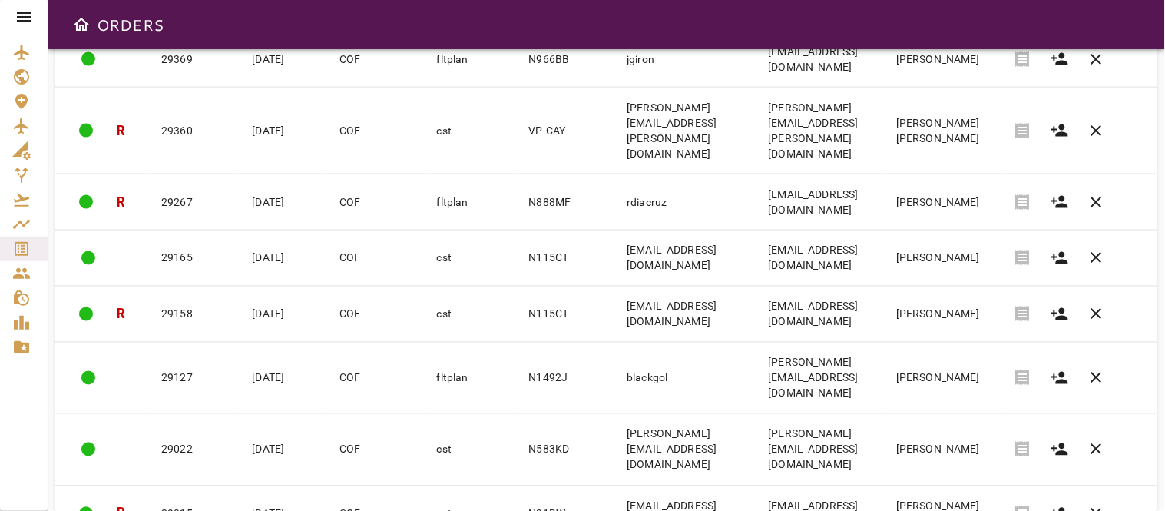
scroll to position [528, 0]
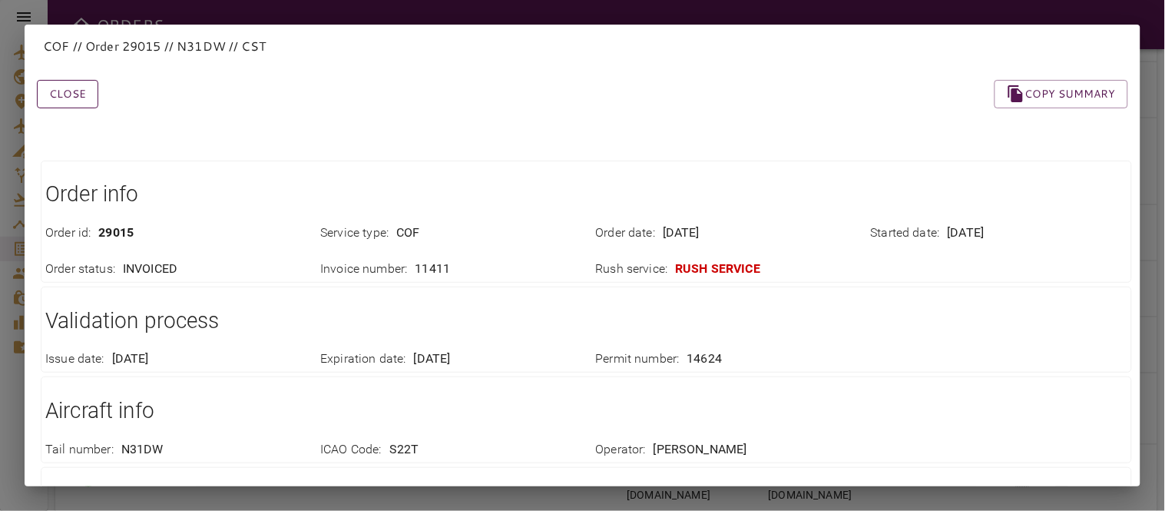
click at [63, 94] on button "Close" at bounding box center [67, 94] width 61 height 28
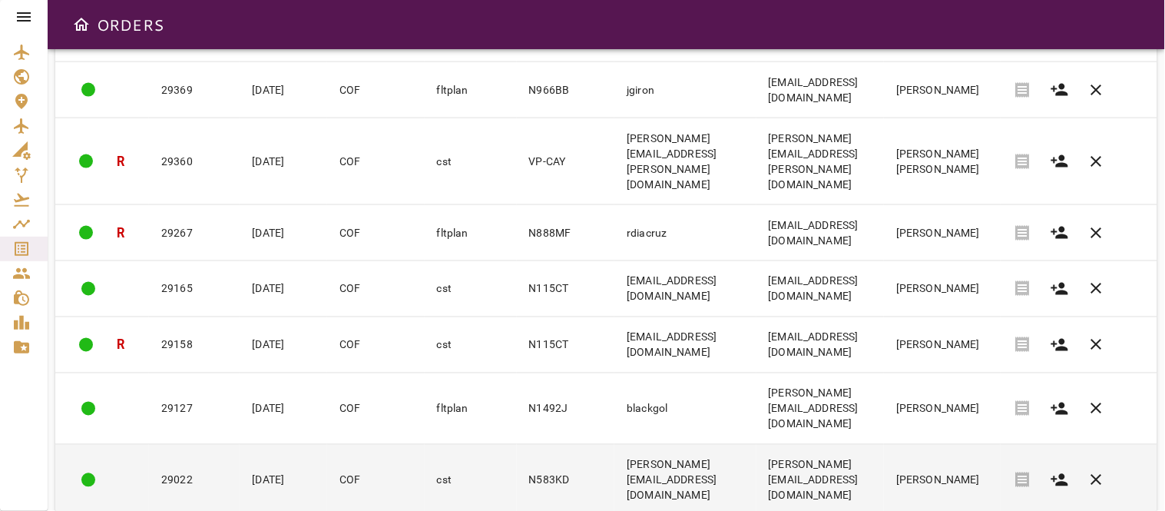
click at [169, 445] on td "29022" at bounding box center [194, 480] width 91 height 71
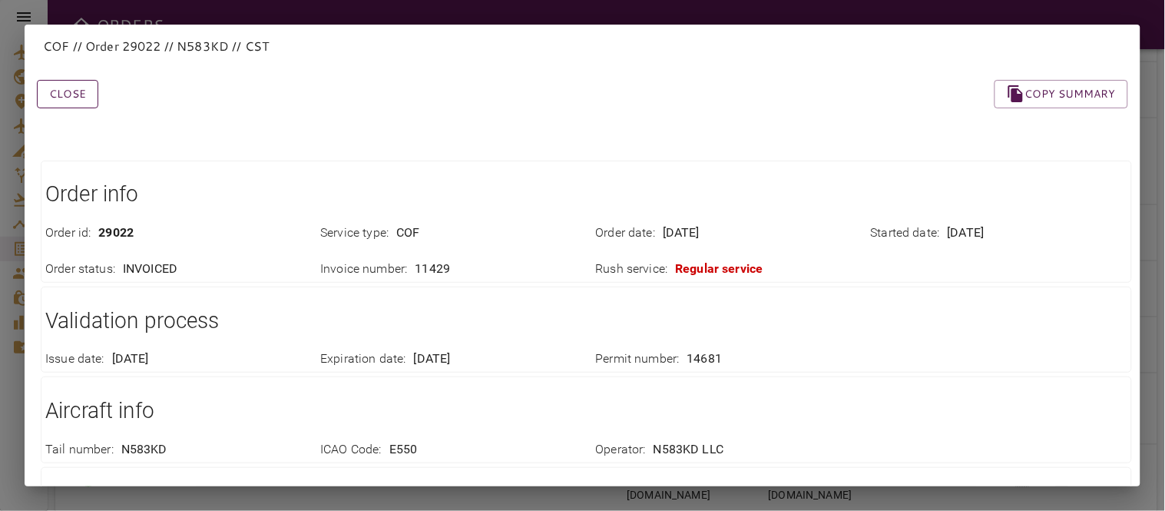
click at [75, 90] on button "Close" at bounding box center [67, 94] width 61 height 28
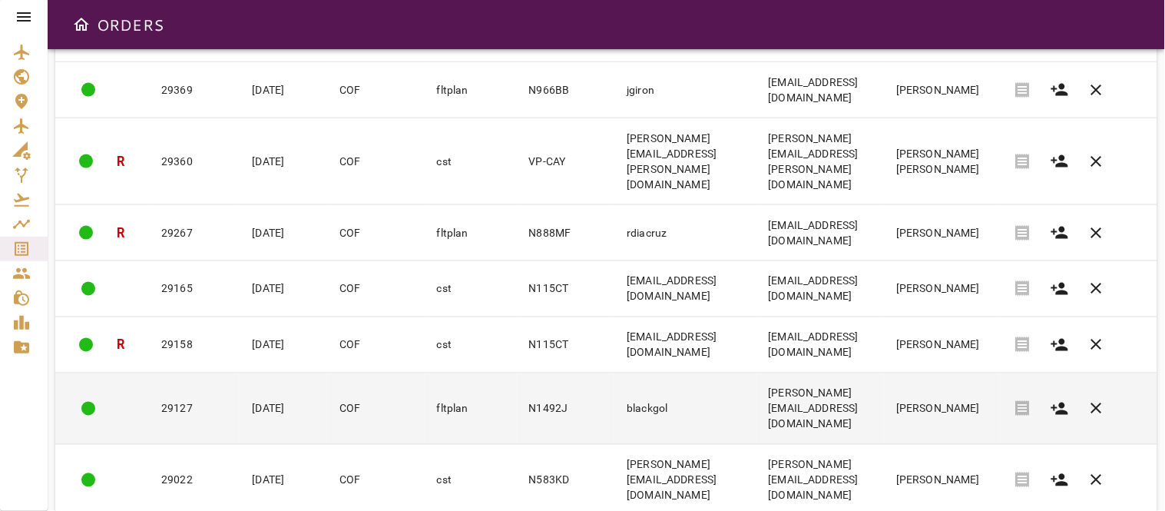
click at [181, 373] on td "29127" at bounding box center [194, 408] width 91 height 71
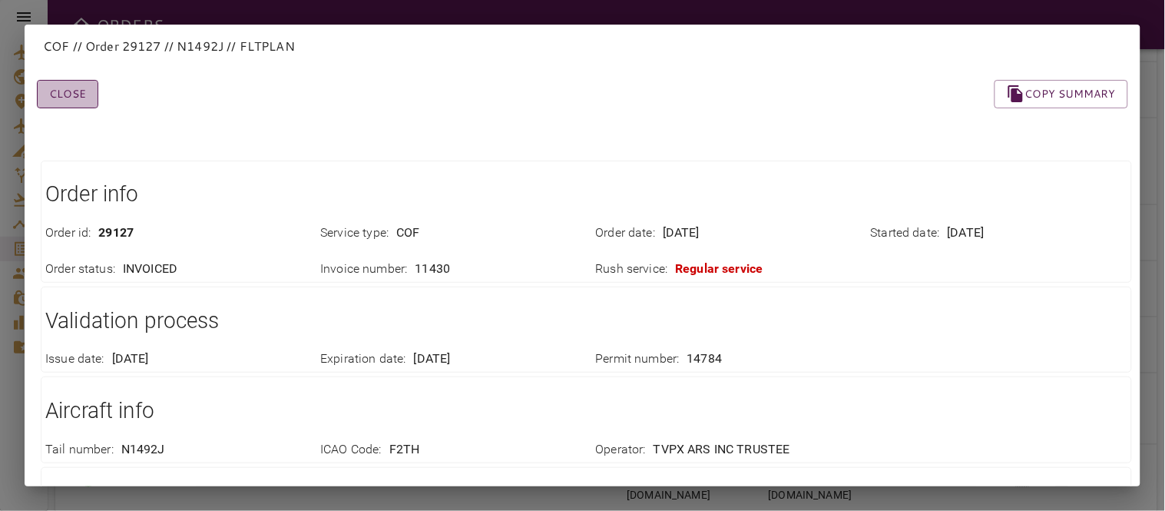
click at [89, 91] on button "Close" at bounding box center [67, 94] width 61 height 28
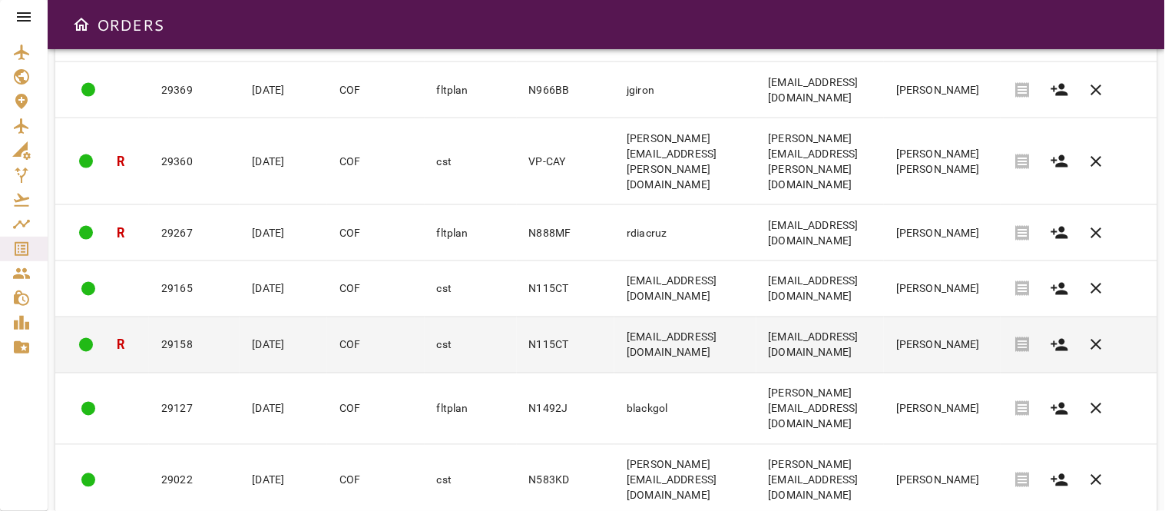
click at [180, 317] on td "29158" at bounding box center [194, 345] width 91 height 56
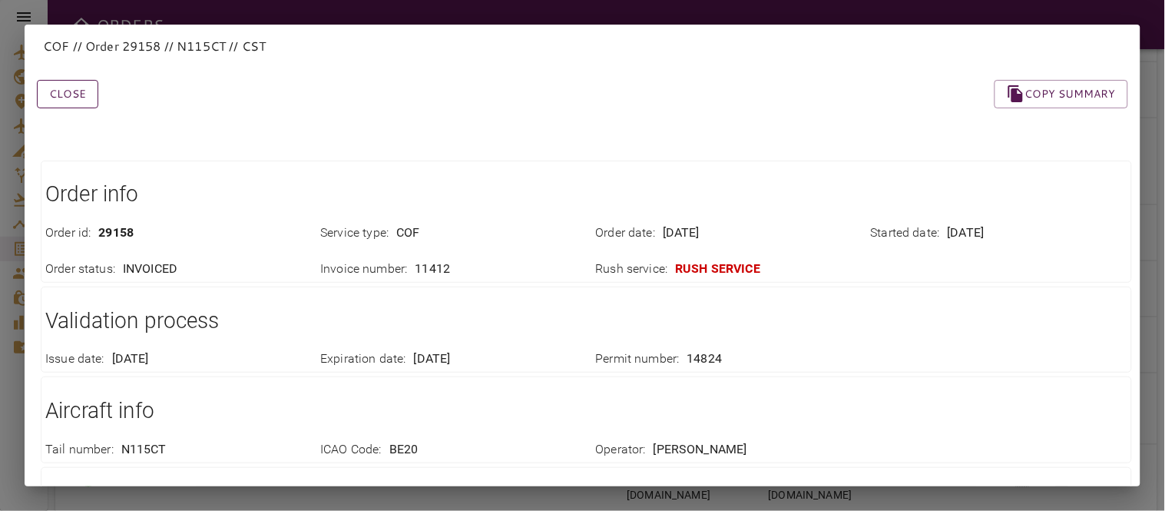
click at [51, 93] on button "Close" at bounding box center [67, 94] width 61 height 28
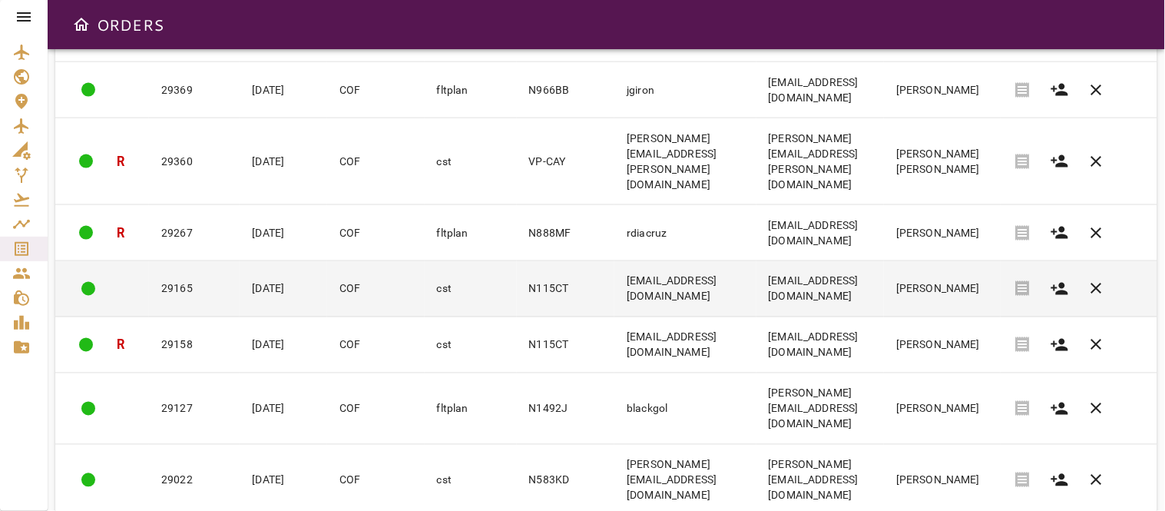
click at [196, 261] on td "29165" at bounding box center [194, 289] width 91 height 56
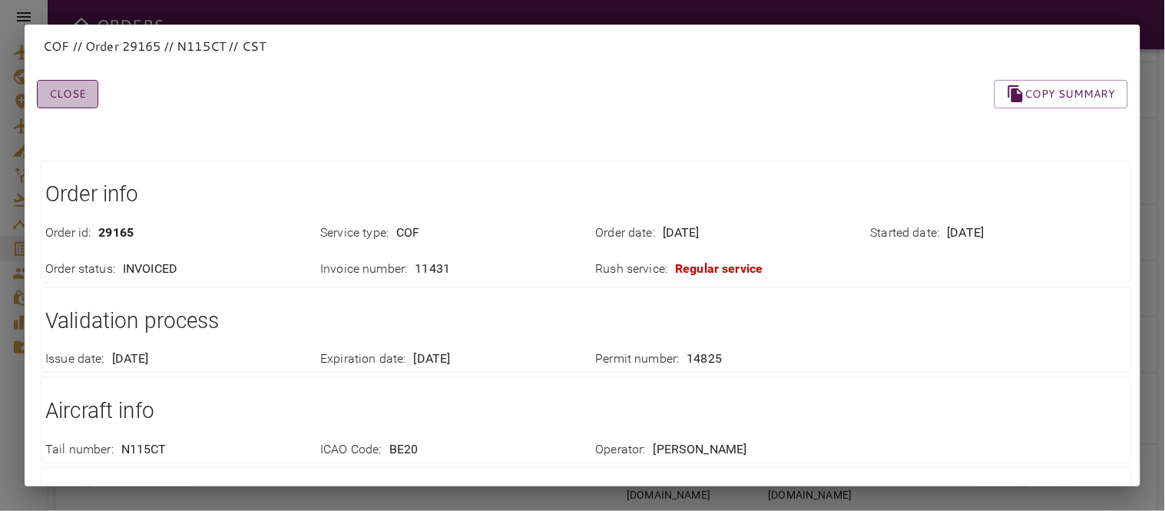
click at [81, 92] on button "Close" at bounding box center [67, 94] width 61 height 28
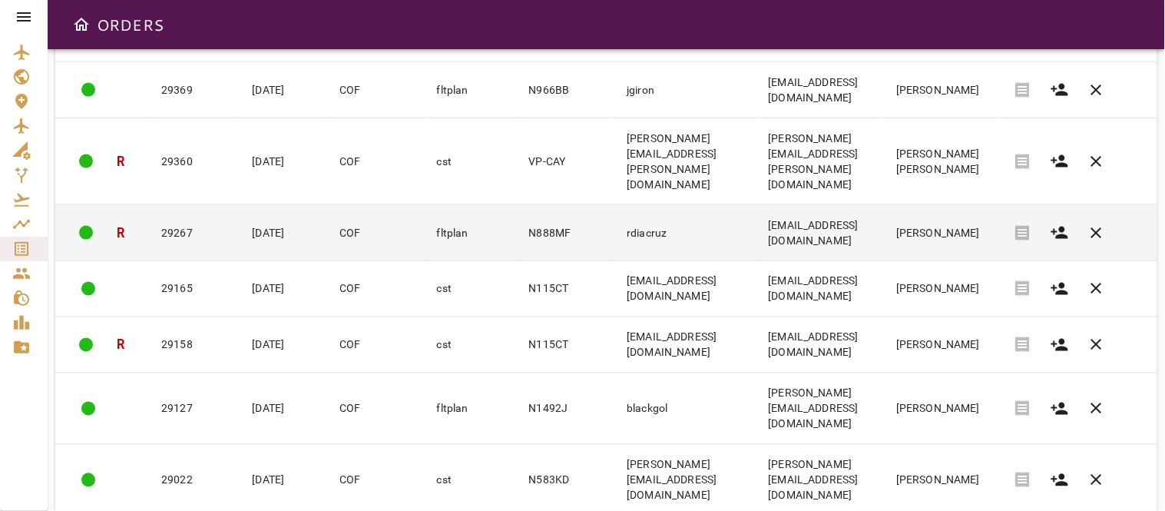
click at [174, 205] on td "29267" at bounding box center [194, 233] width 91 height 56
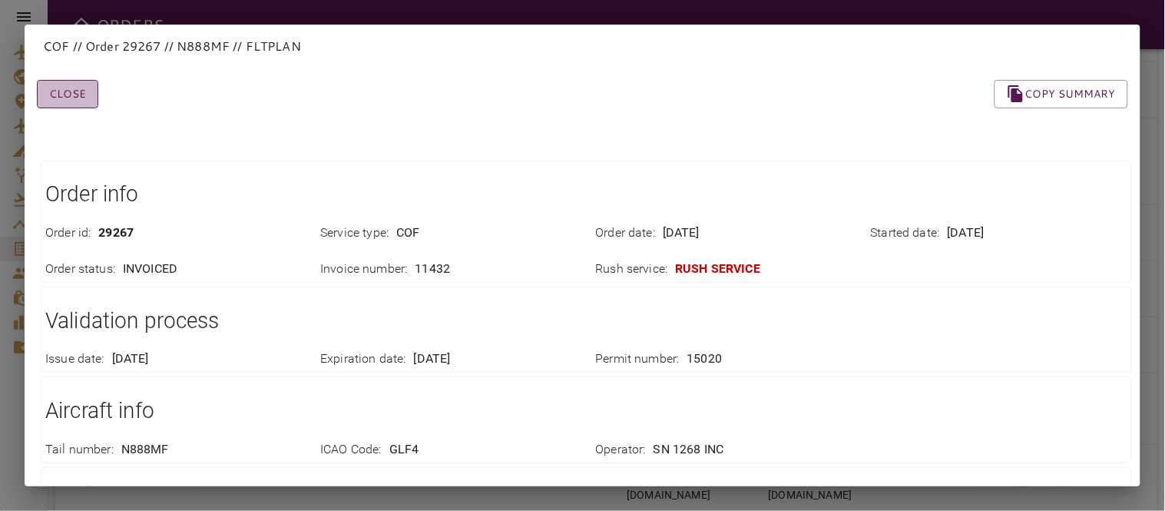
click at [72, 96] on button "Close" at bounding box center [67, 94] width 61 height 28
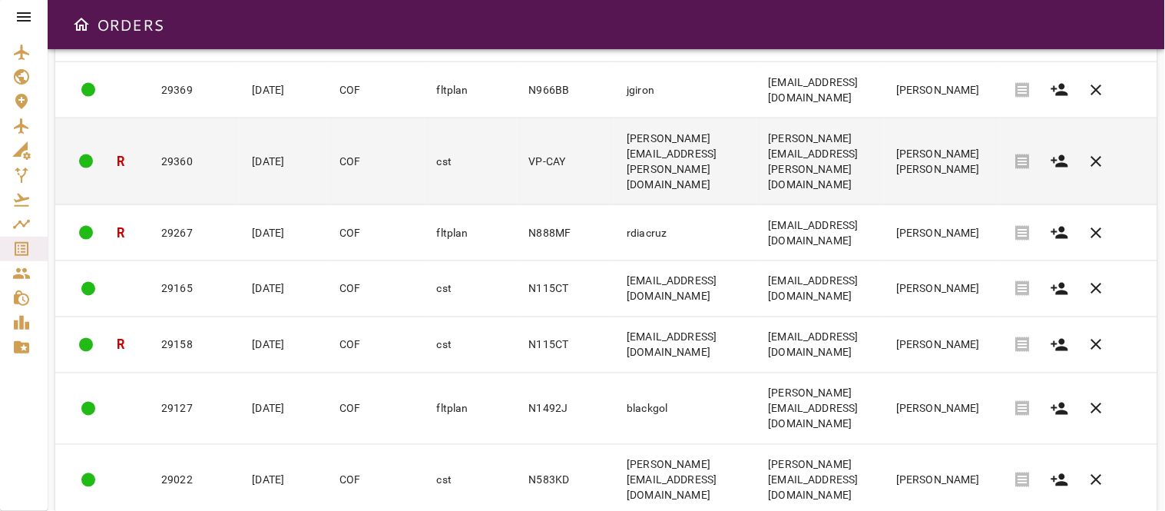
click at [192, 121] on td "29360" at bounding box center [194, 161] width 91 height 87
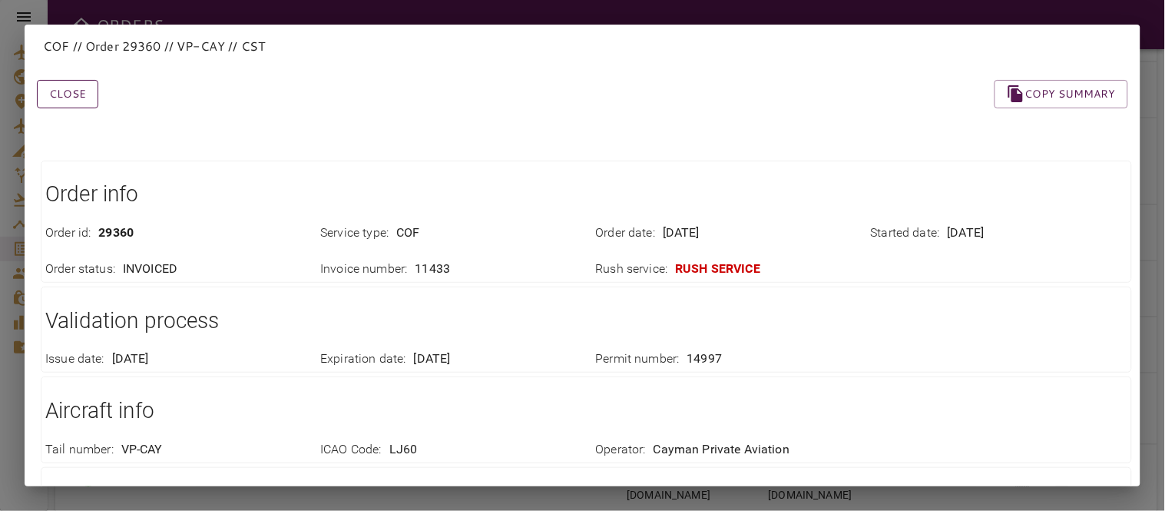
click at [56, 88] on button "Close" at bounding box center [67, 94] width 61 height 28
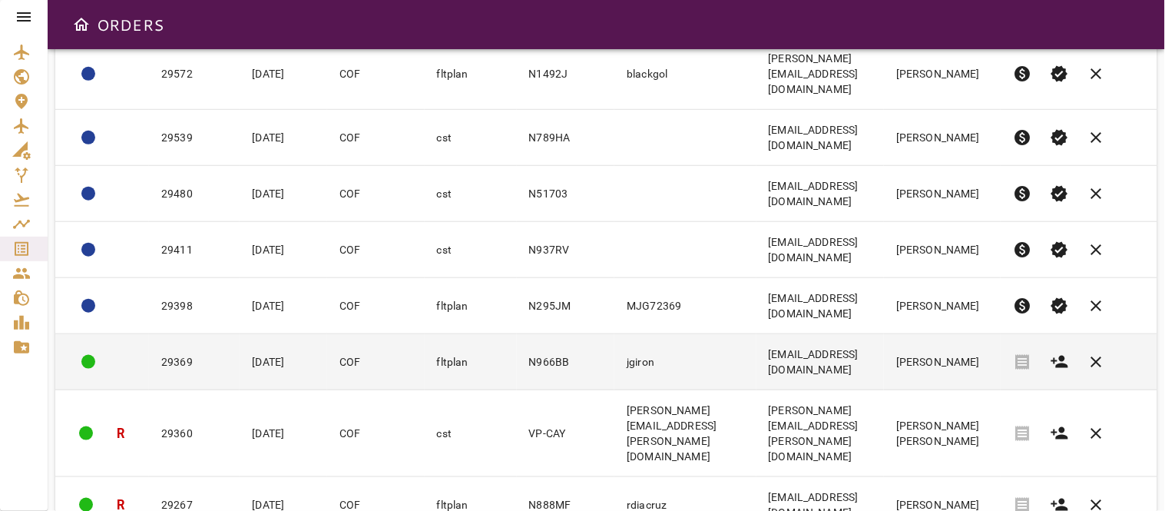
scroll to position [187, 0]
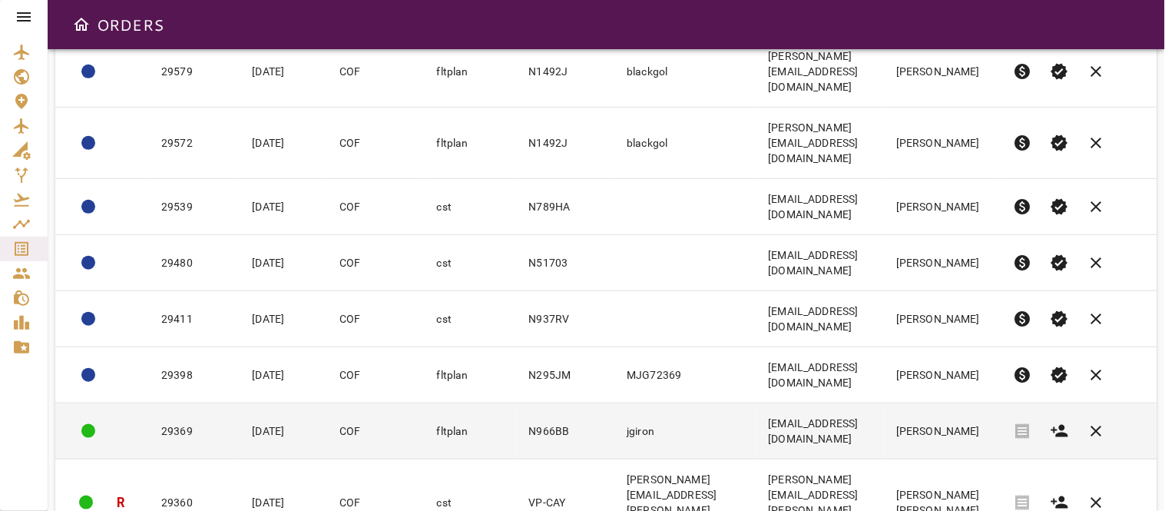
click at [240, 403] on td "[DATE]" at bounding box center [284, 431] width 88 height 56
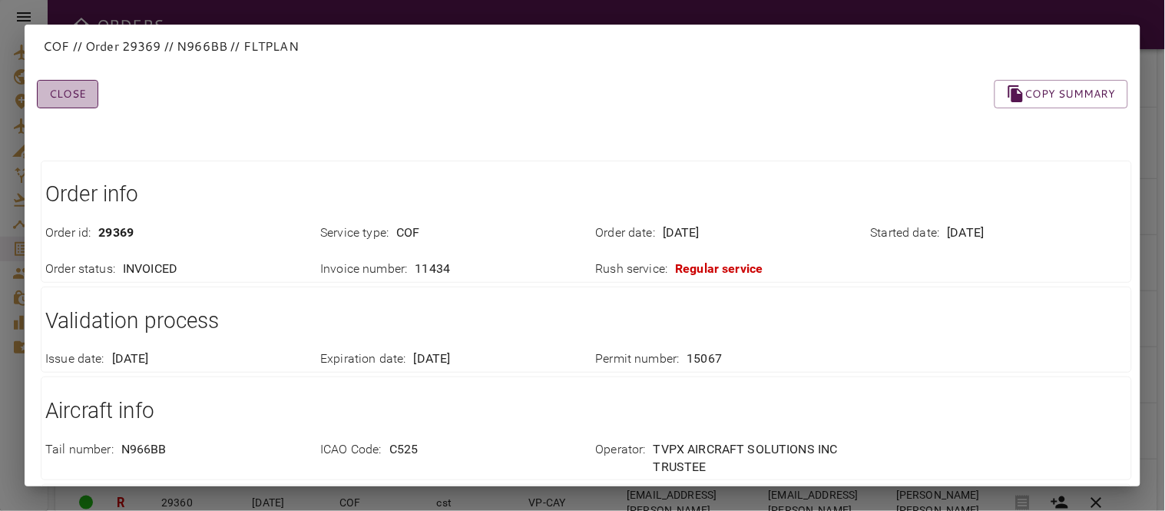
click at [77, 98] on button "Close" at bounding box center [67, 94] width 61 height 28
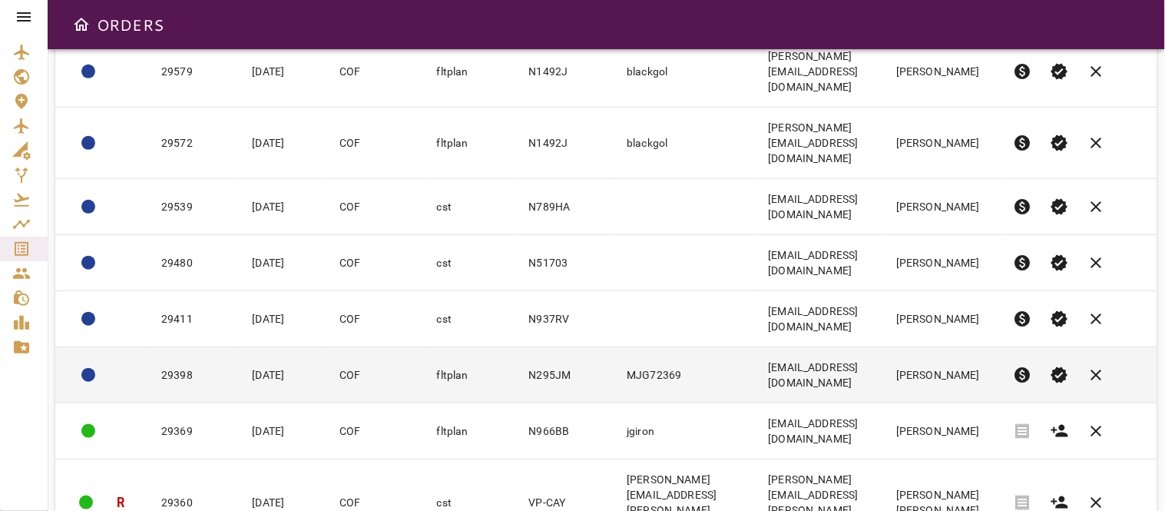
click at [190, 347] on td "29398" at bounding box center [194, 375] width 91 height 56
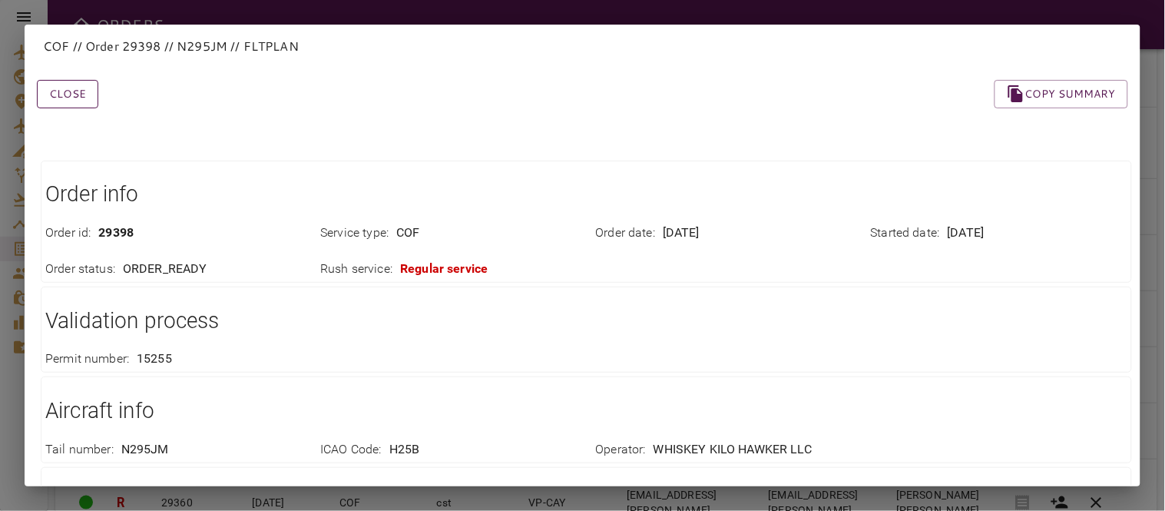
click at [78, 97] on button "Close" at bounding box center [67, 94] width 61 height 28
